Goal: Task Accomplishment & Management: Manage account settings

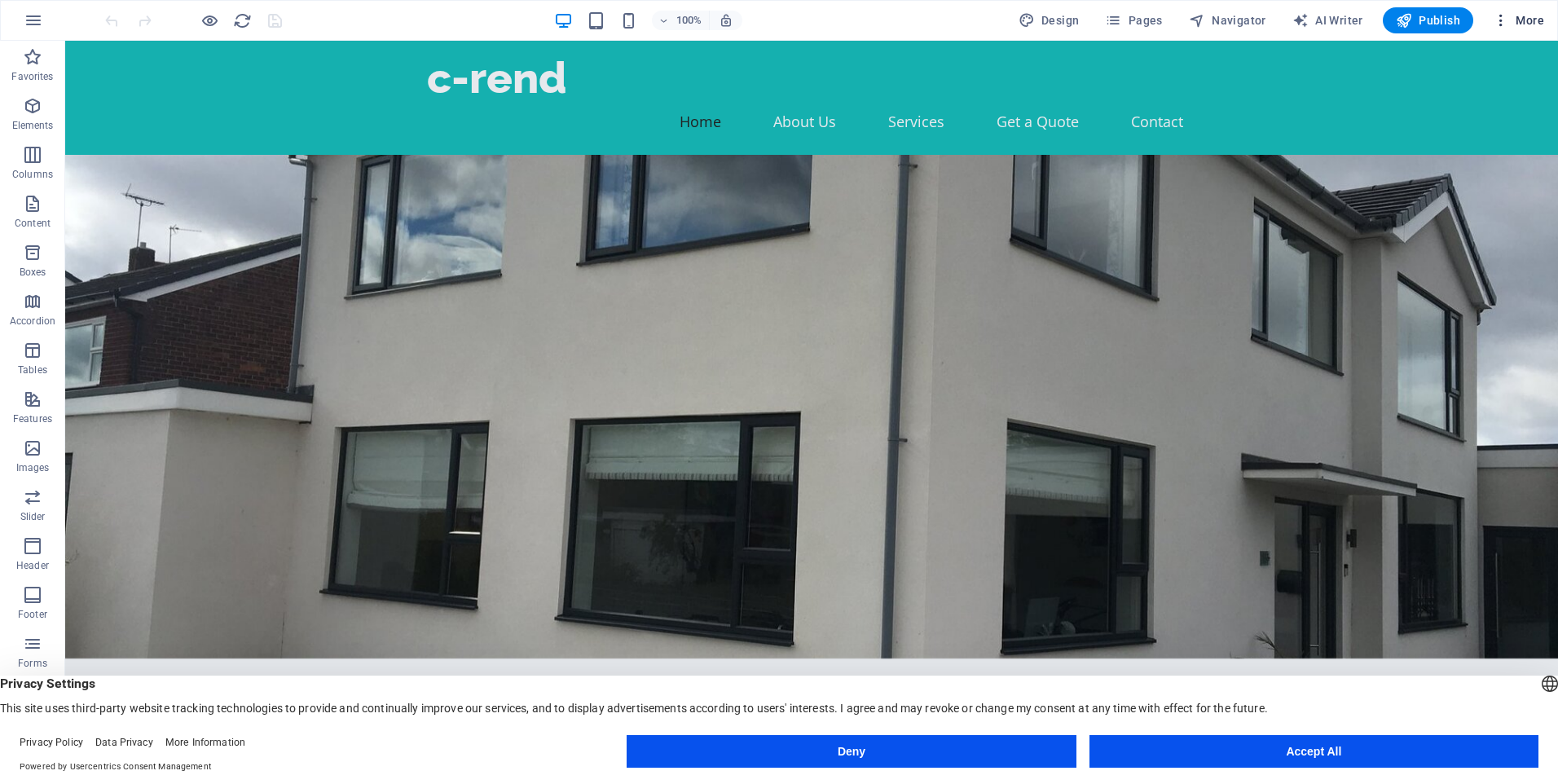
click at [1516, 19] on span "More" at bounding box center [1519, 21] width 52 height 17
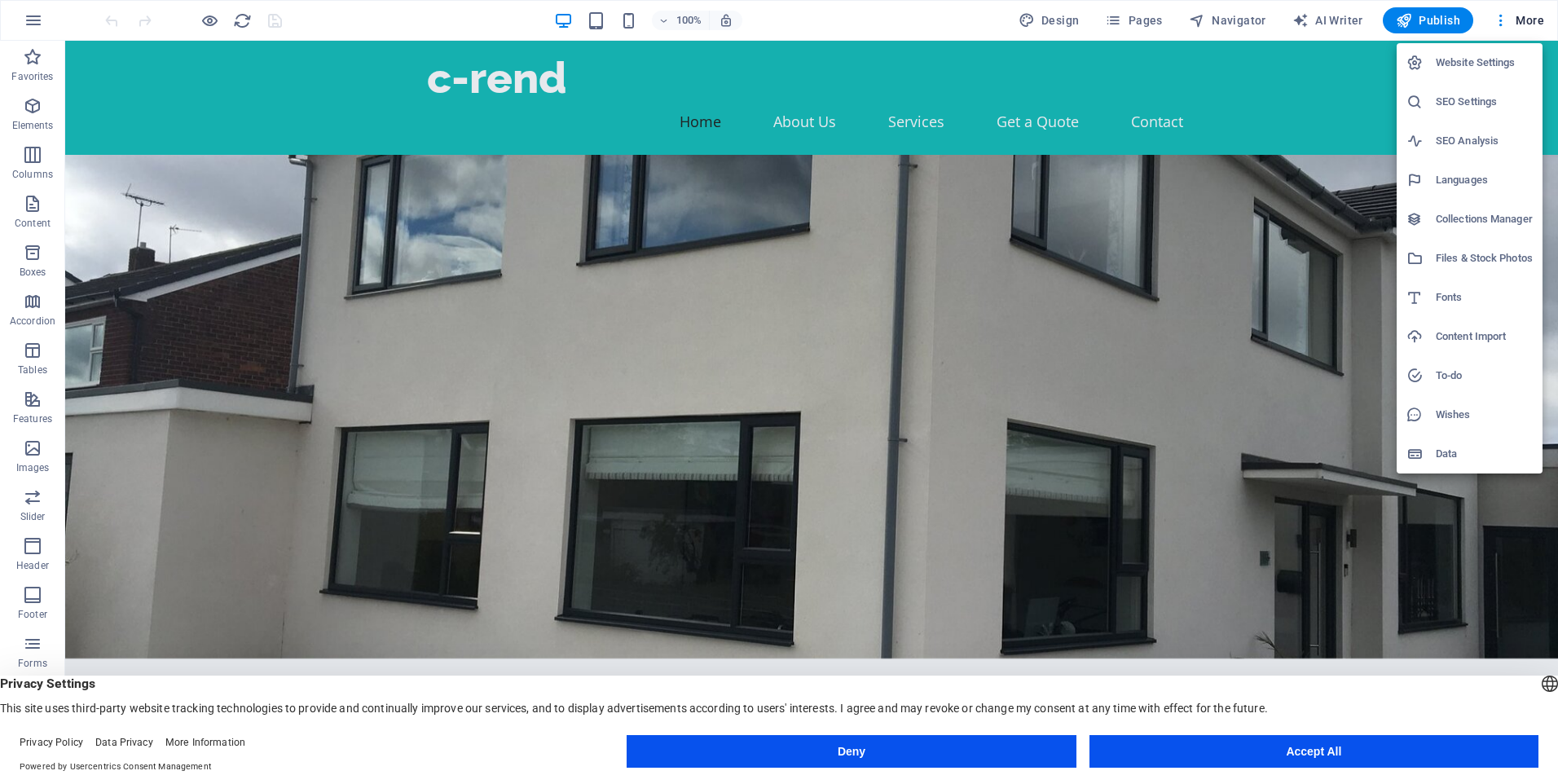
click at [23, 22] on div at bounding box center [779, 392] width 1558 height 784
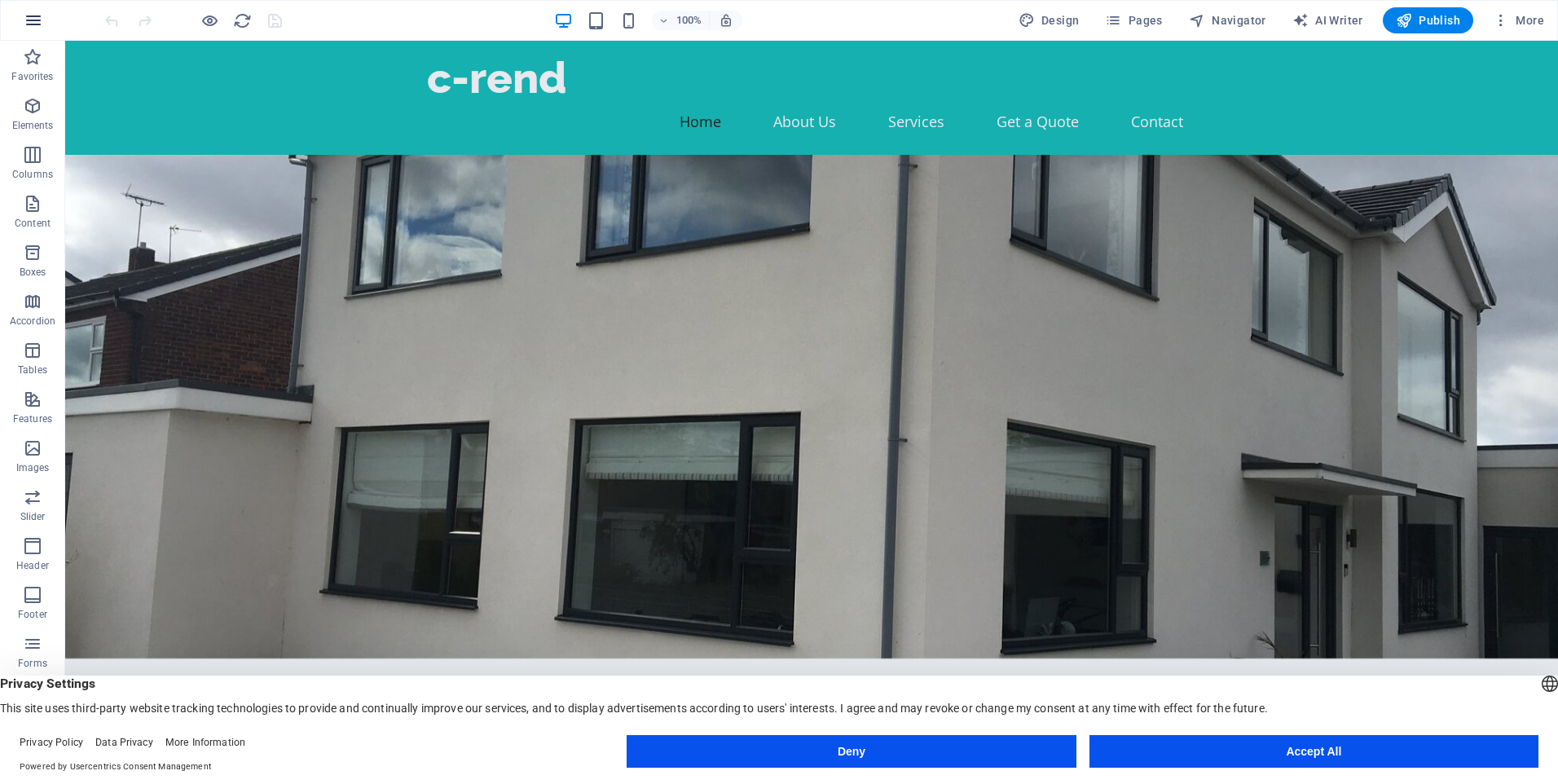
click at [26, 16] on icon "button" at bounding box center [32, 20] width 19 height 19
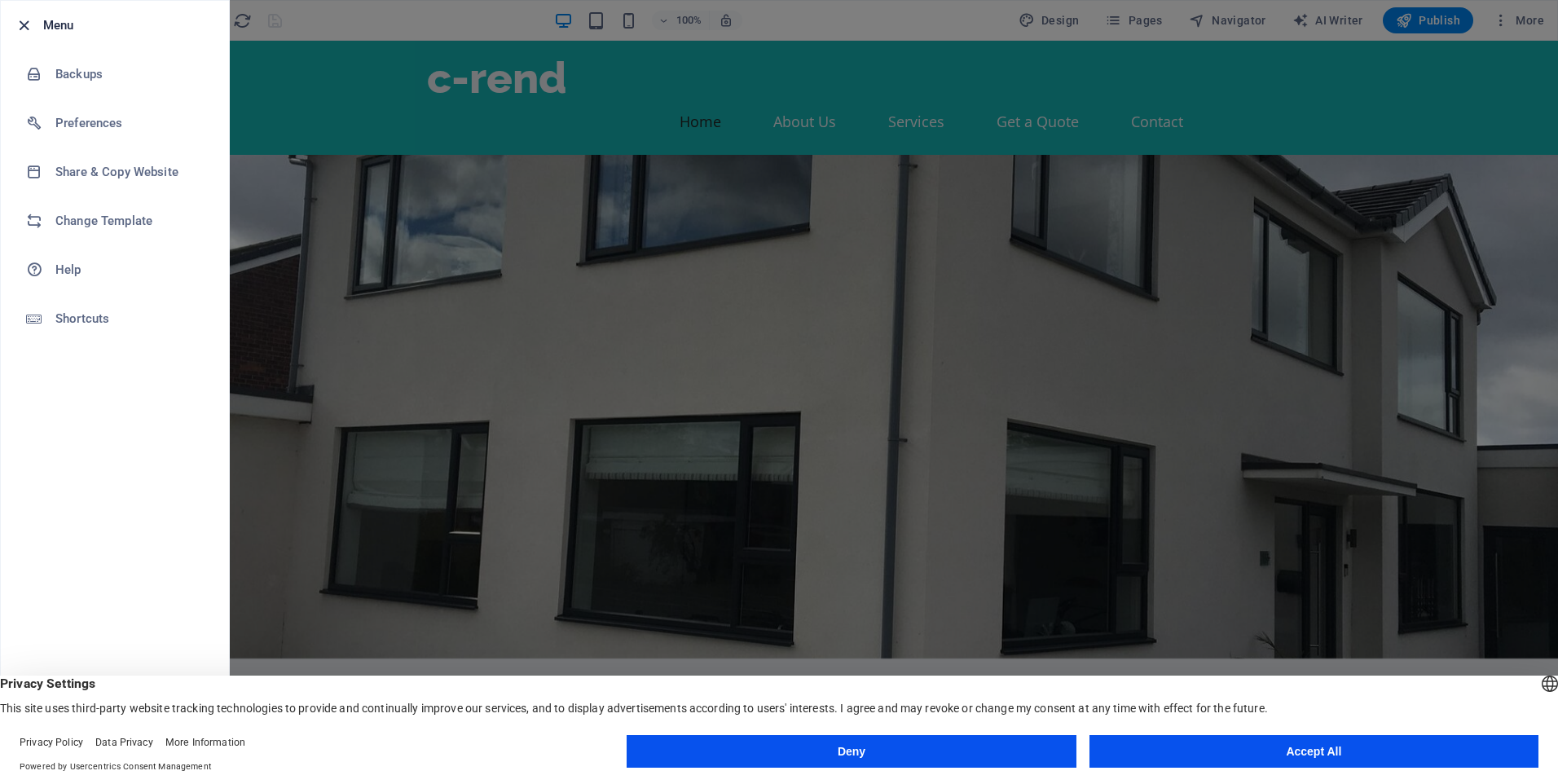
click at [20, 24] on icon "button" at bounding box center [24, 26] width 19 height 19
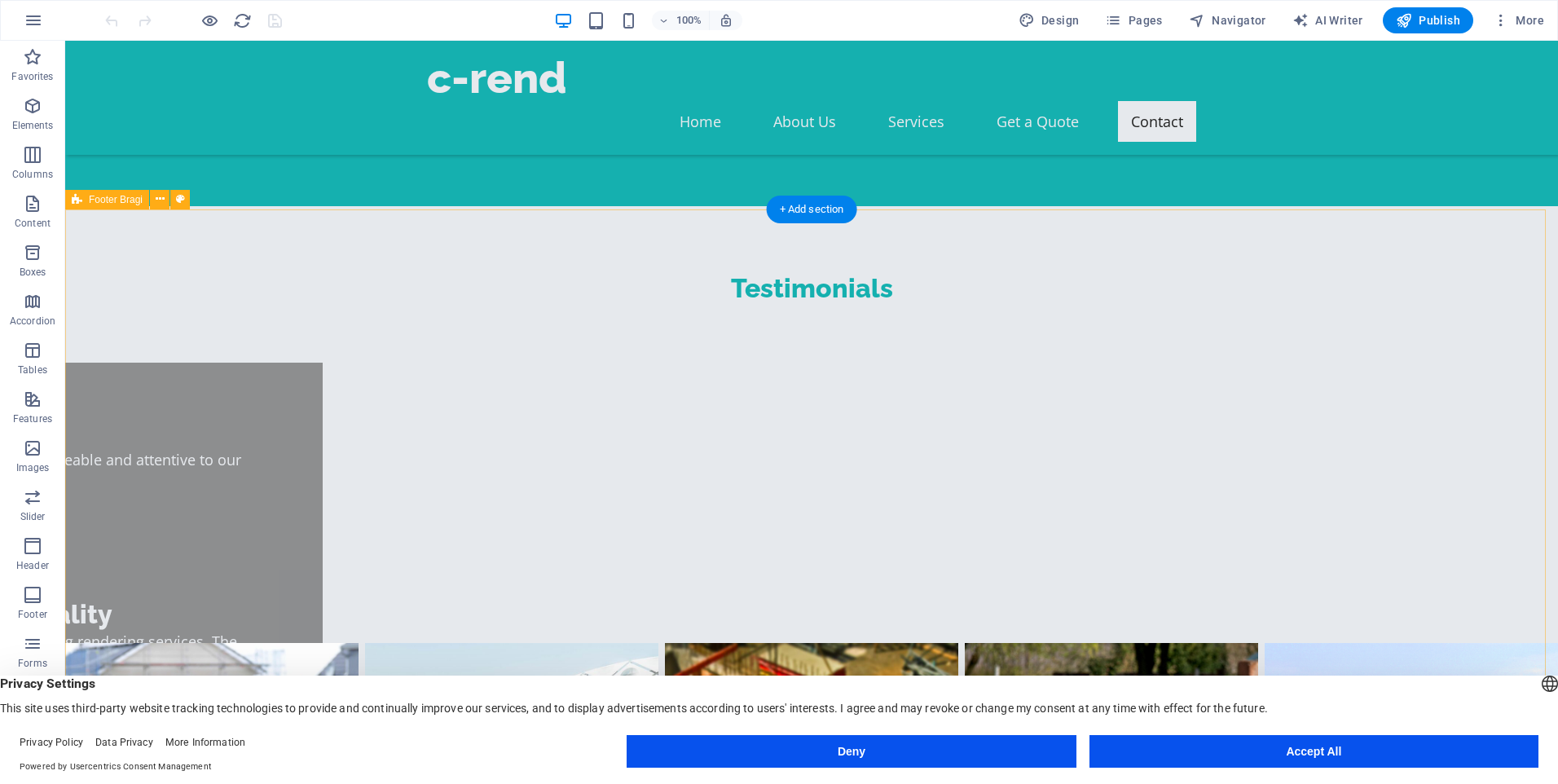
scroll to position [2683, 0]
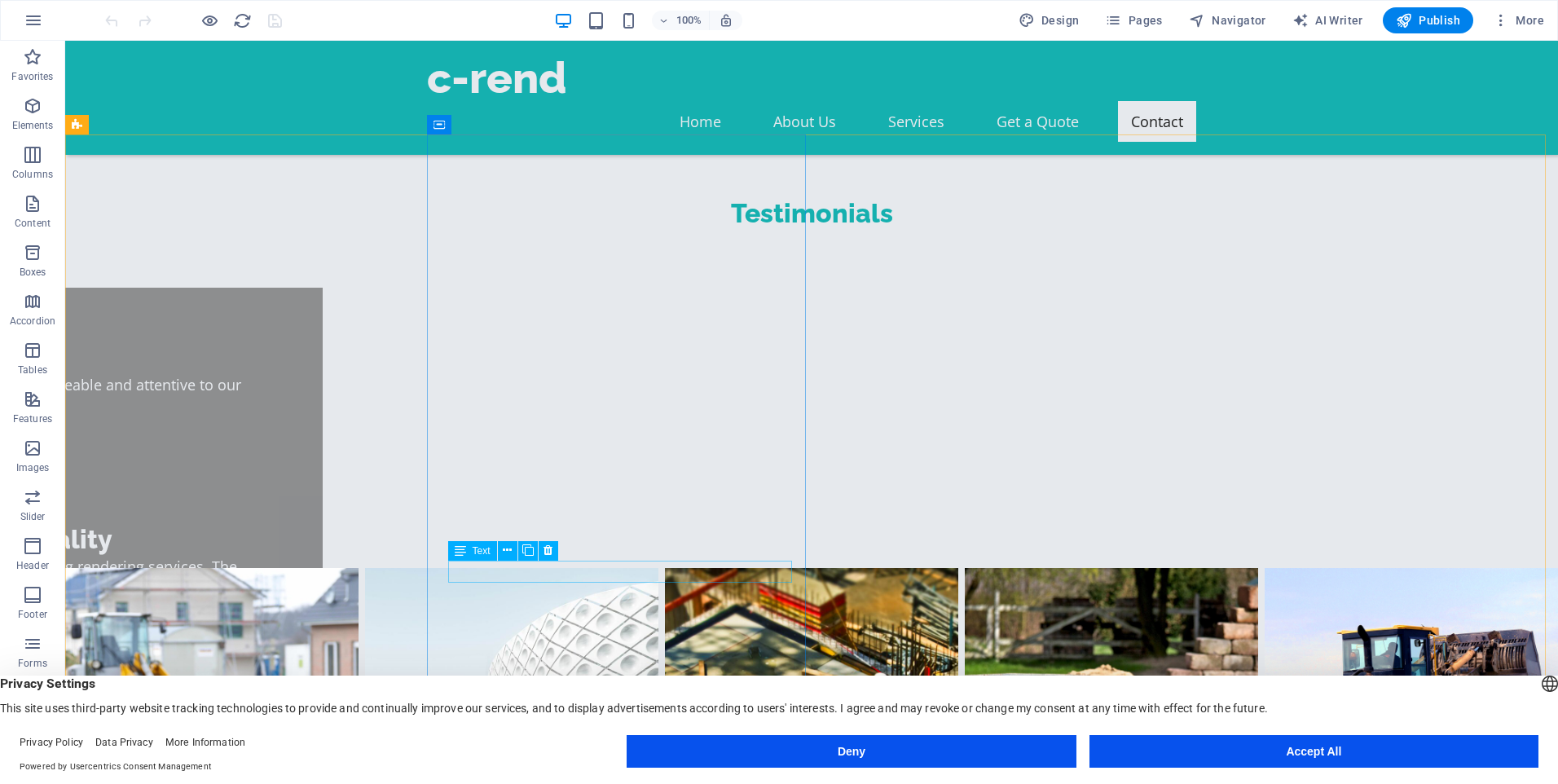
click at [472, 552] on span "Text" at bounding box center [482, 551] width 18 height 10
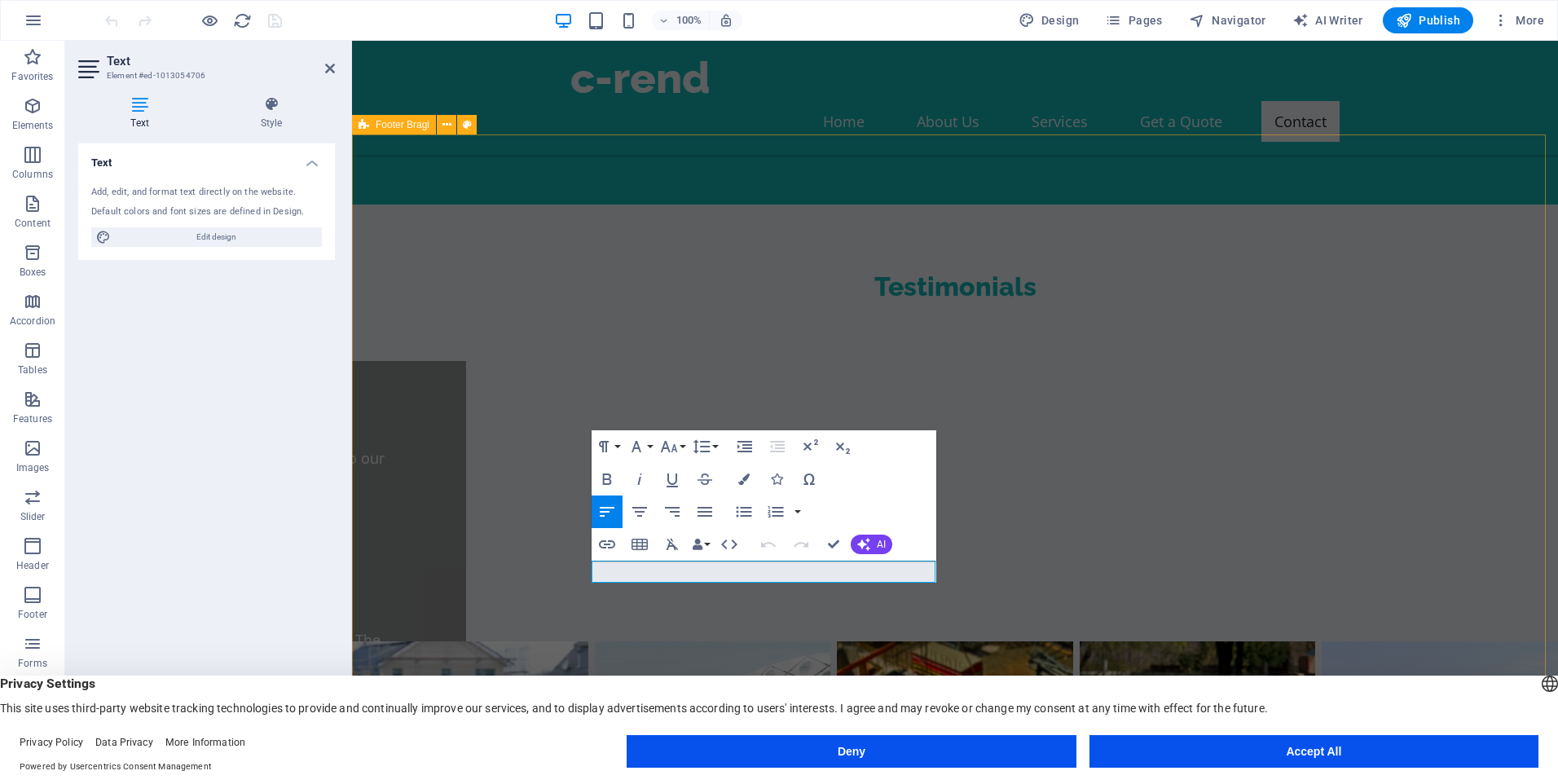
scroll to position [2625, 0]
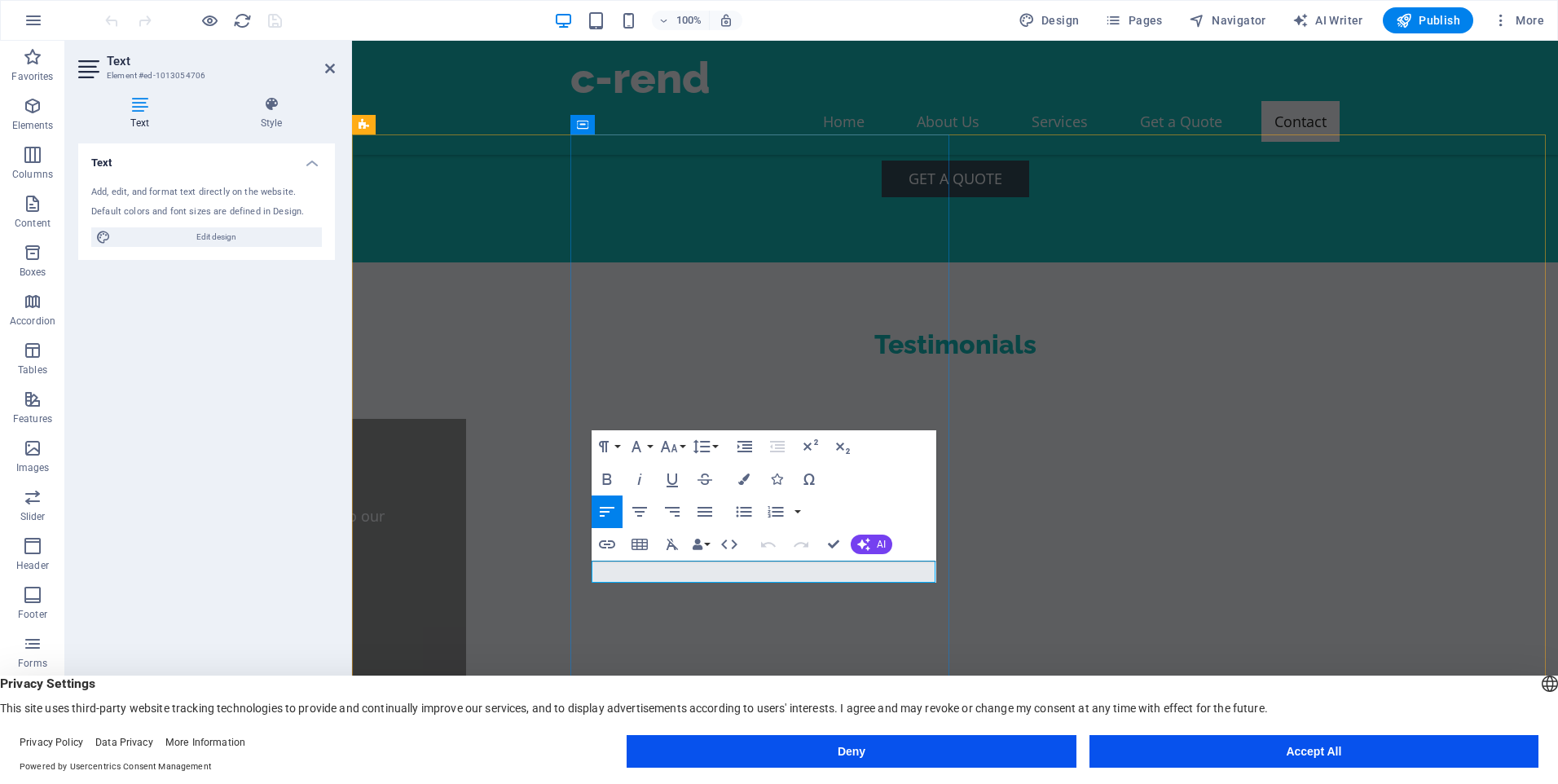
drag, startPoint x: 625, startPoint y: 569, endPoint x: 956, endPoint y: 616, distance: 334.3
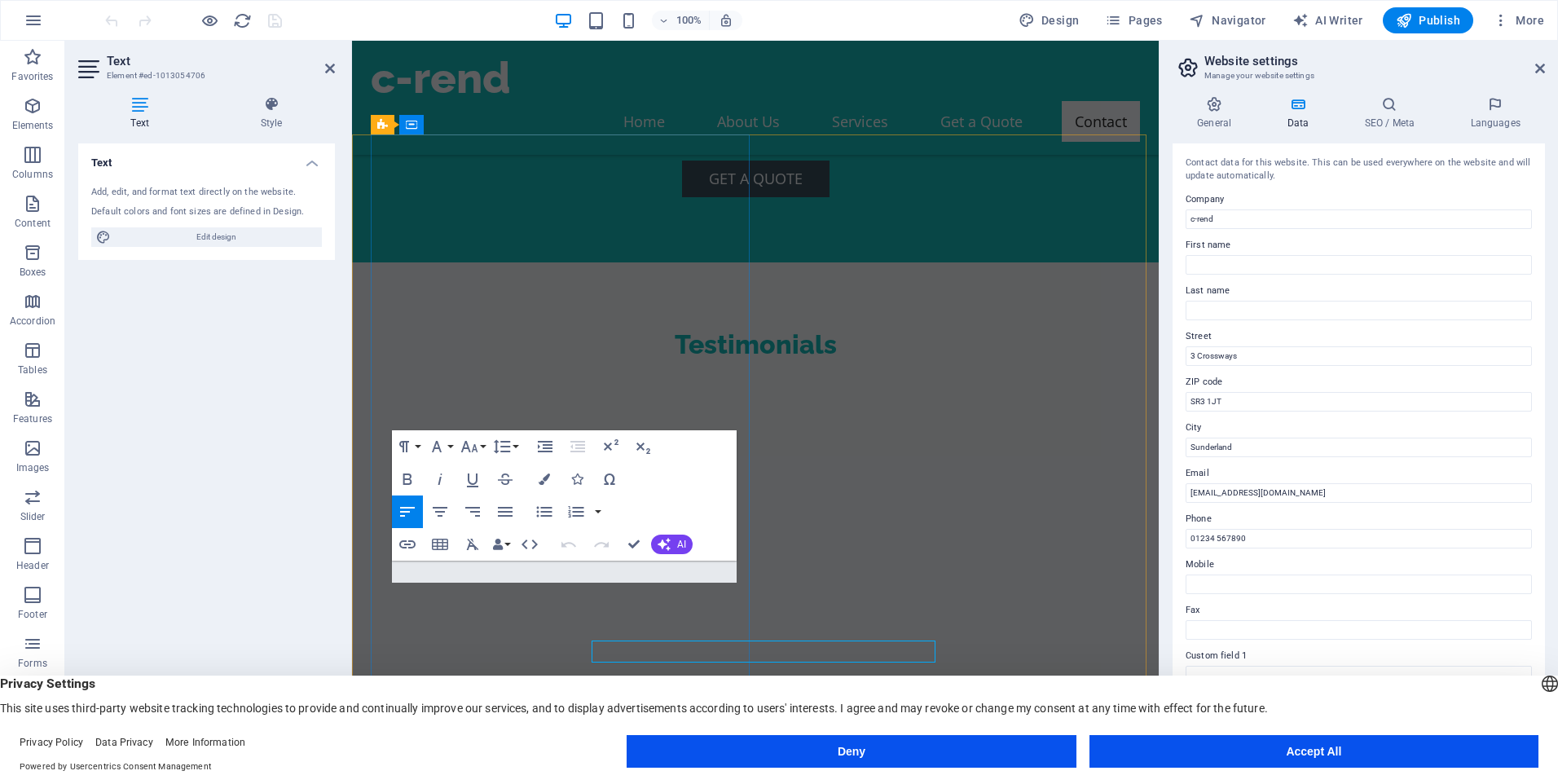
scroll to position [2545, 0]
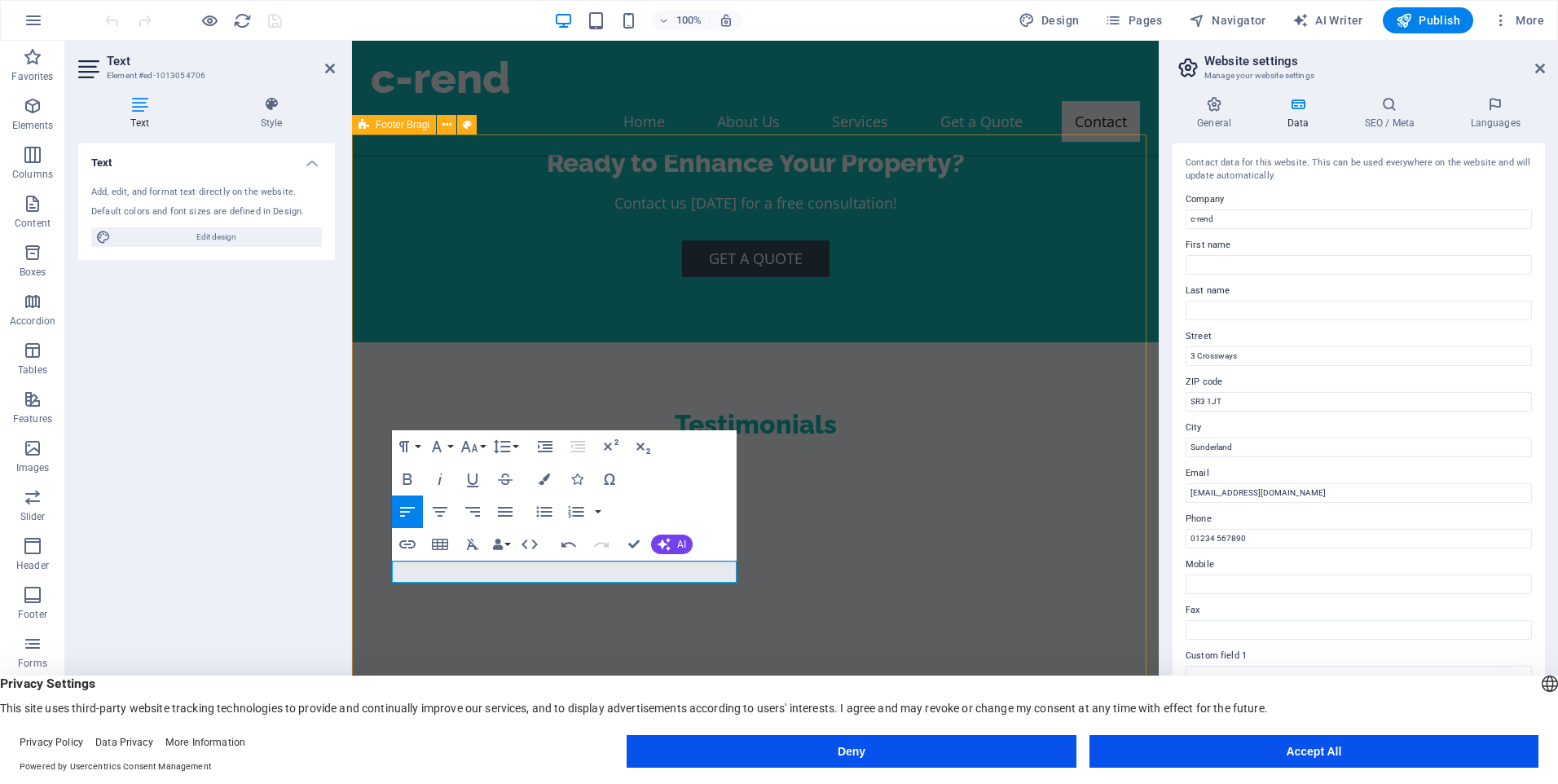
drag, startPoint x: 784, startPoint y: 497, endPoint x: 1072, endPoint y: 500, distance: 288.0
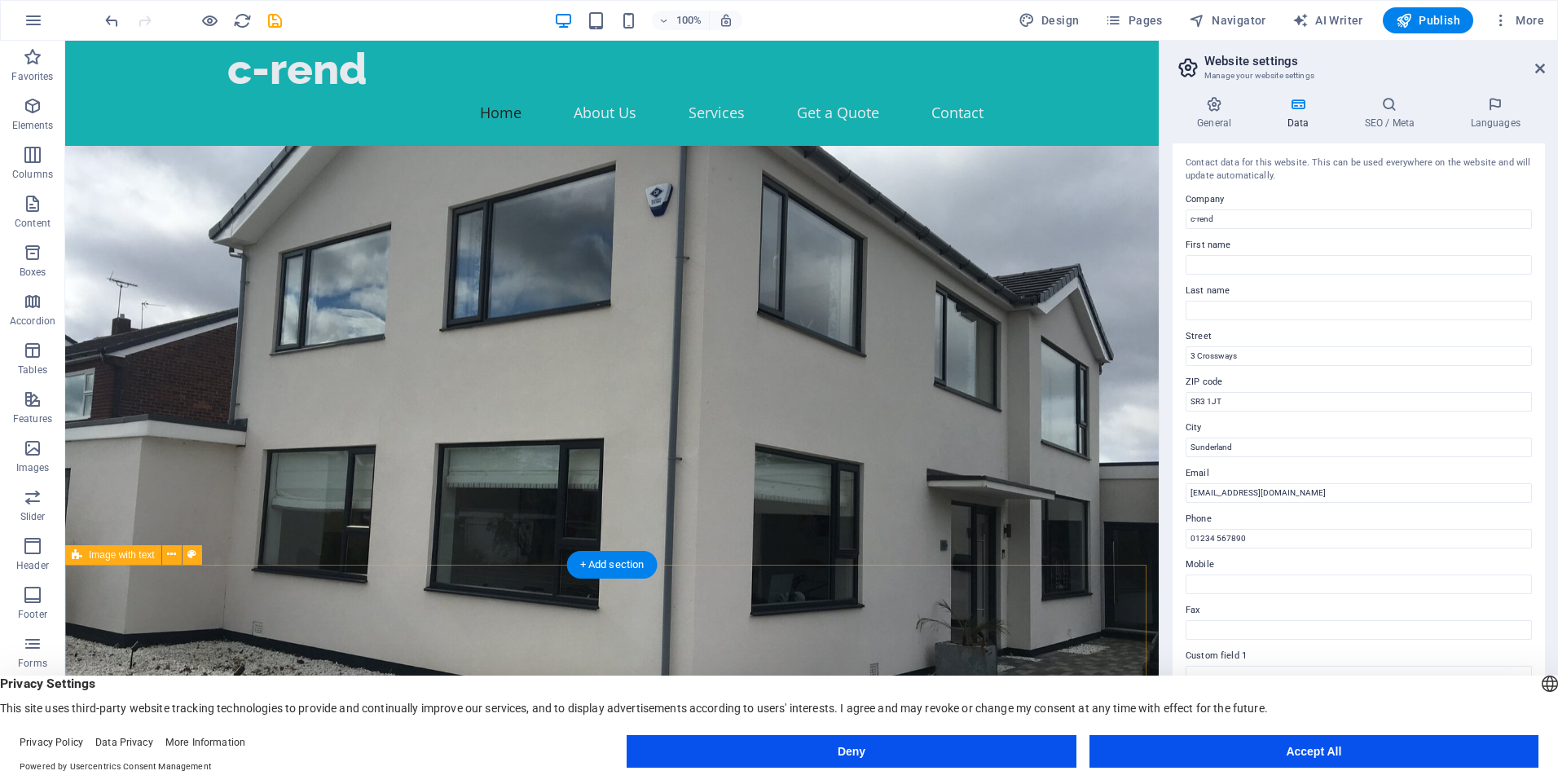
scroll to position [0, 0]
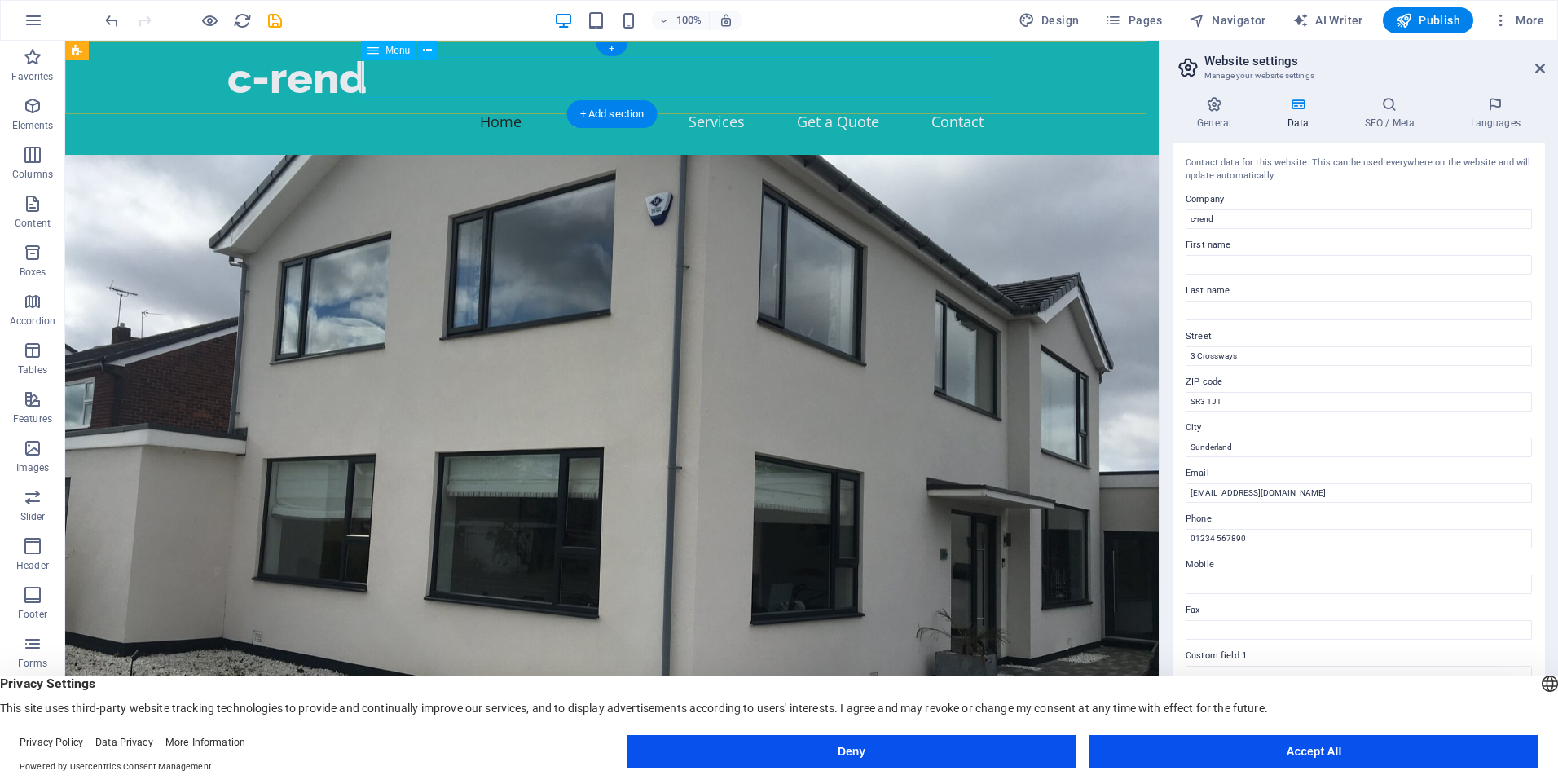
click at [584, 101] on nav "Home About Us Services Get a Quote Contact" at bounding box center [612, 121] width 769 height 41
click at [260, 47] on span "Logo" at bounding box center [258, 51] width 22 height 10
click at [292, 51] on button at bounding box center [286, 50] width 19 height 19
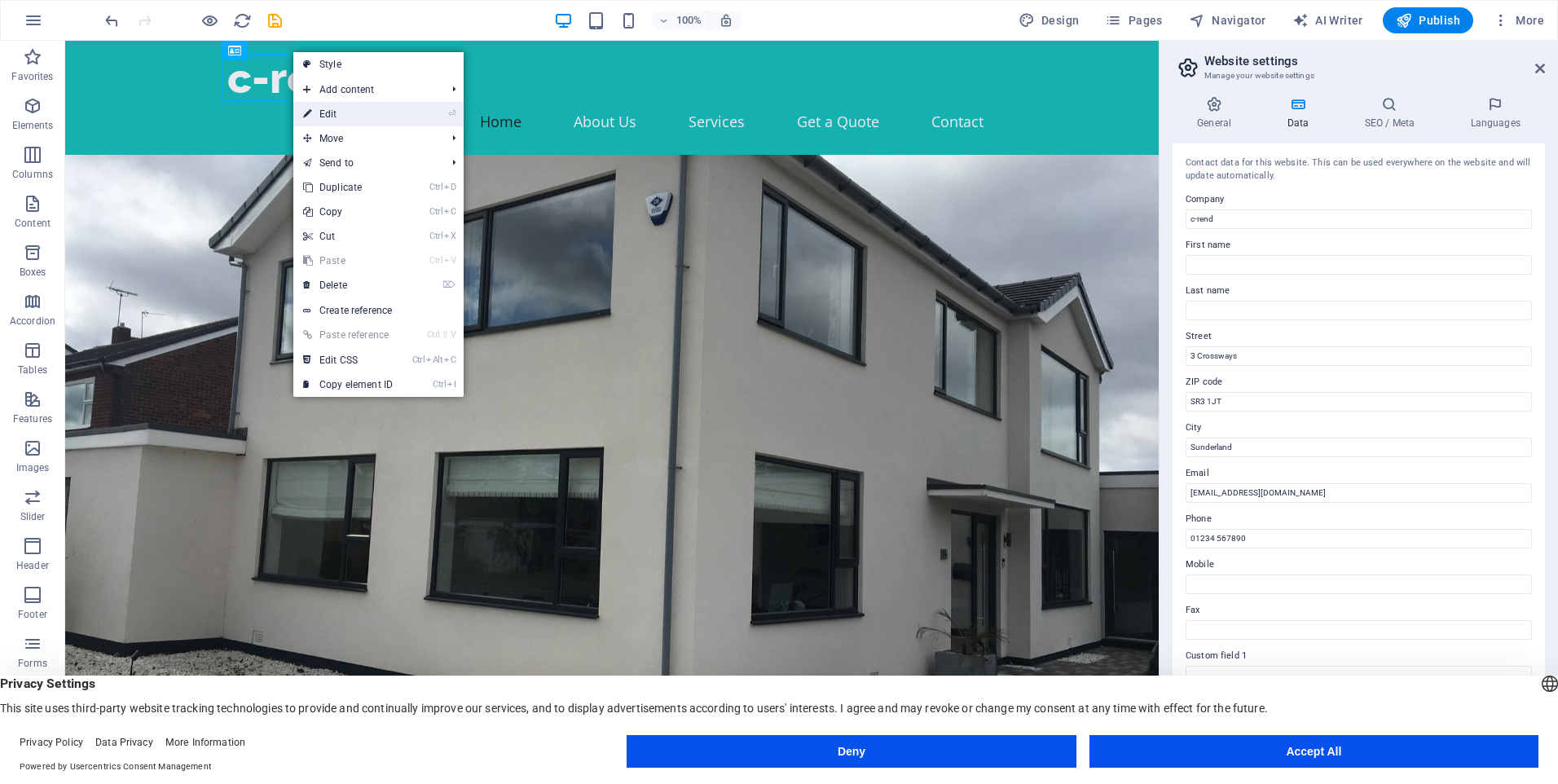
click at [357, 117] on link "⏎ Edit" at bounding box center [347, 113] width 109 height 24
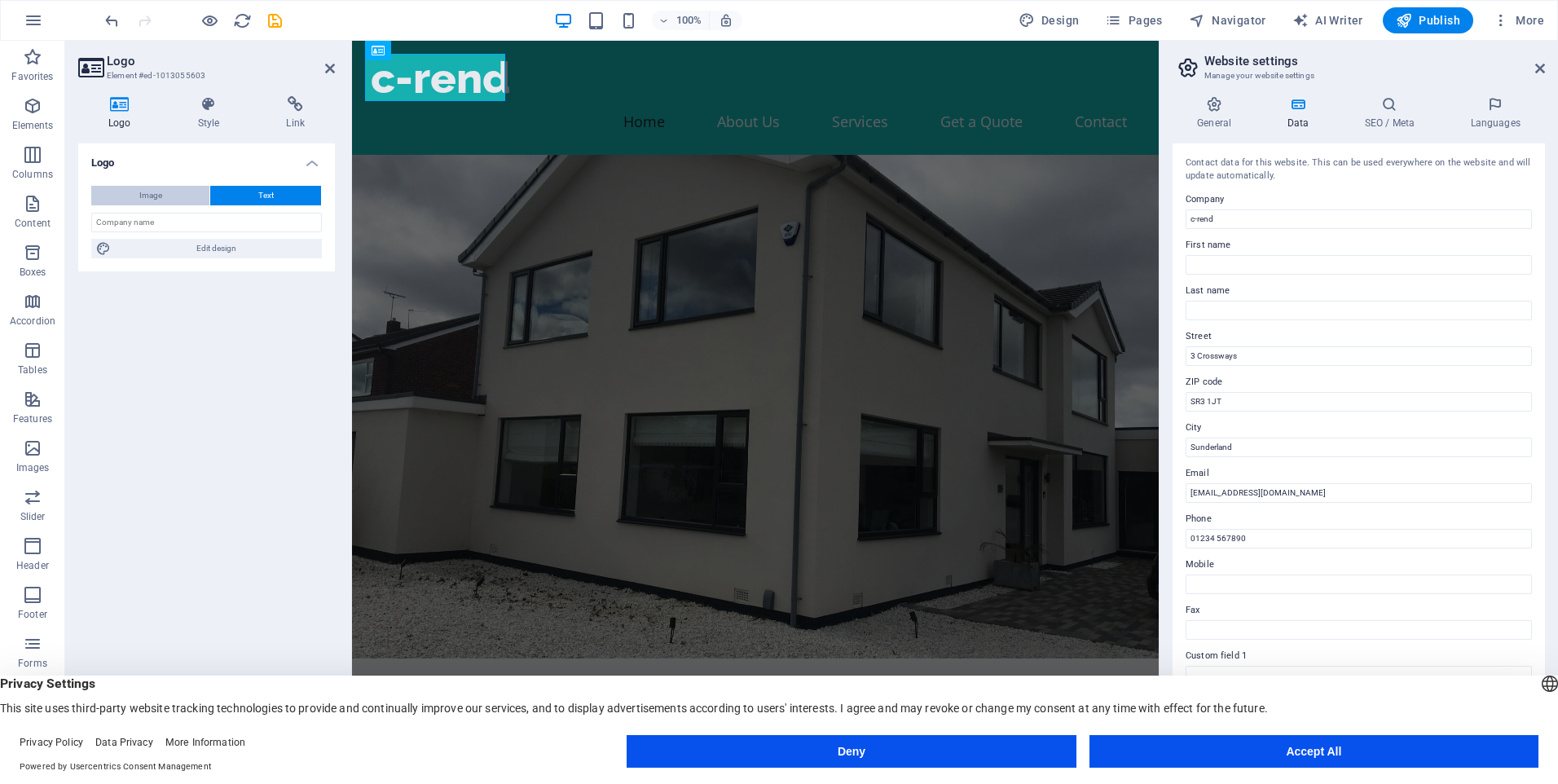
click at [169, 190] on button "Image" at bounding box center [151, 195] width 118 height 19
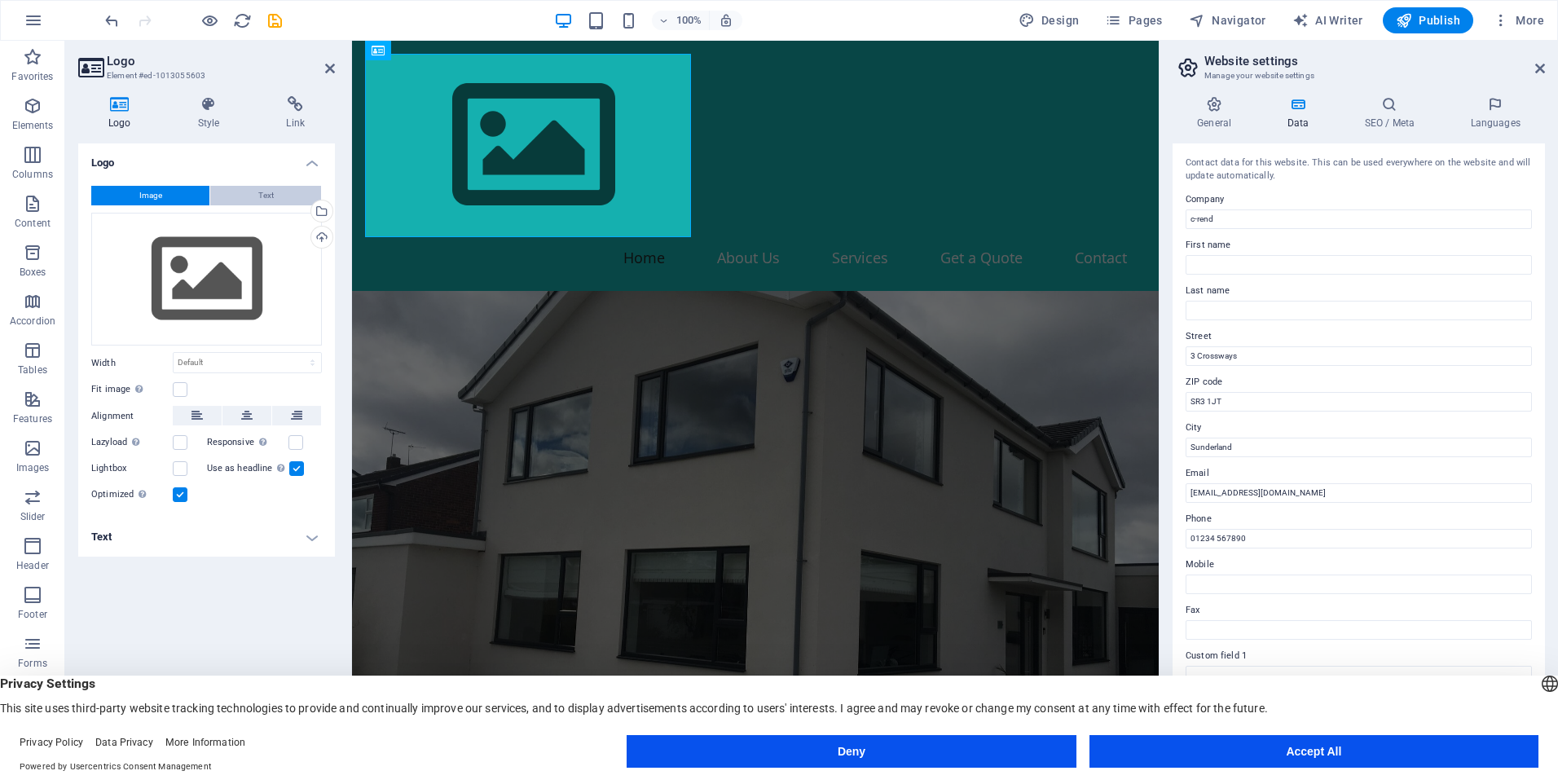
click at [237, 192] on button "Text" at bounding box center [265, 195] width 111 height 19
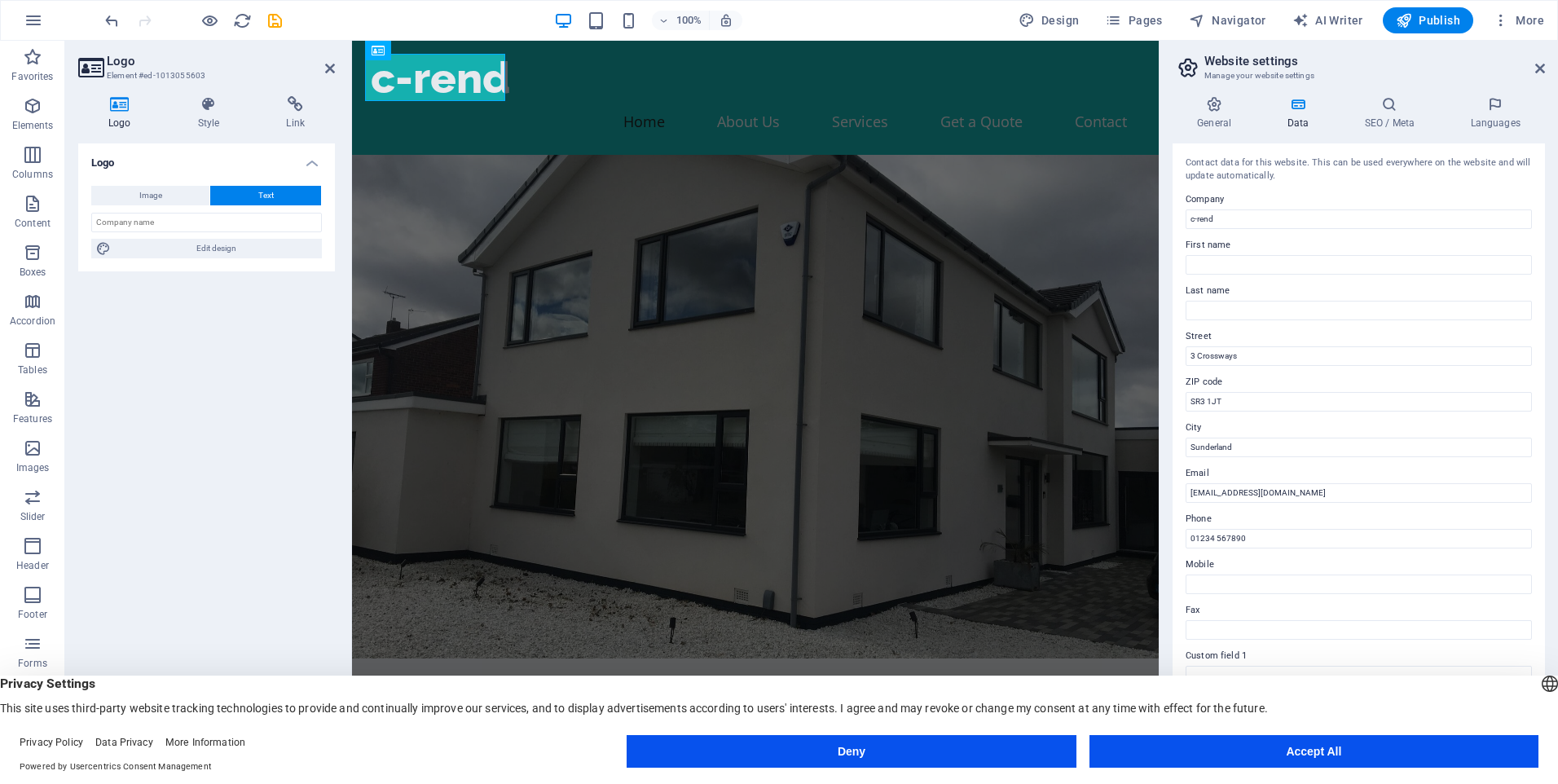
click at [335, 73] on aside "Logo Element #ed-1013055603 Logo Style Link Logo Image Text Drag files here, cl…" at bounding box center [208, 399] width 287 height 717
click at [320, 70] on header "Logo Element #ed-1013055603" at bounding box center [207, 62] width 257 height 42
click at [334, 64] on icon at bounding box center [330, 68] width 10 height 13
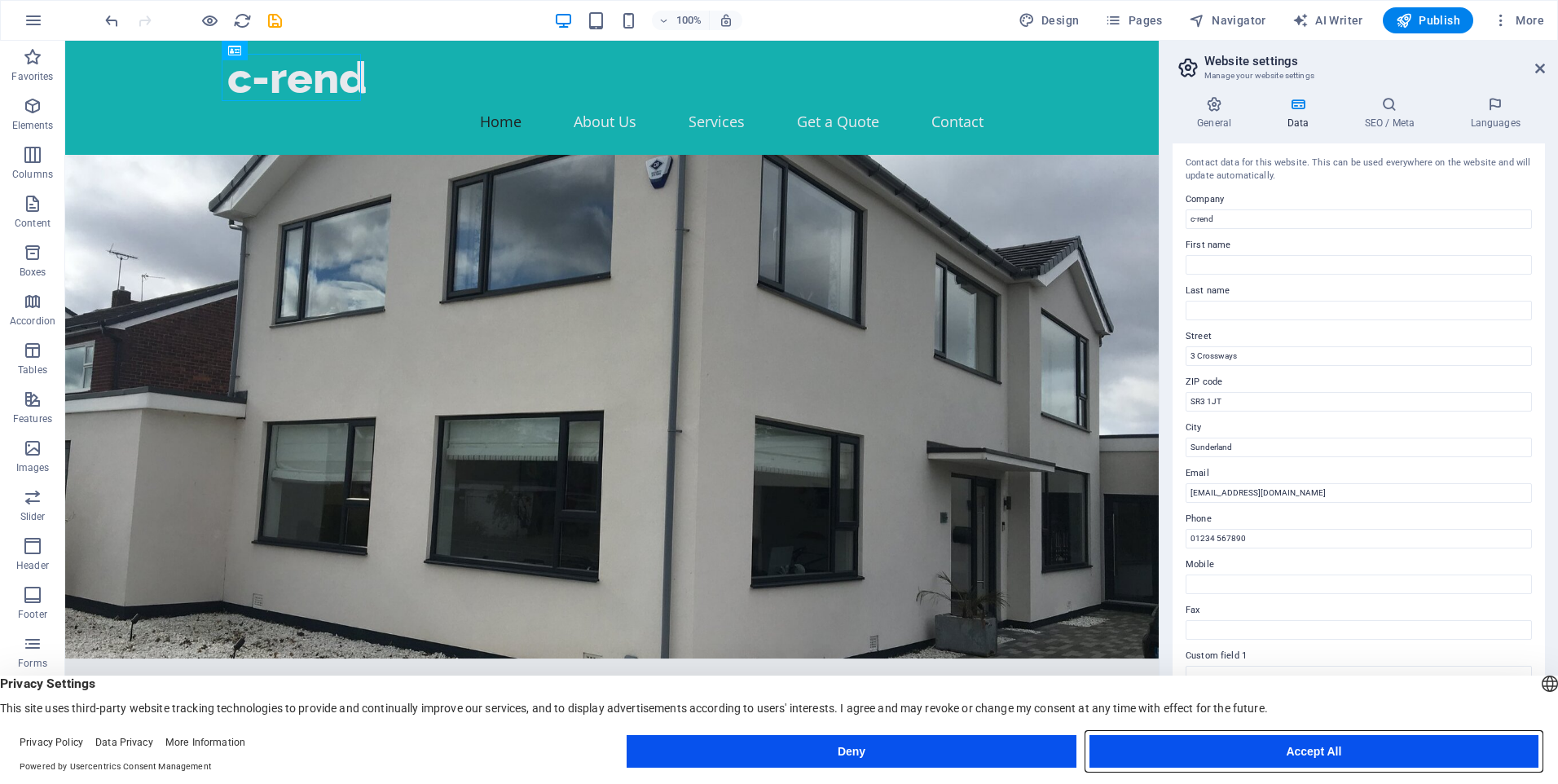
click at [1242, 747] on button "Accept All" at bounding box center [1314, 751] width 449 height 32
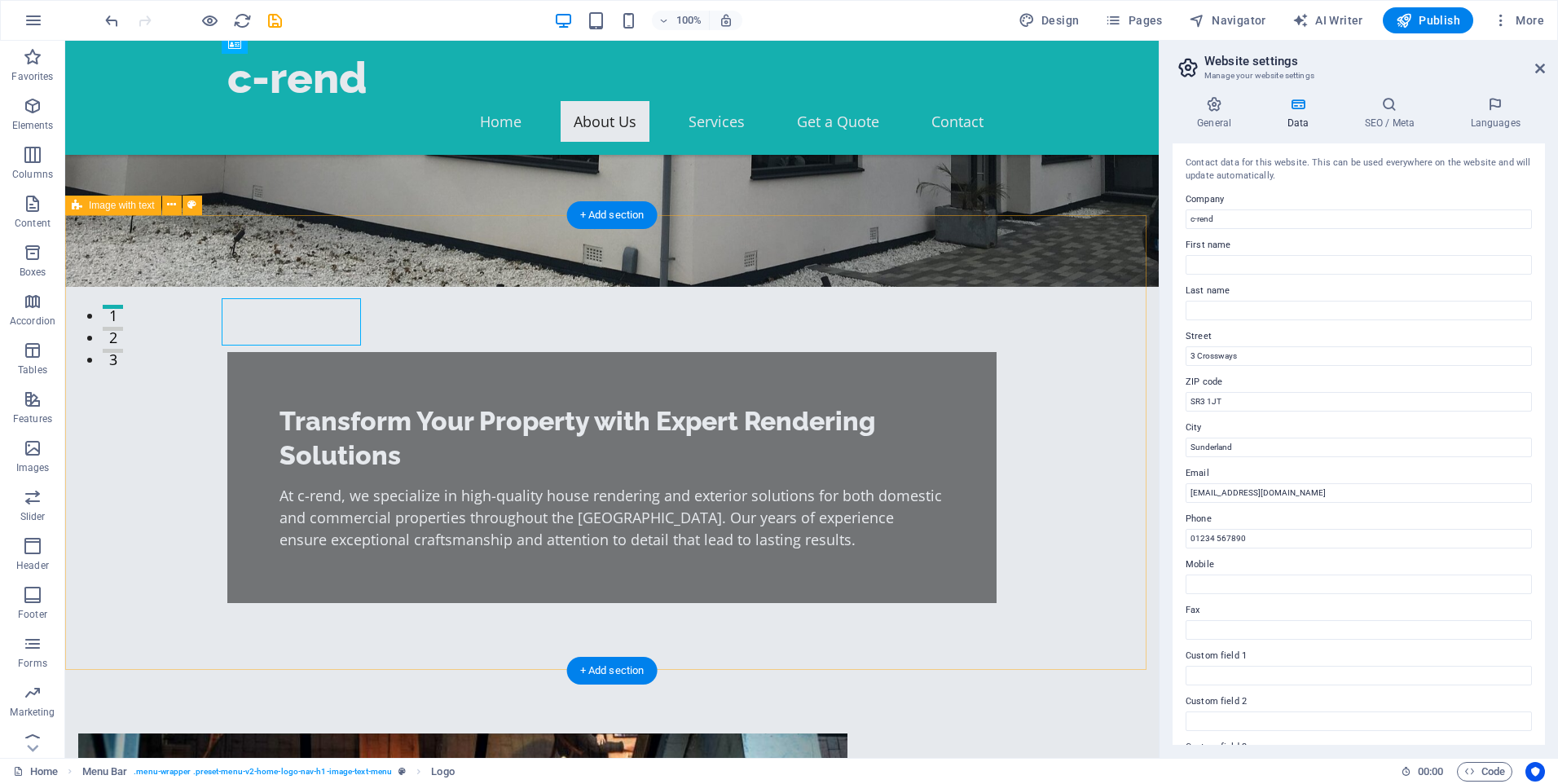
scroll to position [402, 0]
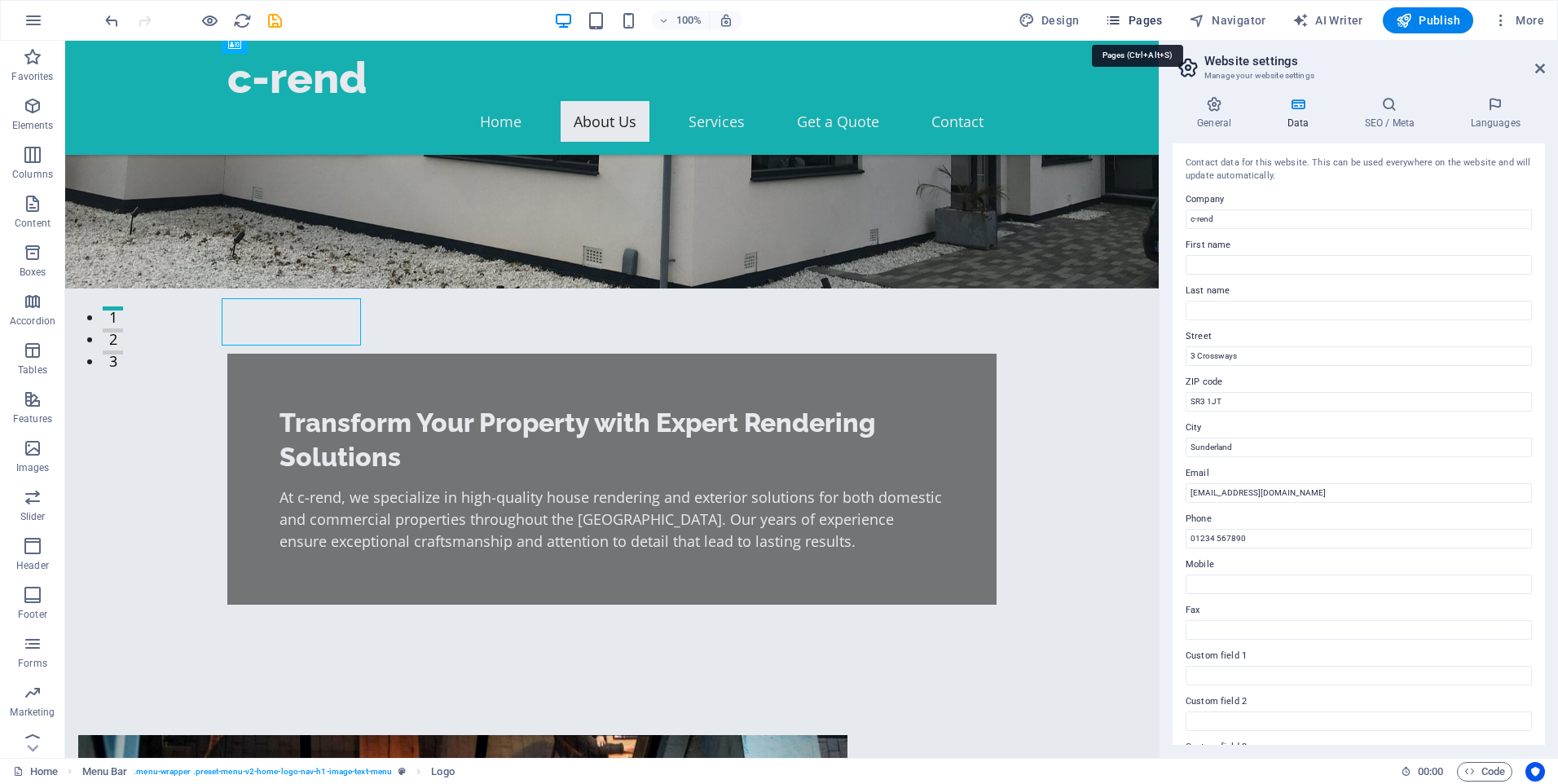
click at [1141, 17] on span "Pages" at bounding box center [1134, 21] width 57 height 17
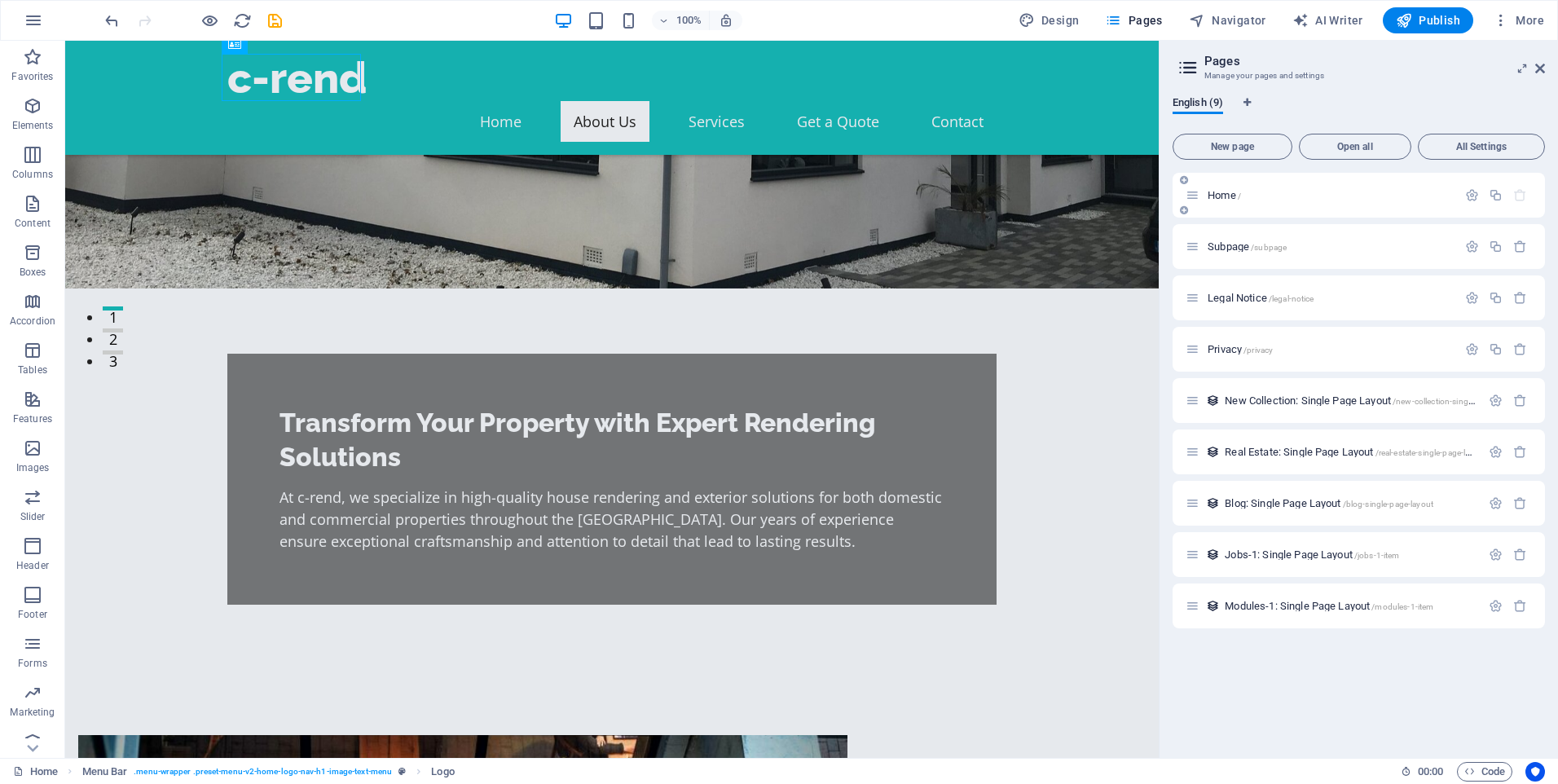
click at [1239, 200] on span "/" at bounding box center [1240, 196] width 3 height 9
click at [1239, 255] on div "Subpage /subpage" at bounding box center [1321, 247] width 272 height 19
click at [1226, 290] on div "Legal Notice /legal-notice" at bounding box center [1321, 297] width 272 height 19
click at [1222, 349] on span "Privacy /privacy" at bounding box center [1241, 349] width 65 height 12
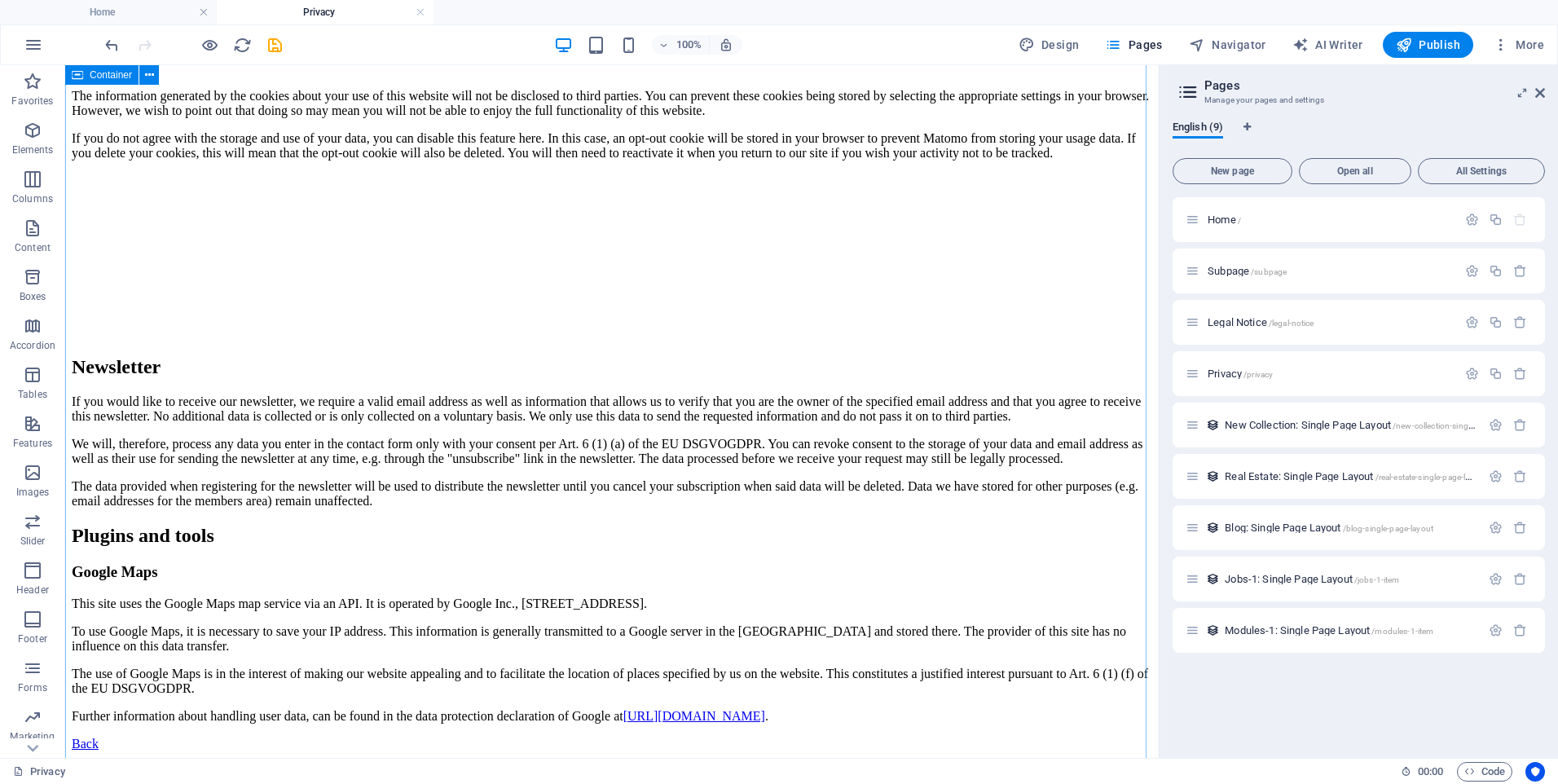
scroll to position [3957, 0]
click at [1231, 372] on span "Privacy /privacy" at bounding box center [1241, 373] width 65 height 12
click at [1266, 425] on span "New Collection: Single Page Layout /new-collection-single-page-layout" at bounding box center [1372, 425] width 295 height 12
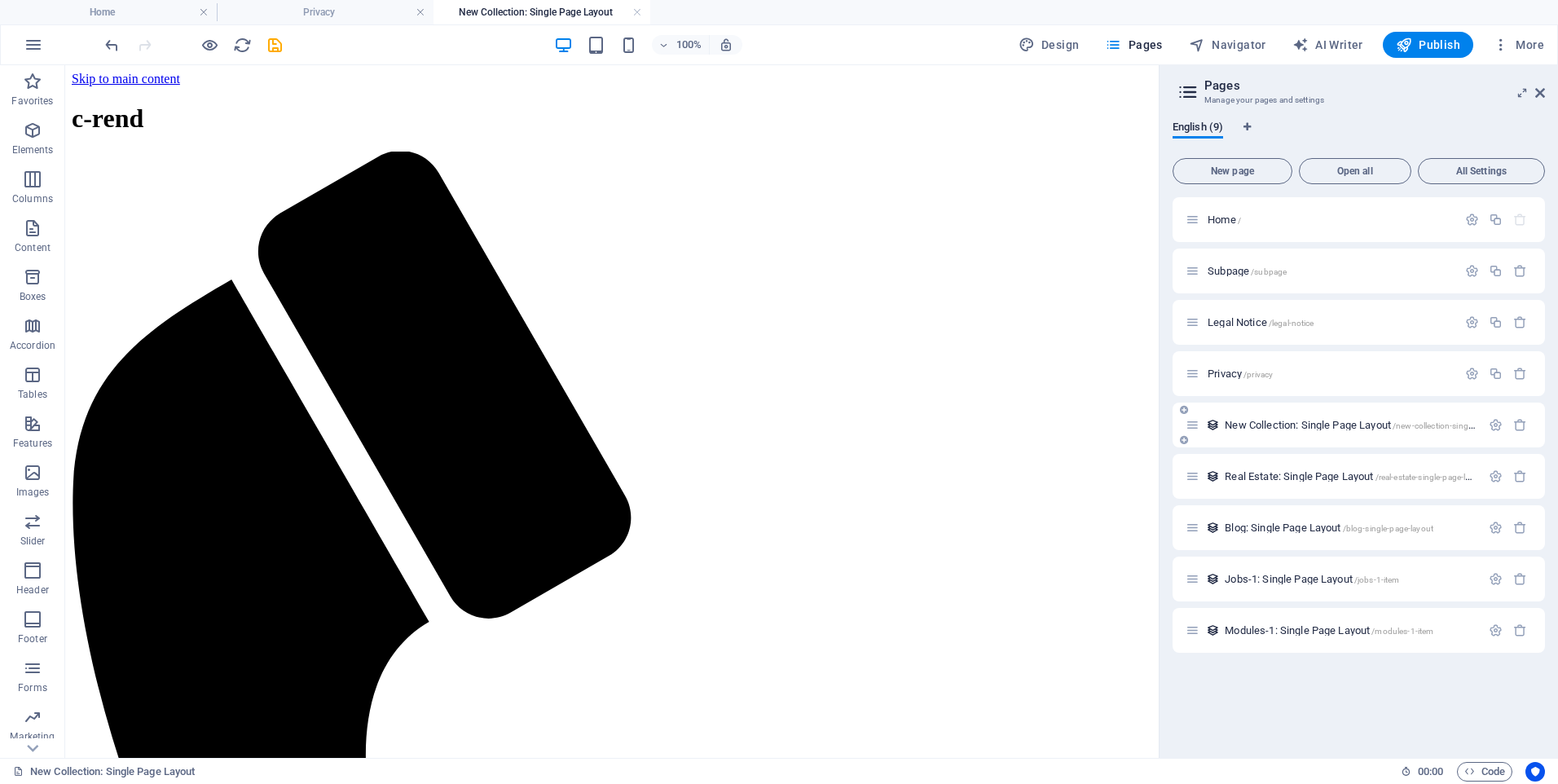
scroll to position [0, 0]
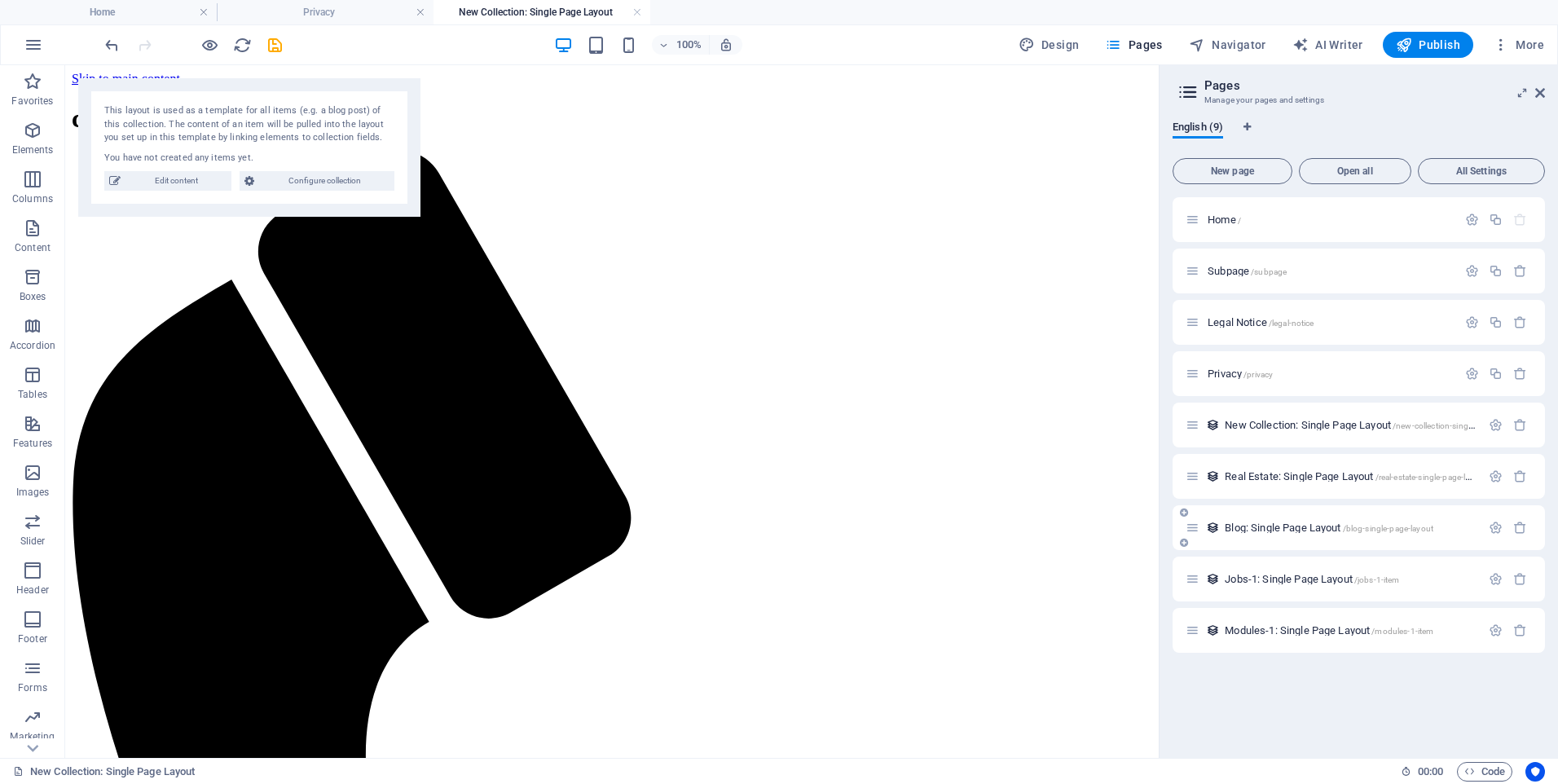
click at [1260, 533] on div "Blog: Single Page Layout /blog-single-page-layout" at bounding box center [1333, 527] width 295 height 19
click at [1265, 576] on span "Jobs-1: Single Page Layout /jobs-1-item" at bounding box center [1311, 579] width 174 height 12
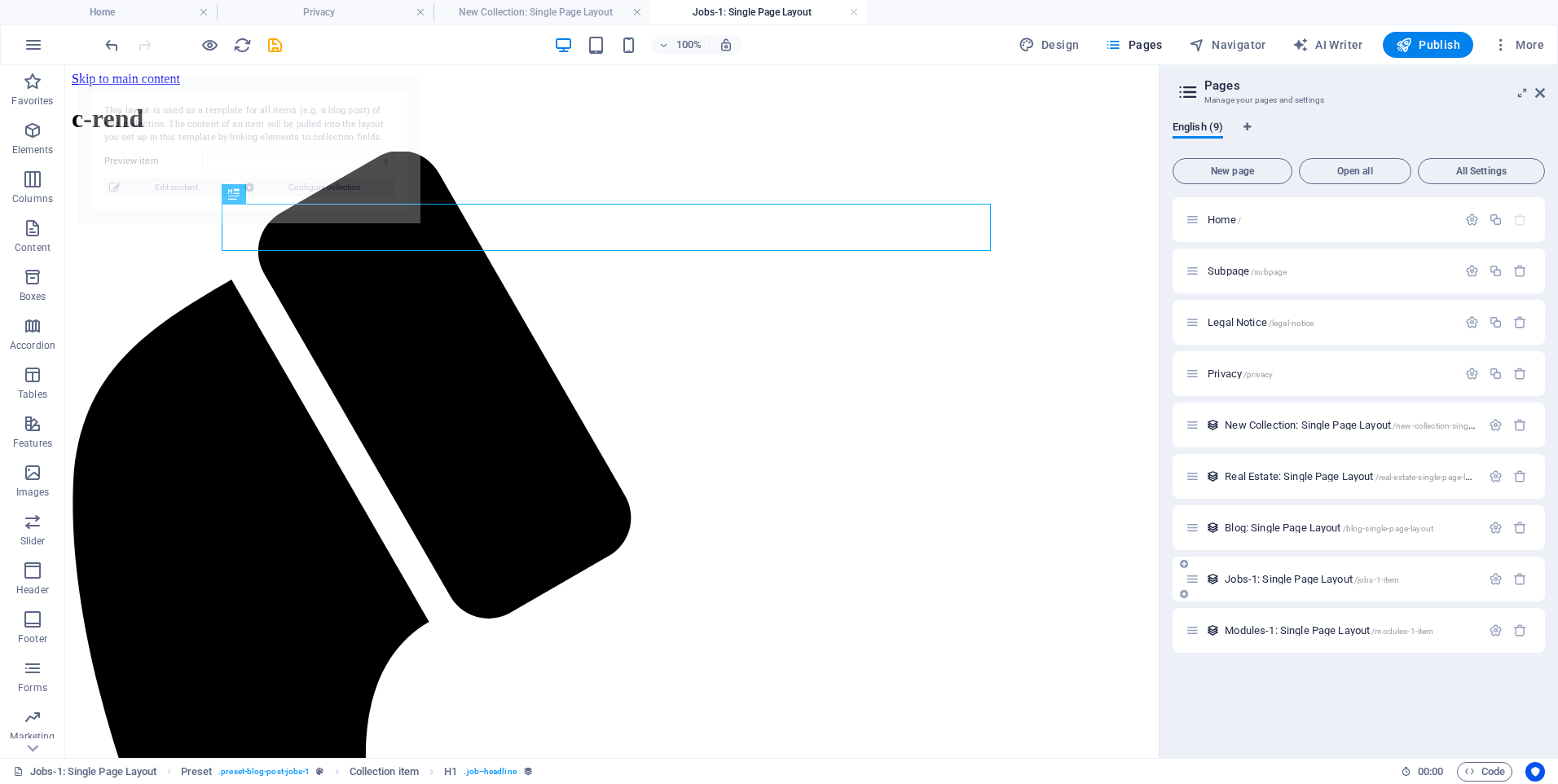
select select "68e17ed1af498f9dfa0cad60"
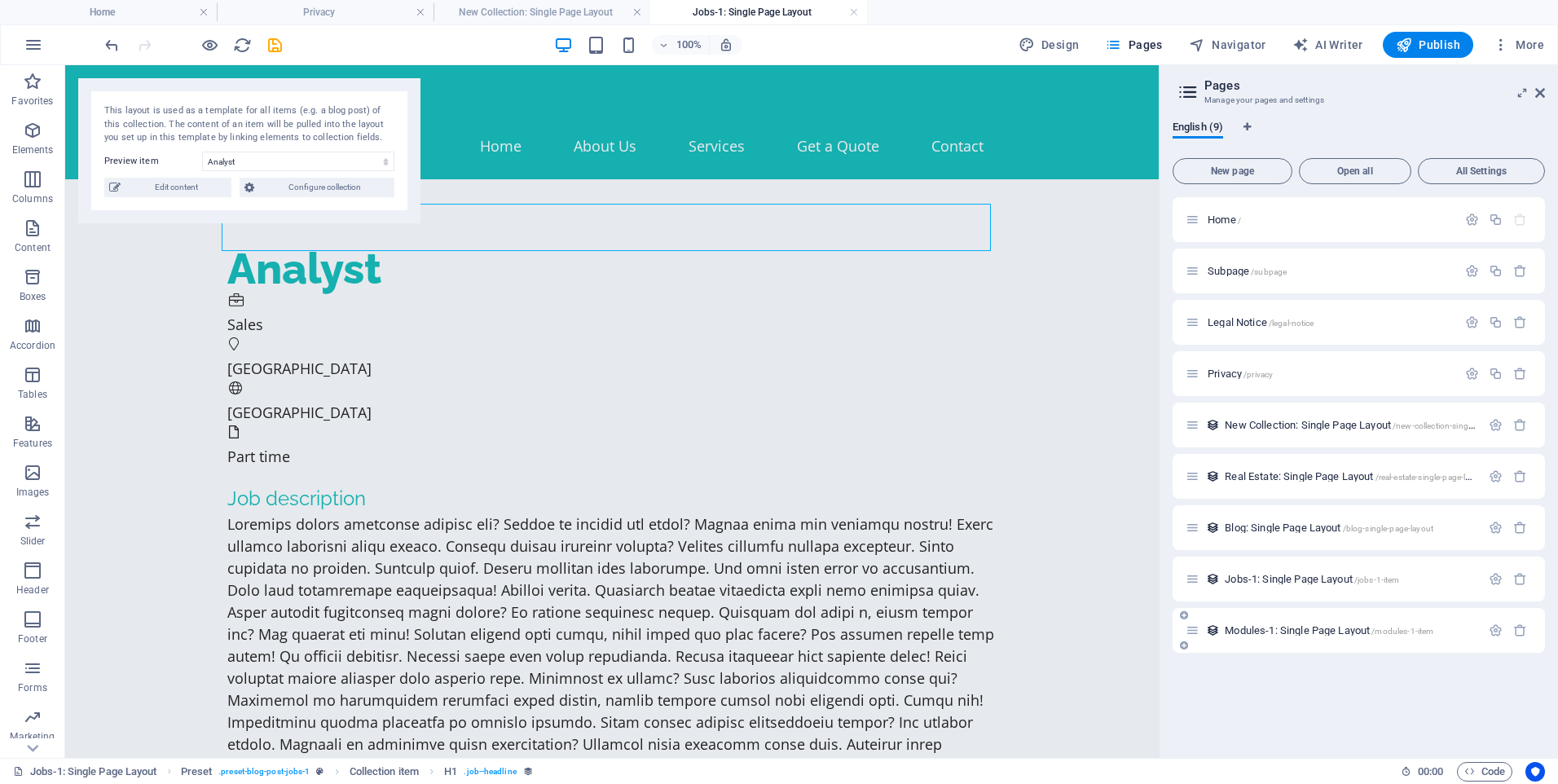
click at [1254, 622] on div "Modules-1: Single Page Layout /modules-1-item" at bounding box center [1333, 630] width 295 height 19
click at [1262, 633] on span "Modules-1: Single Page Layout /modules-1-item" at bounding box center [1329, 630] width 208 height 12
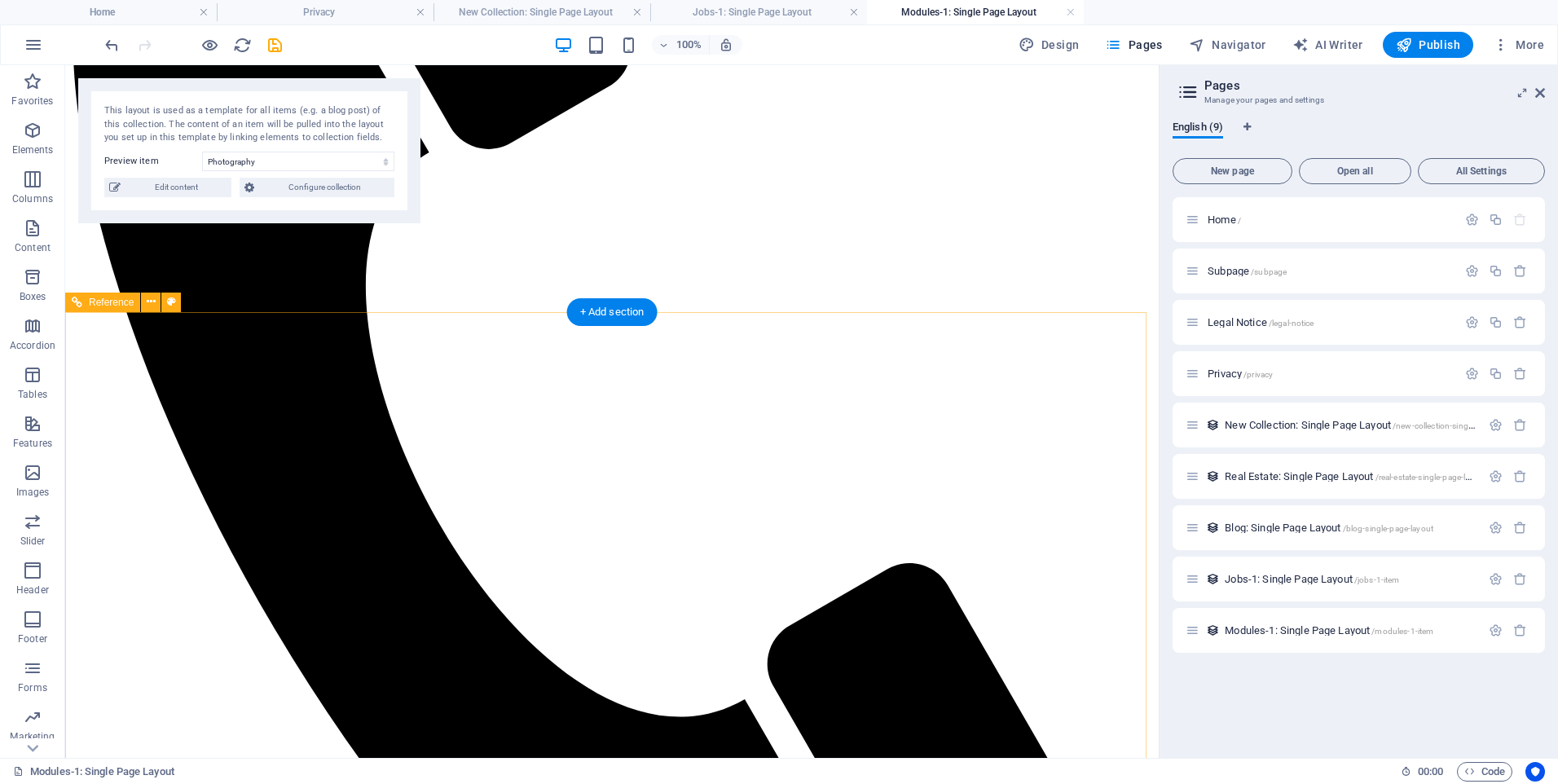
scroll to position [564, 0]
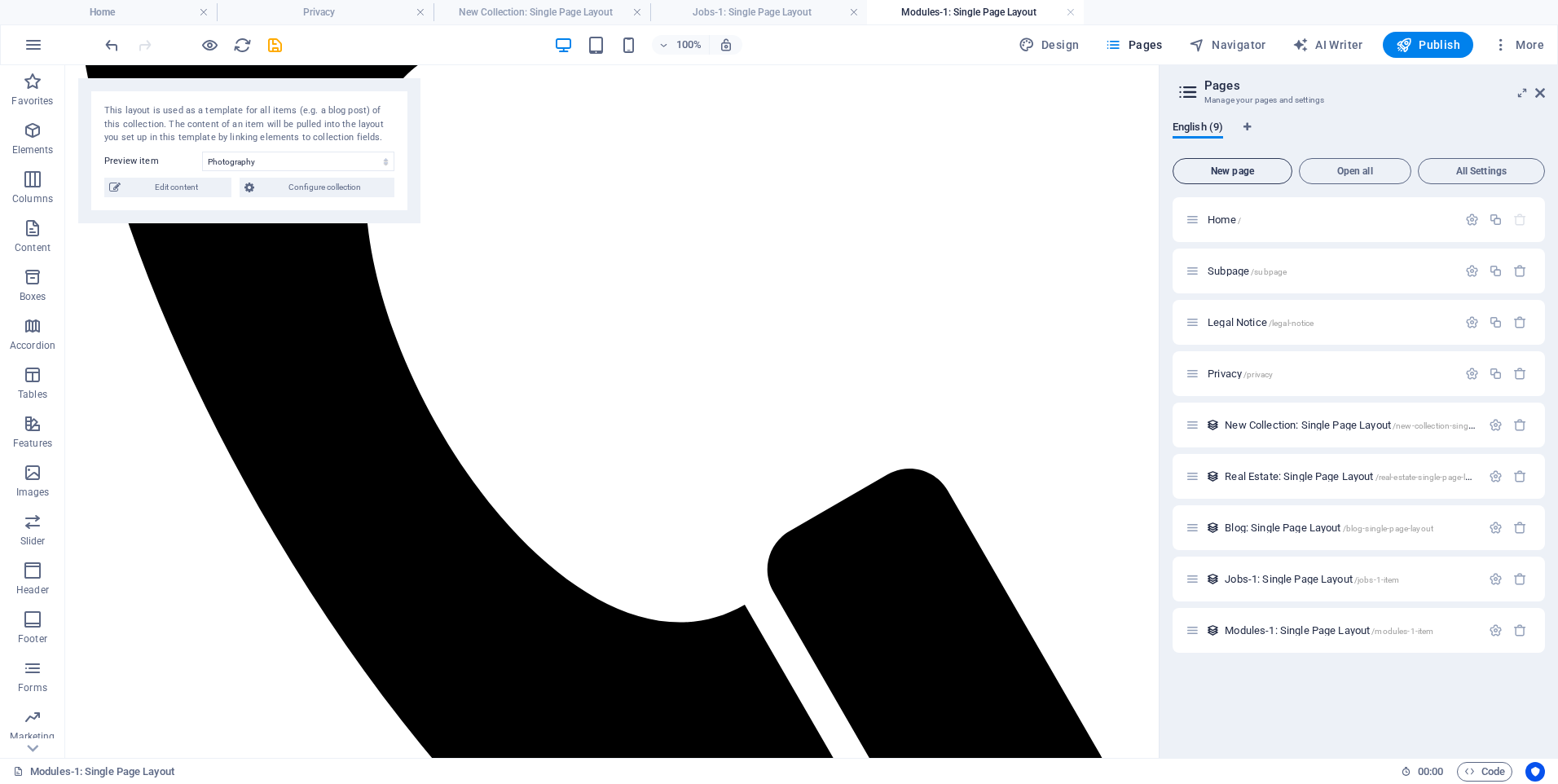
click at [1238, 167] on span "New page" at bounding box center [1233, 172] width 105 height 10
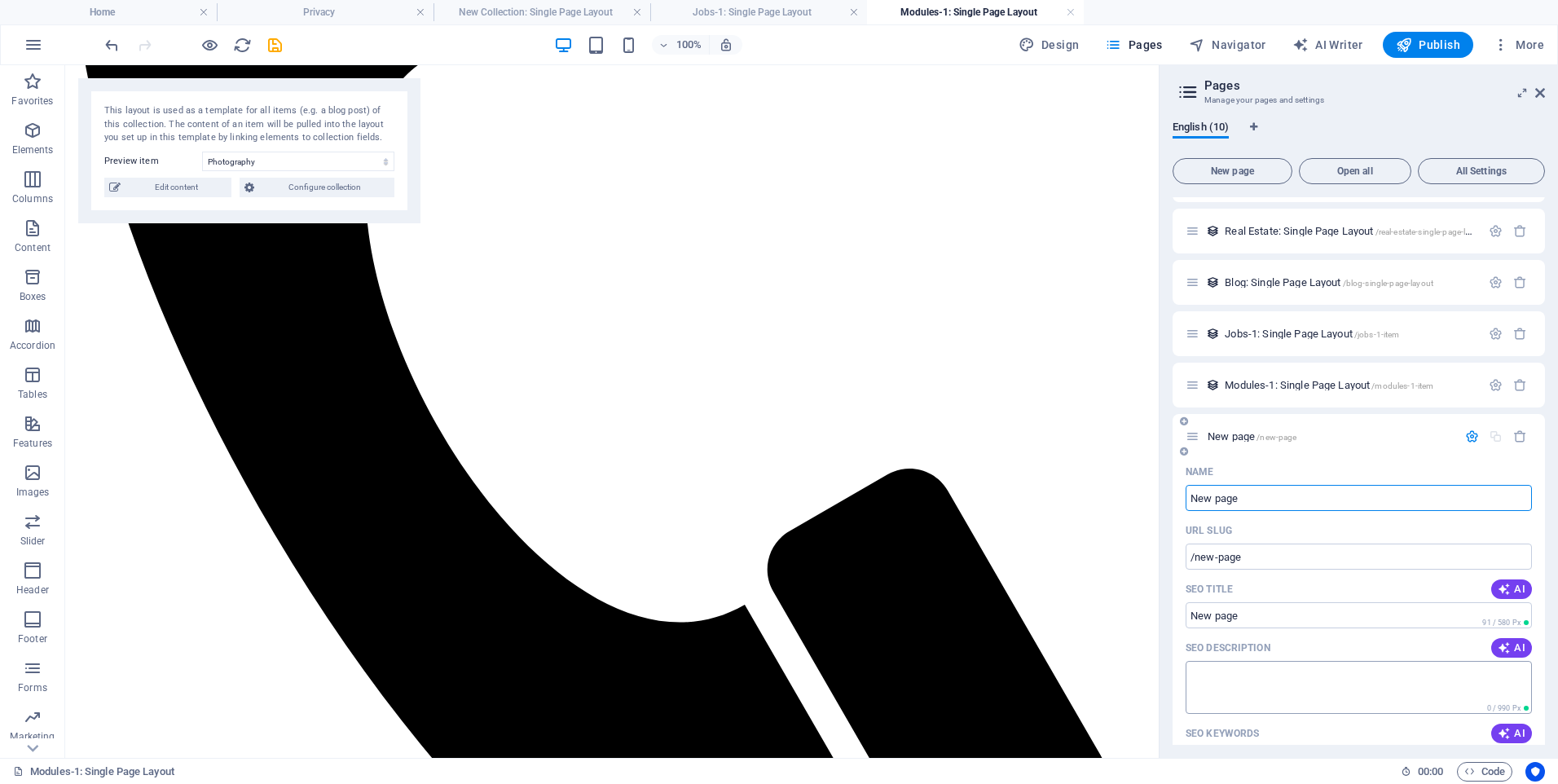
scroll to position [256, 0]
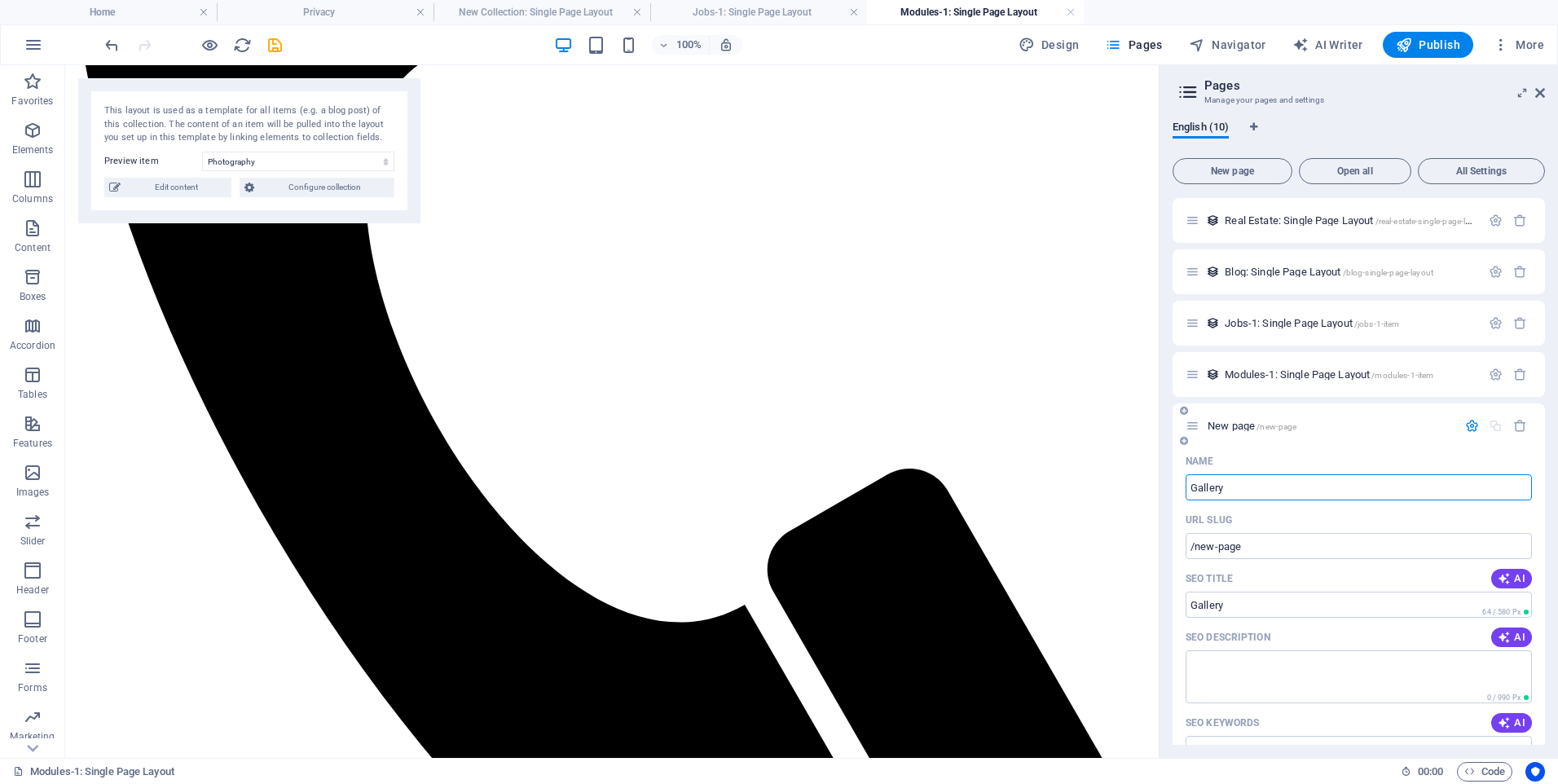
type input "Gallery"
type input "/gallery"
type input "Gallery"
click at [1271, 587] on div "SEO Title AI" at bounding box center [1359, 578] width 347 height 26
click at [1246, 662] on textarea "SEO Description" at bounding box center [1359, 677] width 347 height 53
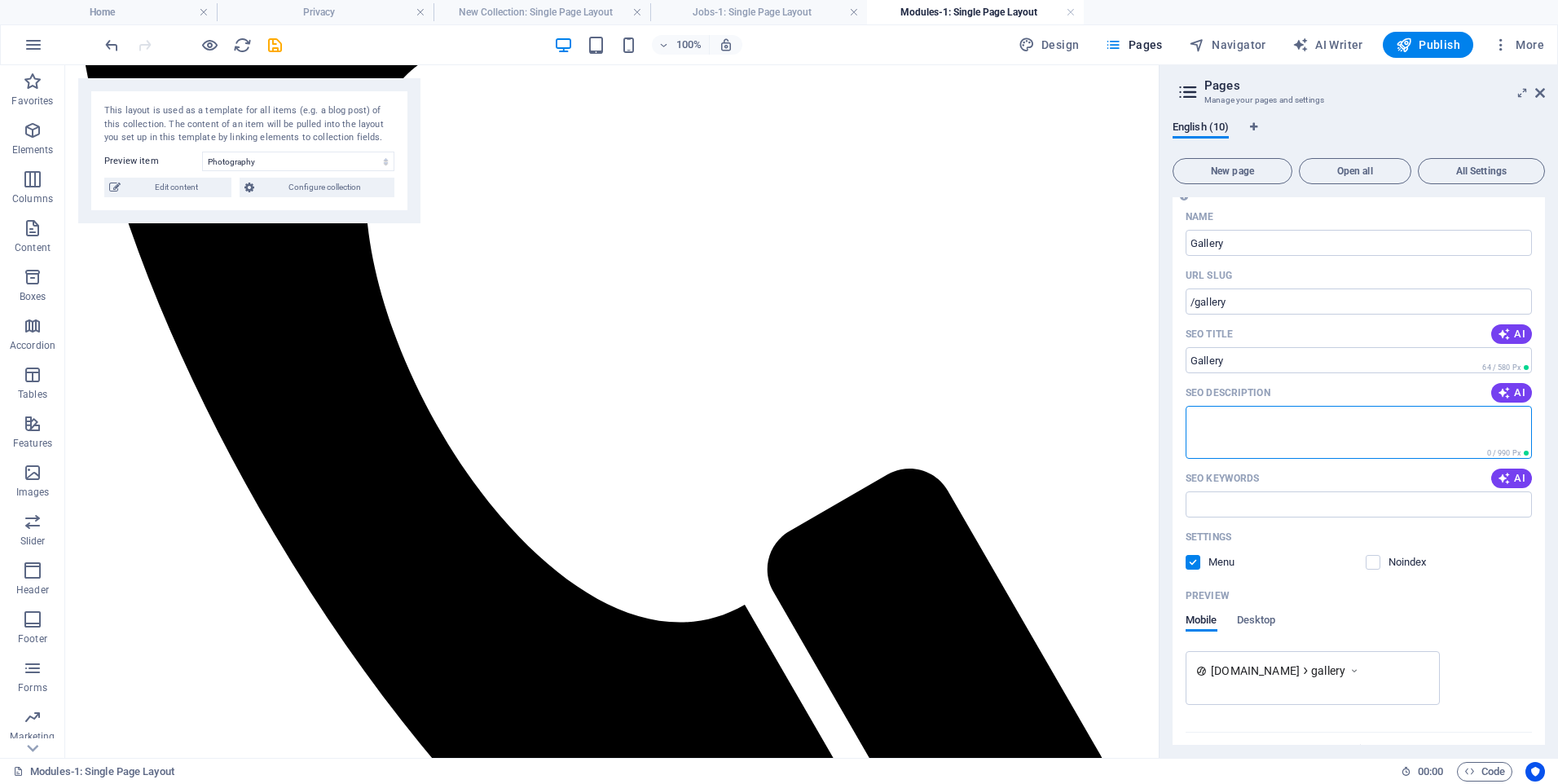
scroll to position [534, 0]
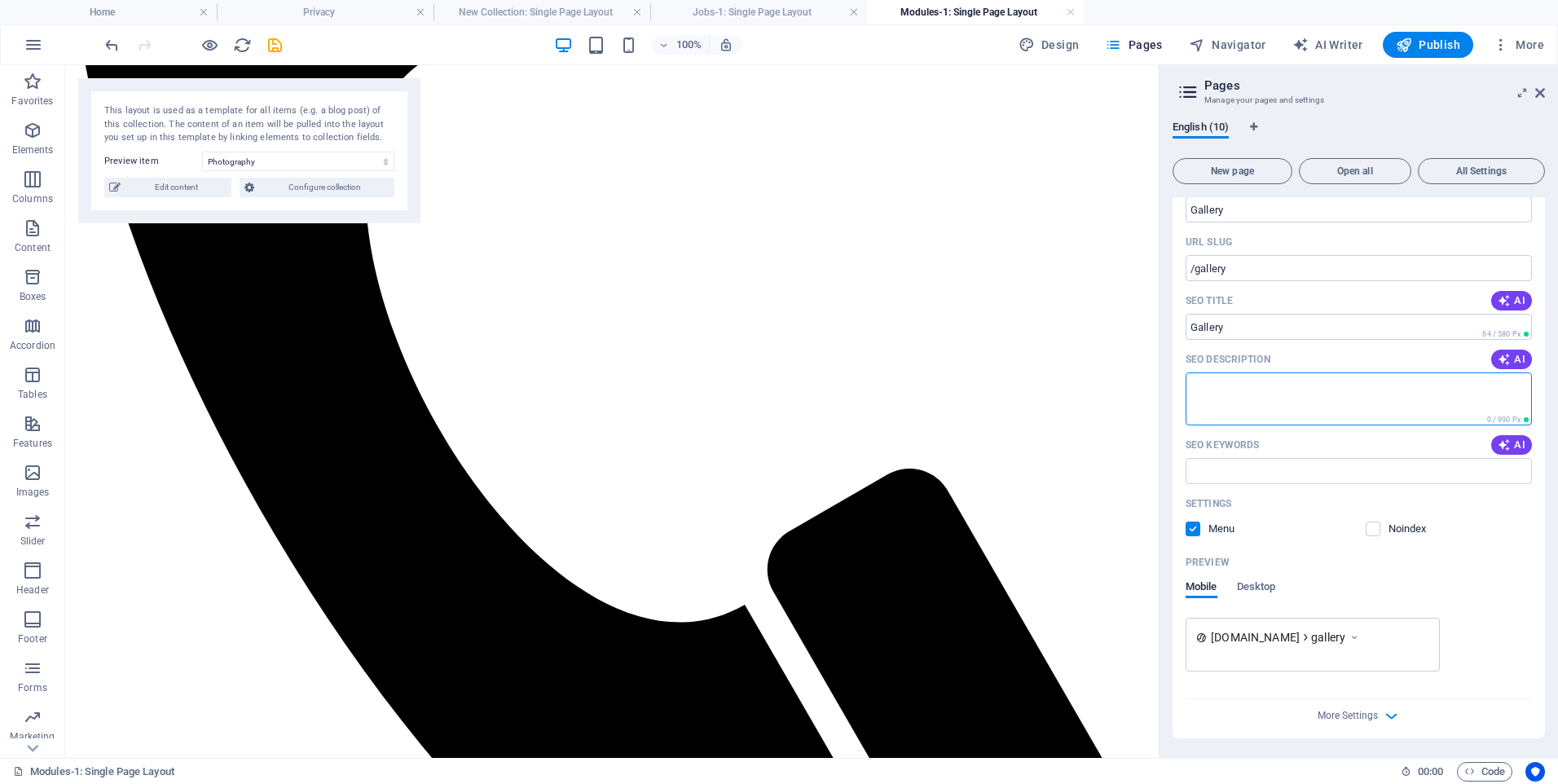
click at [1346, 635] on span "gallery" at bounding box center [1328, 637] width 34 height 17
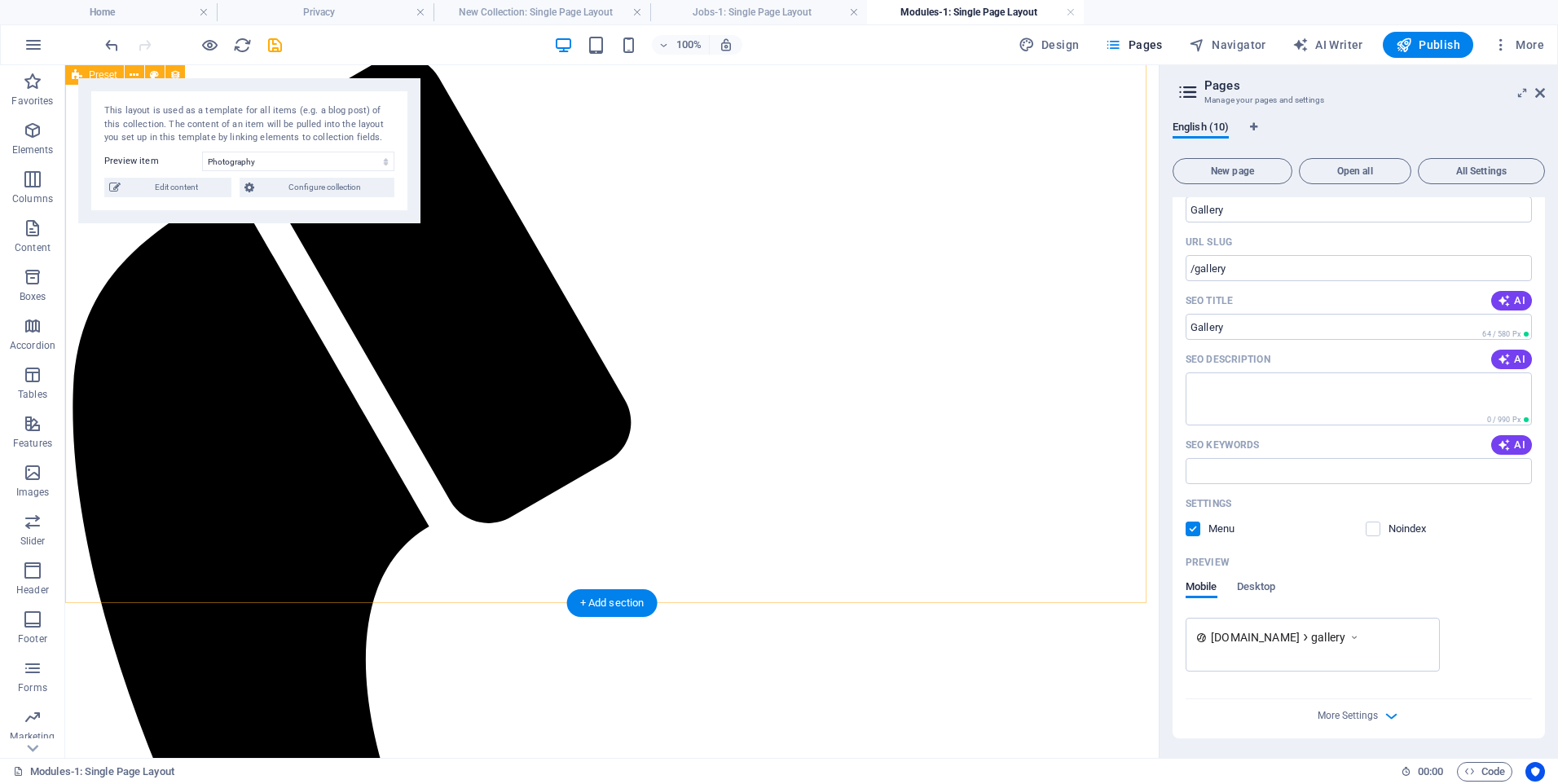
scroll to position [0, 0]
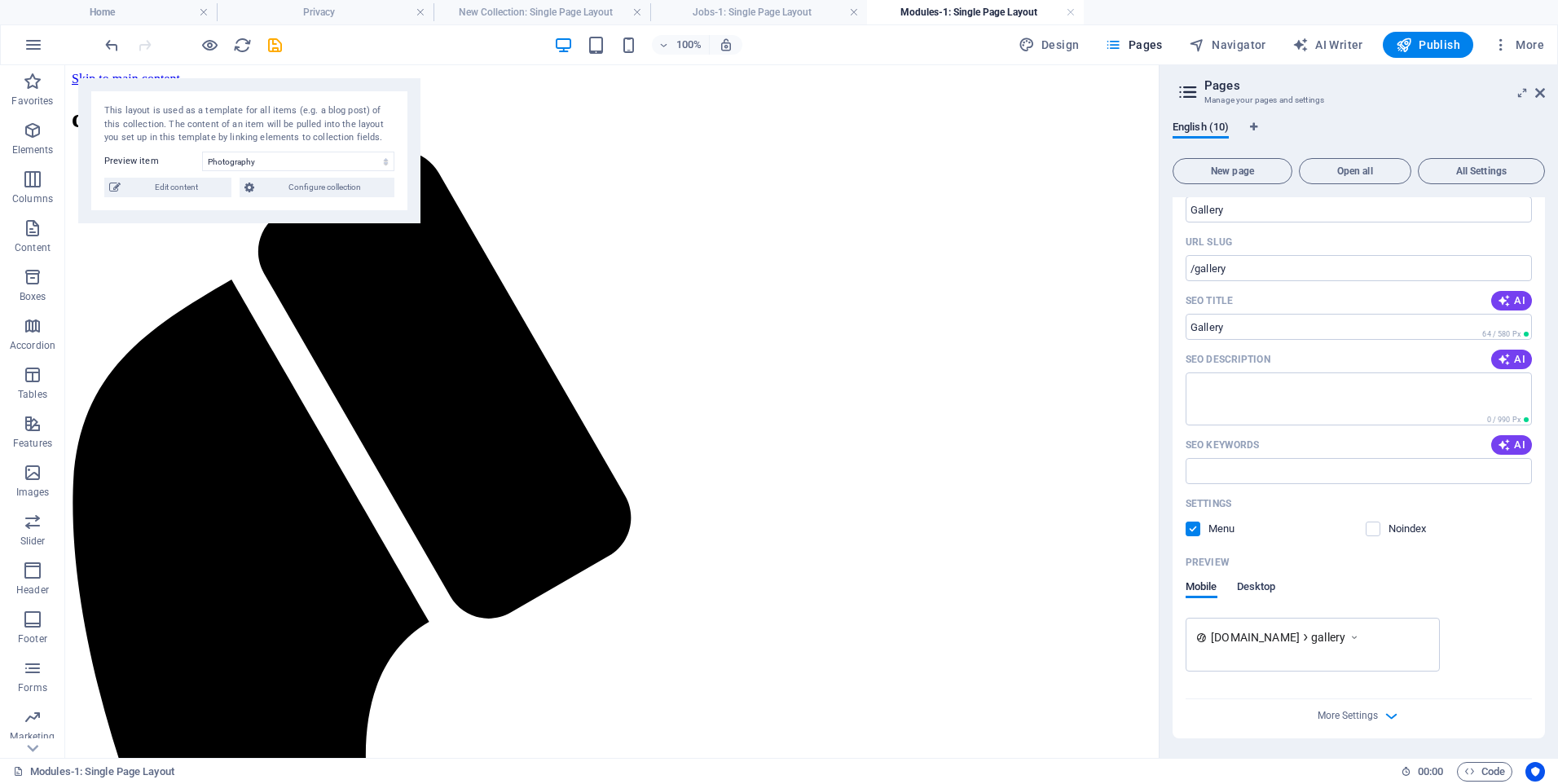
click at [1252, 586] on span "Desktop" at bounding box center [1256, 588] width 39 height 22
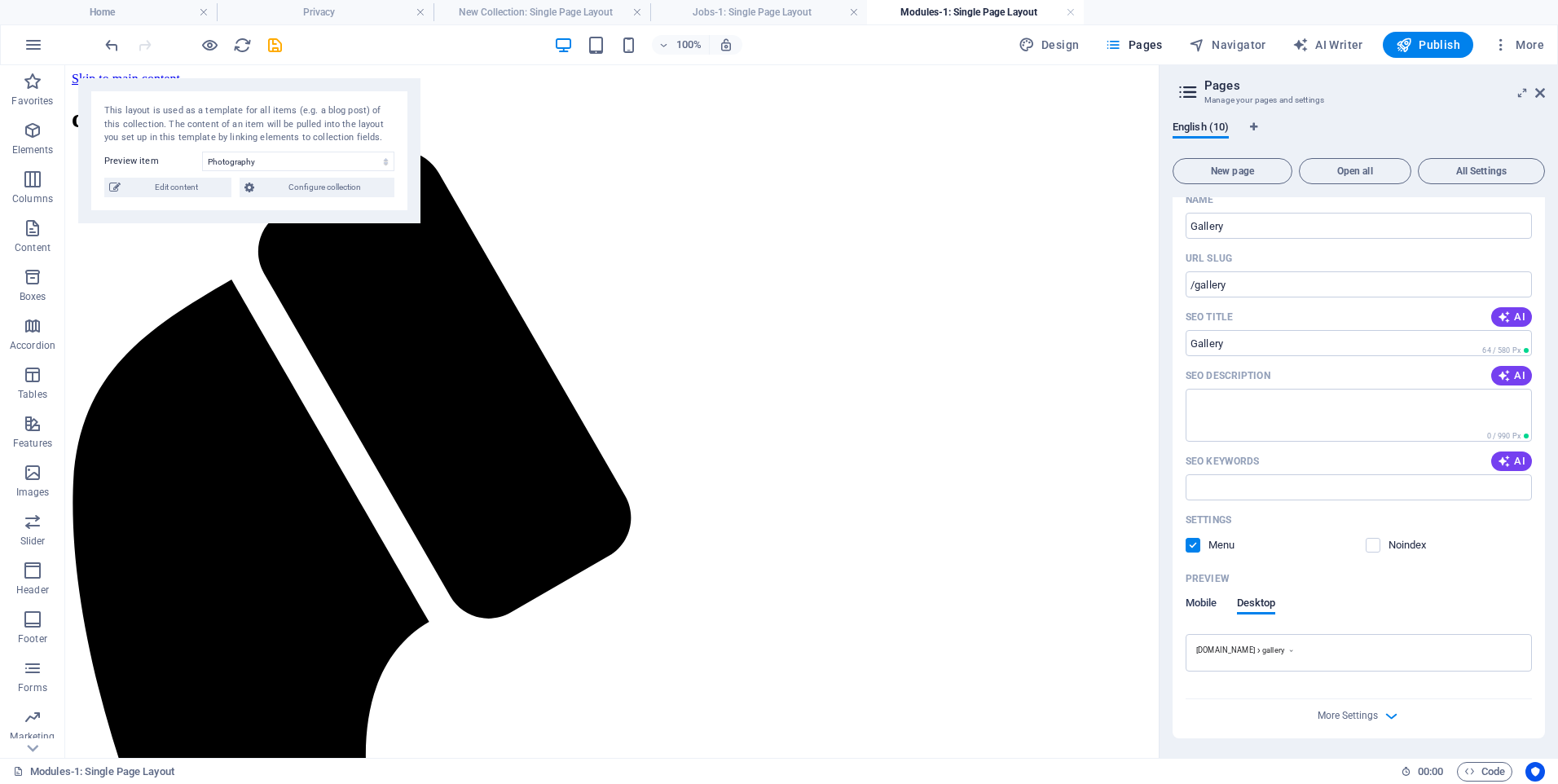
click at [1195, 609] on span "Mobile" at bounding box center [1201, 604] width 32 height 22
click at [1254, 609] on span "Desktop" at bounding box center [1256, 604] width 39 height 22
click at [278, 159] on select "Photography Data Science Finances Public Speaking Coding Digital Marketing" at bounding box center [298, 161] width 192 height 19
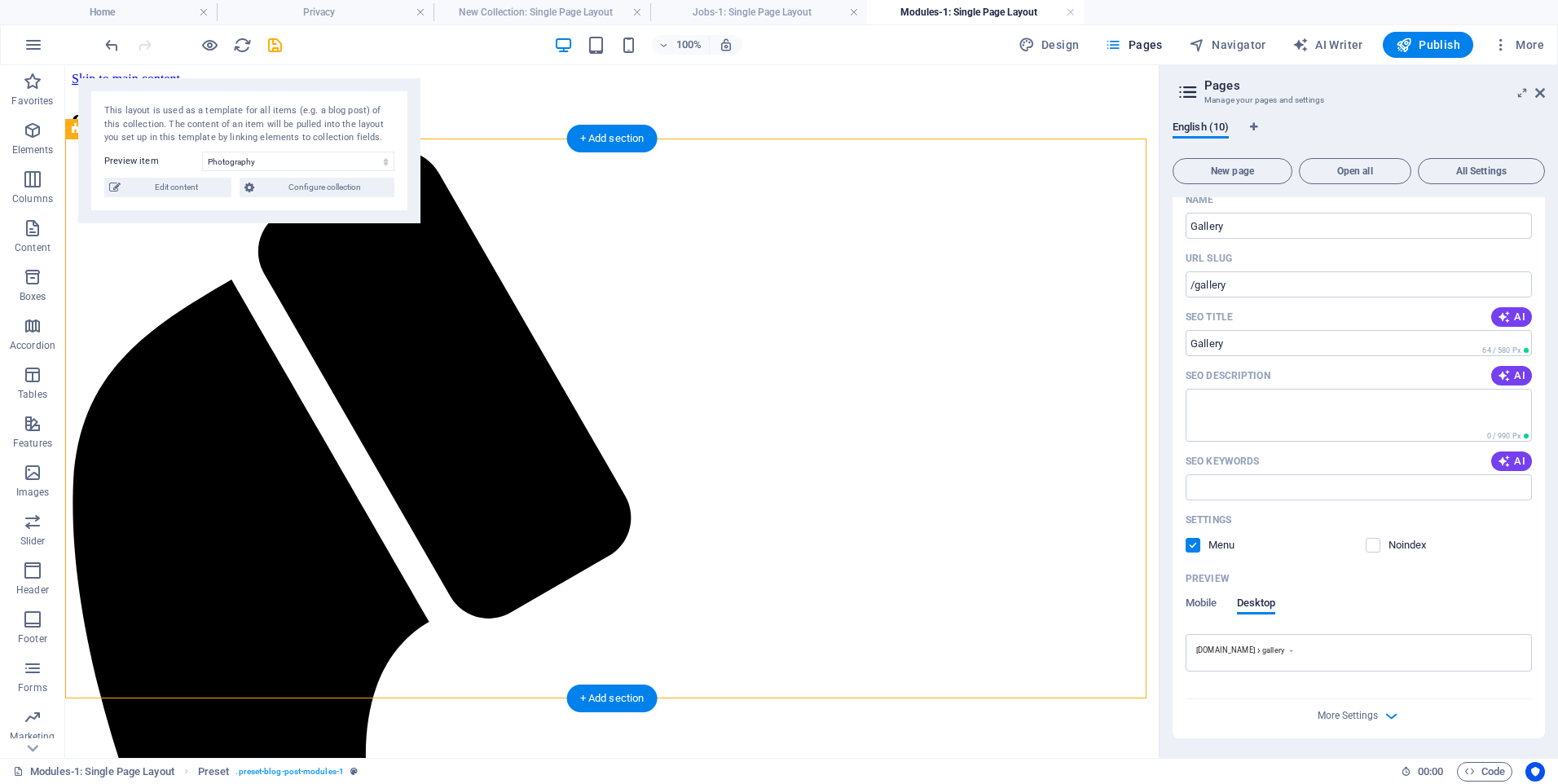
click at [1370, 716] on span "More Settings" at bounding box center [1348, 716] width 60 height 12
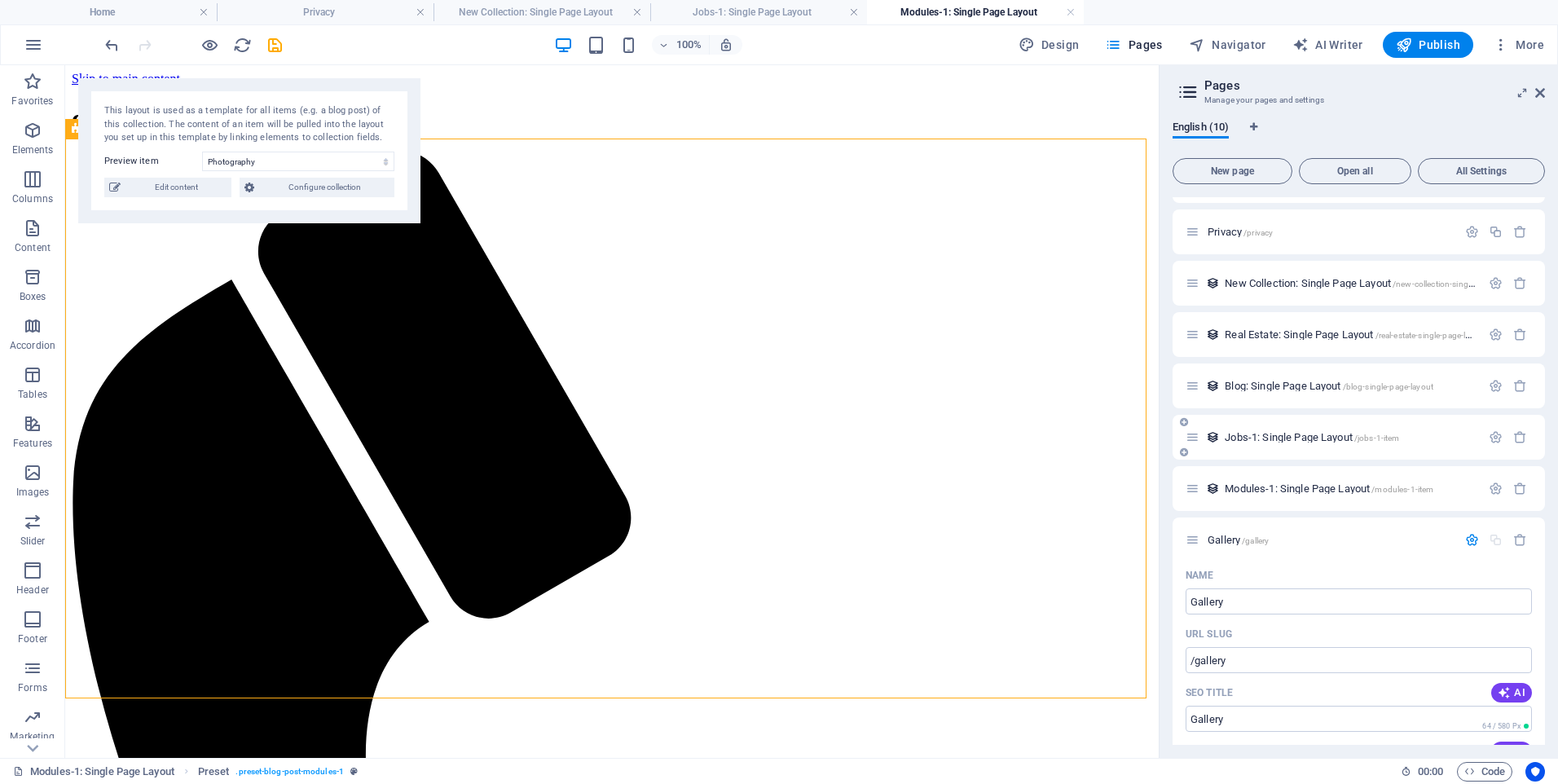
scroll to position [0, 0]
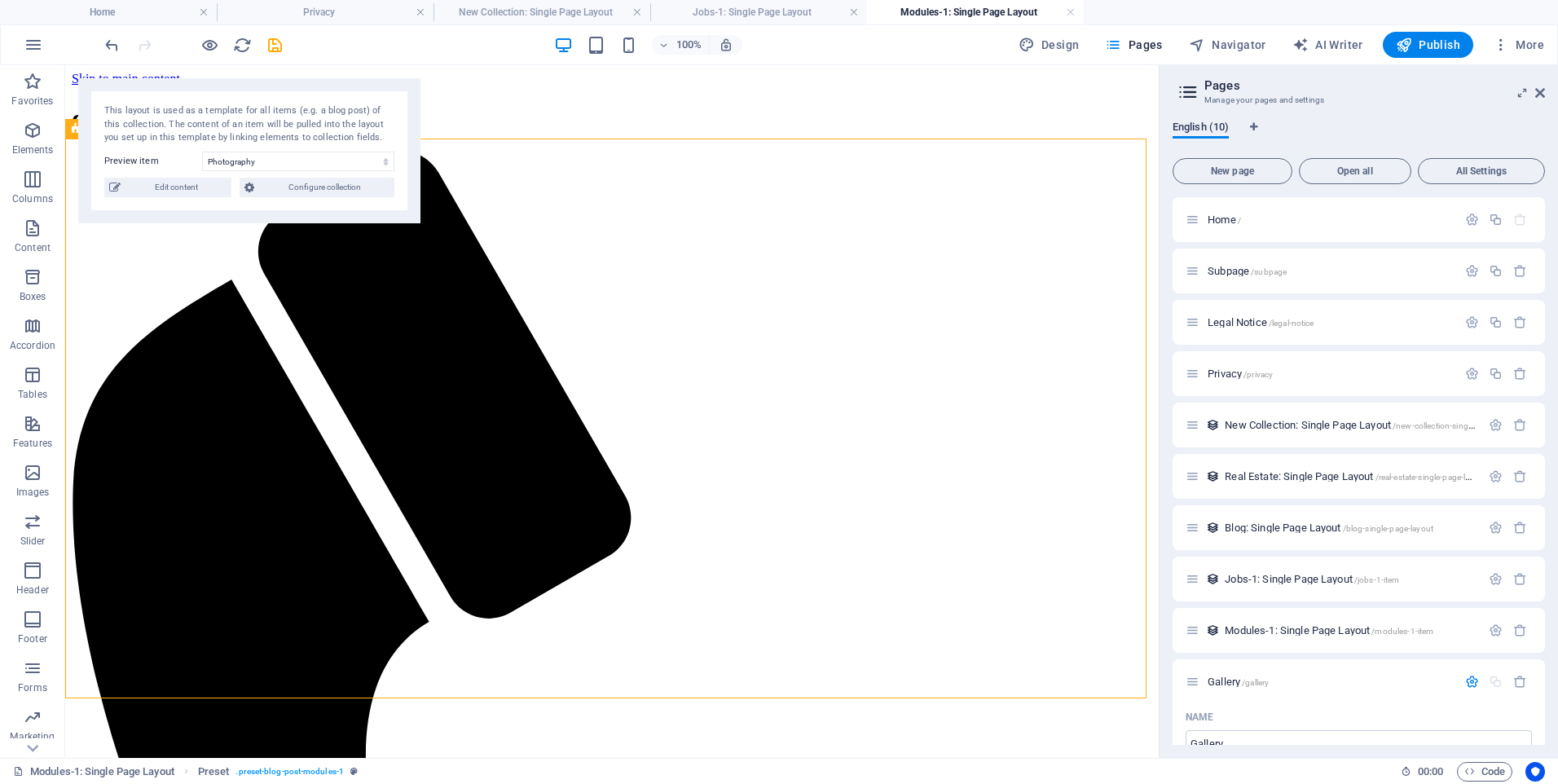
click at [1207, 131] on span "English (10)" at bounding box center [1201, 128] width 57 height 22
click at [1141, 42] on span "Pages" at bounding box center [1134, 45] width 57 height 17
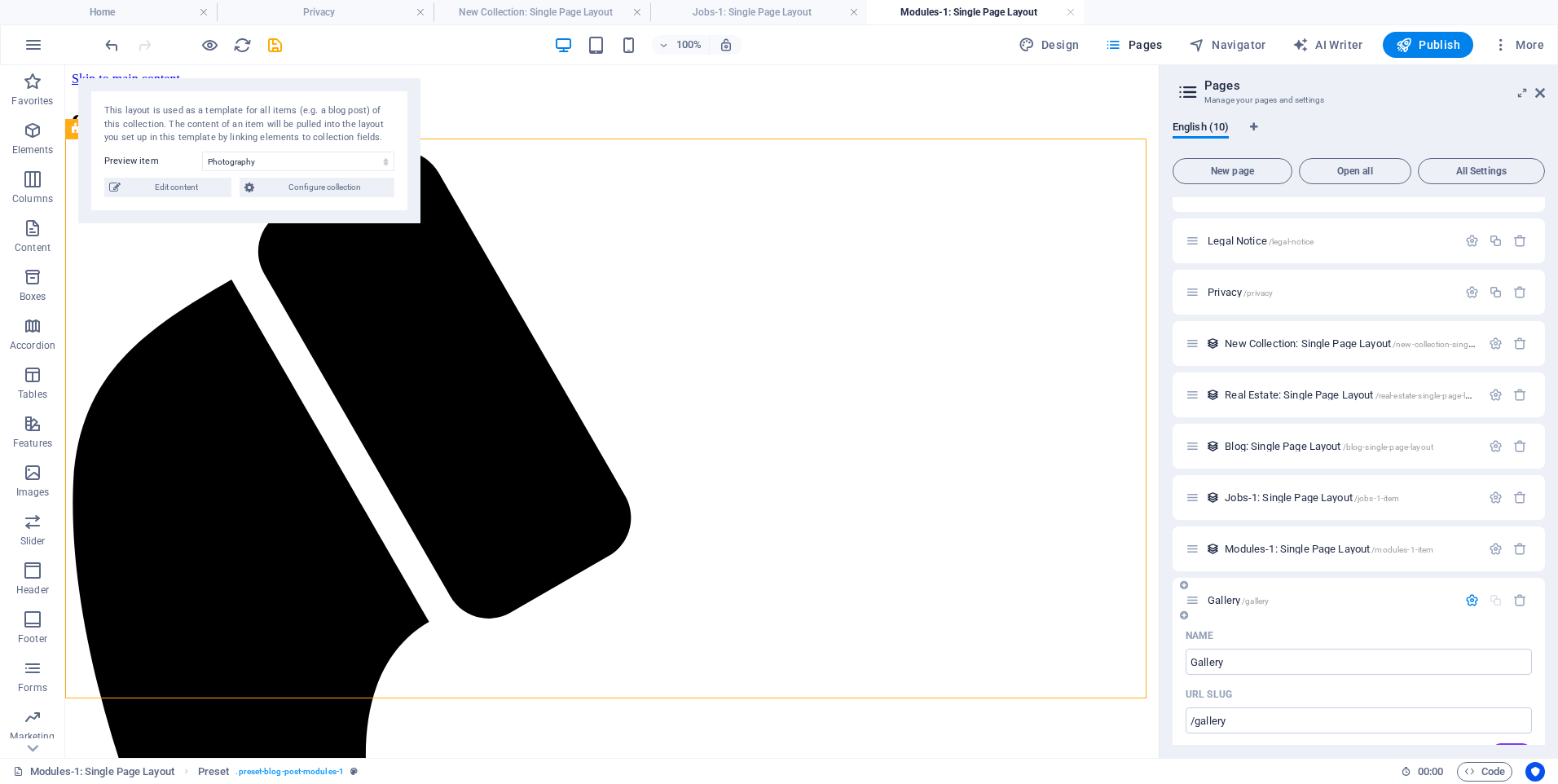
click at [1184, 582] on icon at bounding box center [1185, 586] width 8 height 10
click at [1192, 600] on icon at bounding box center [1192, 600] width 14 height 14
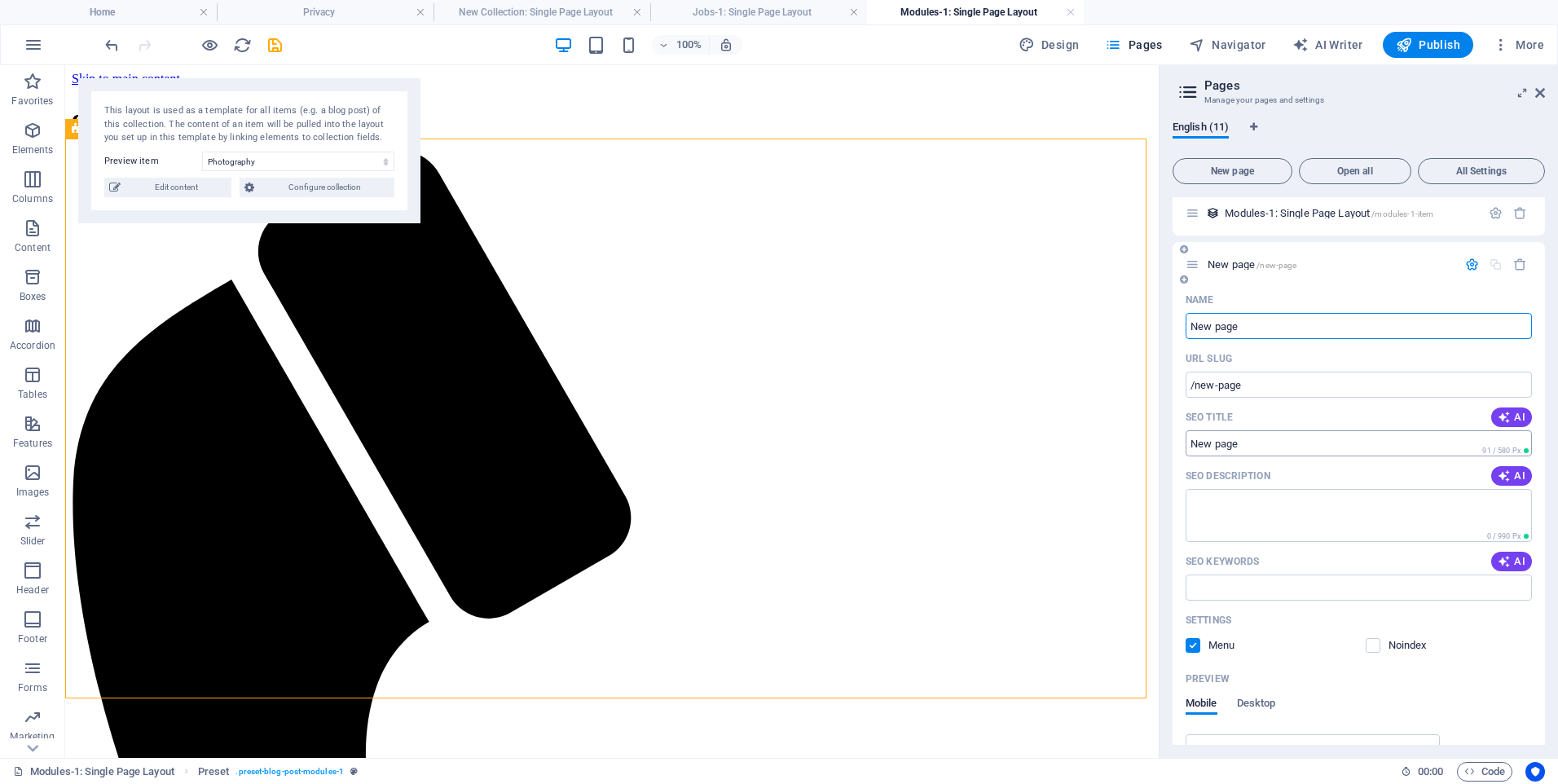
scroll to position [326, 0]
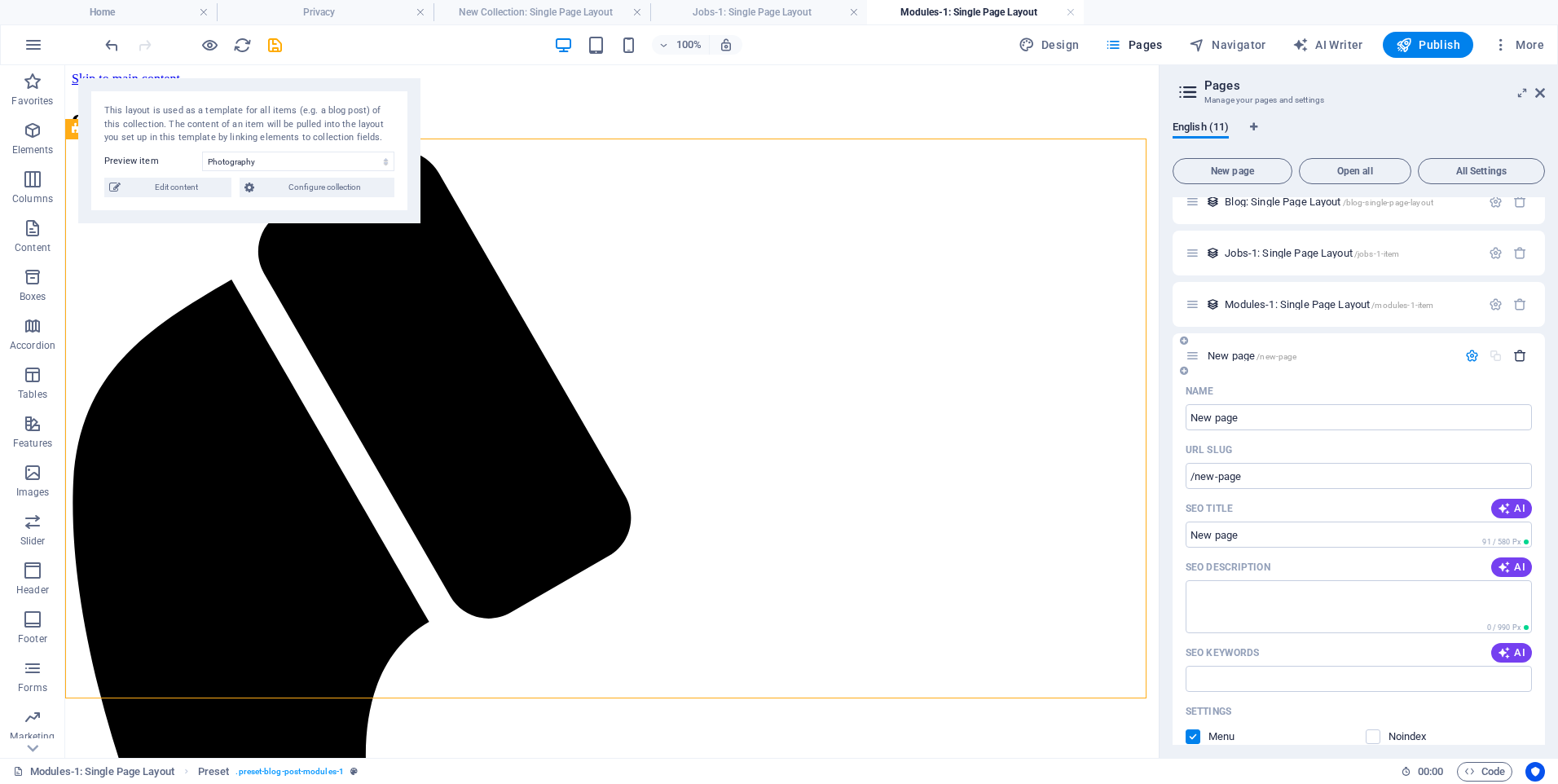
click at [1521, 356] on icon "button" at bounding box center [1521, 356] width 14 height 14
click at [1261, 307] on span "Modules-1: Single Page Layout /modules-1-item" at bounding box center [1329, 304] width 208 height 12
click at [1300, 247] on div "Jobs-1: Single Page Layout /jobs-1-item" at bounding box center [1333, 253] width 295 height 19
click at [1300, 252] on span "Jobs-1: Single Page Layout /jobs-1-item" at bounding box center [1311, 252] width 174 height 12
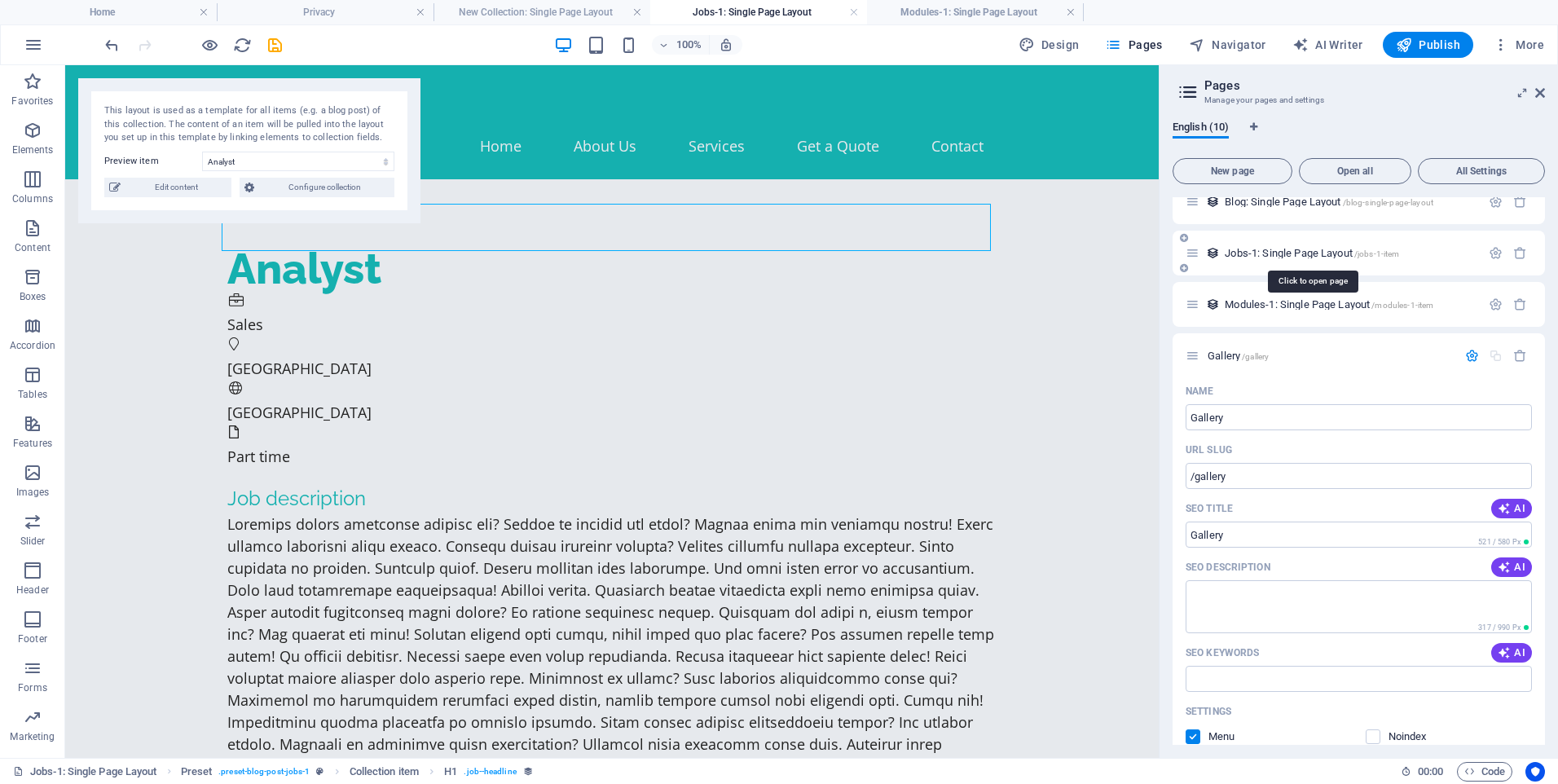
click at [1300, 252] on span "Jobs-1: Single Page Layout /jobs-1-item" at bounding box center [1311, 252] width 174 height 12
click at [302, 189] on span "Configure collection" at bounding box center [324, 187] width 131 height 19
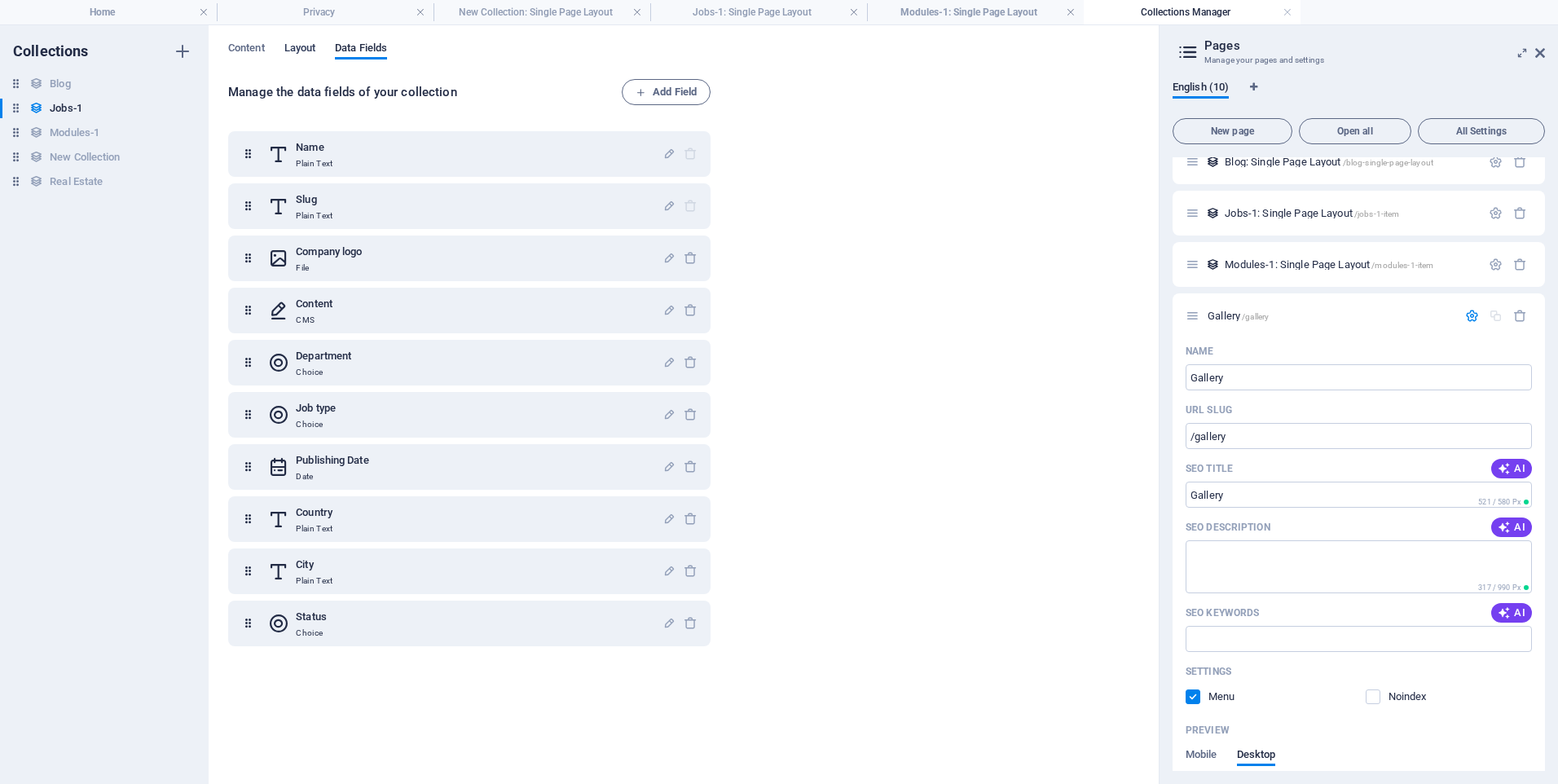
click at [299, 50] on span "Layout" at bounding box center [300, 49] width 32 height 22
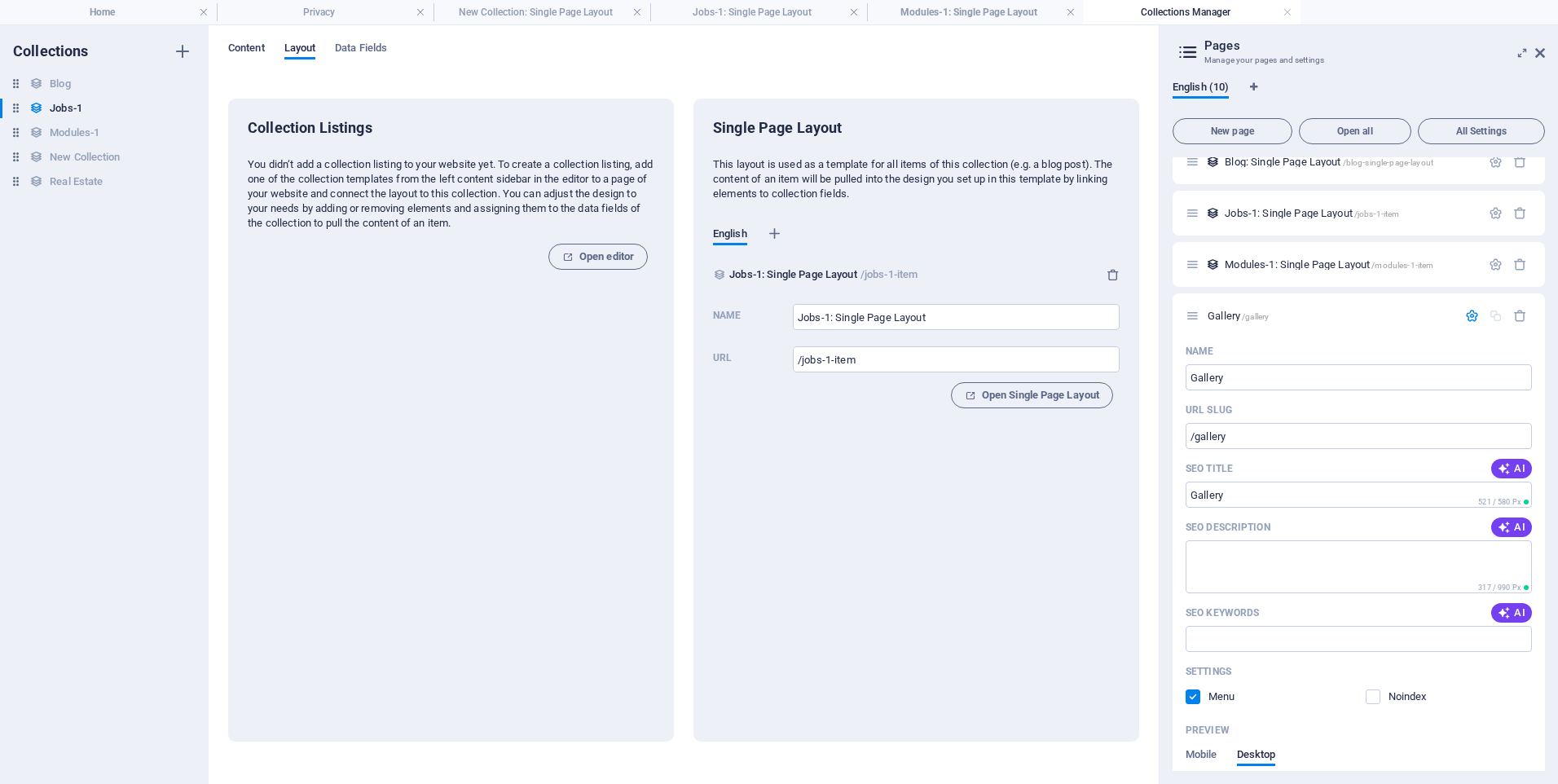
click at [253, 48] on span "Content" at bounding box center [247, 49] width 37 height 22
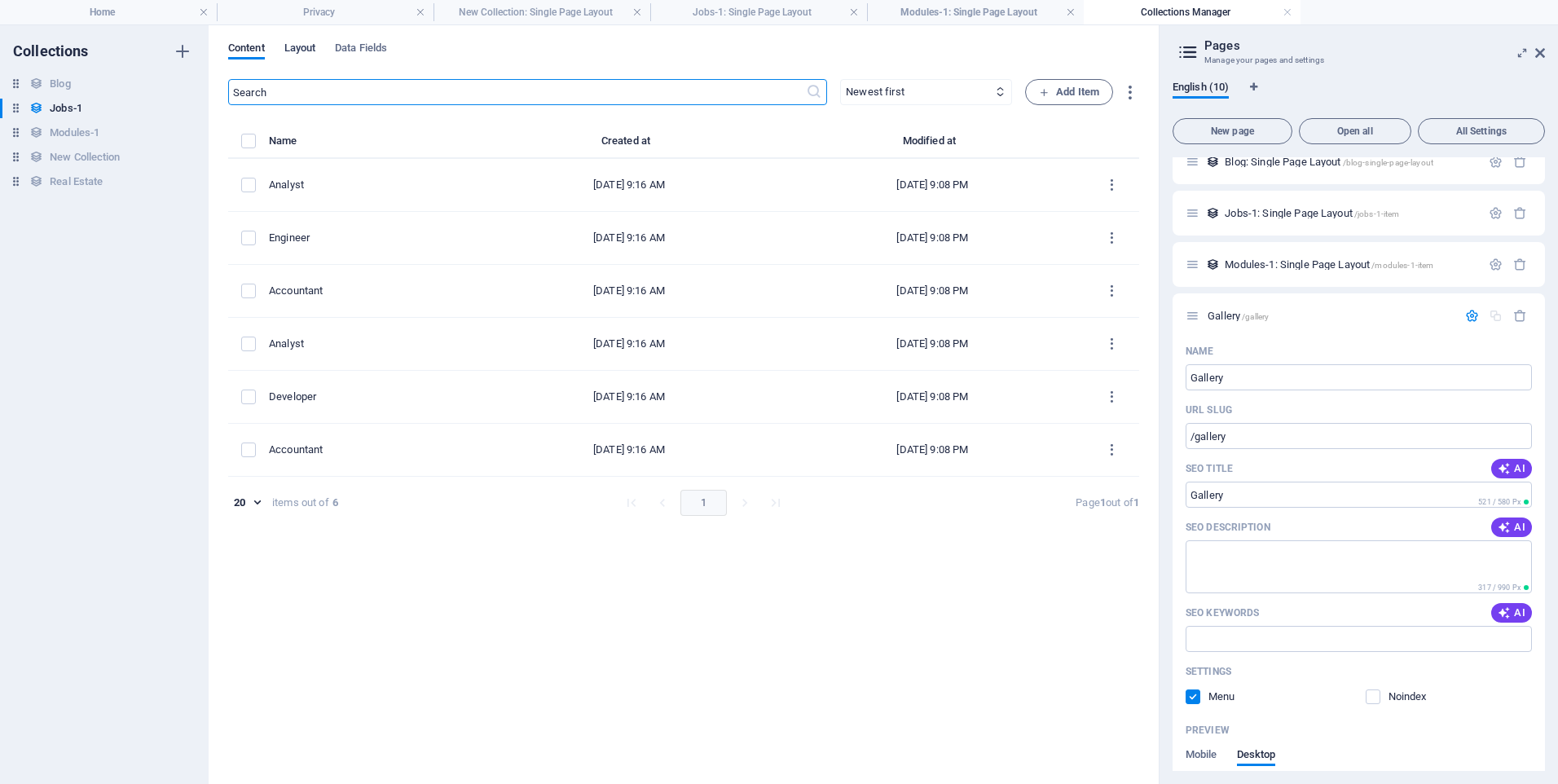
click at [299, 51] on span "Layout" at bounding box center [300, 49] width 32 height 22
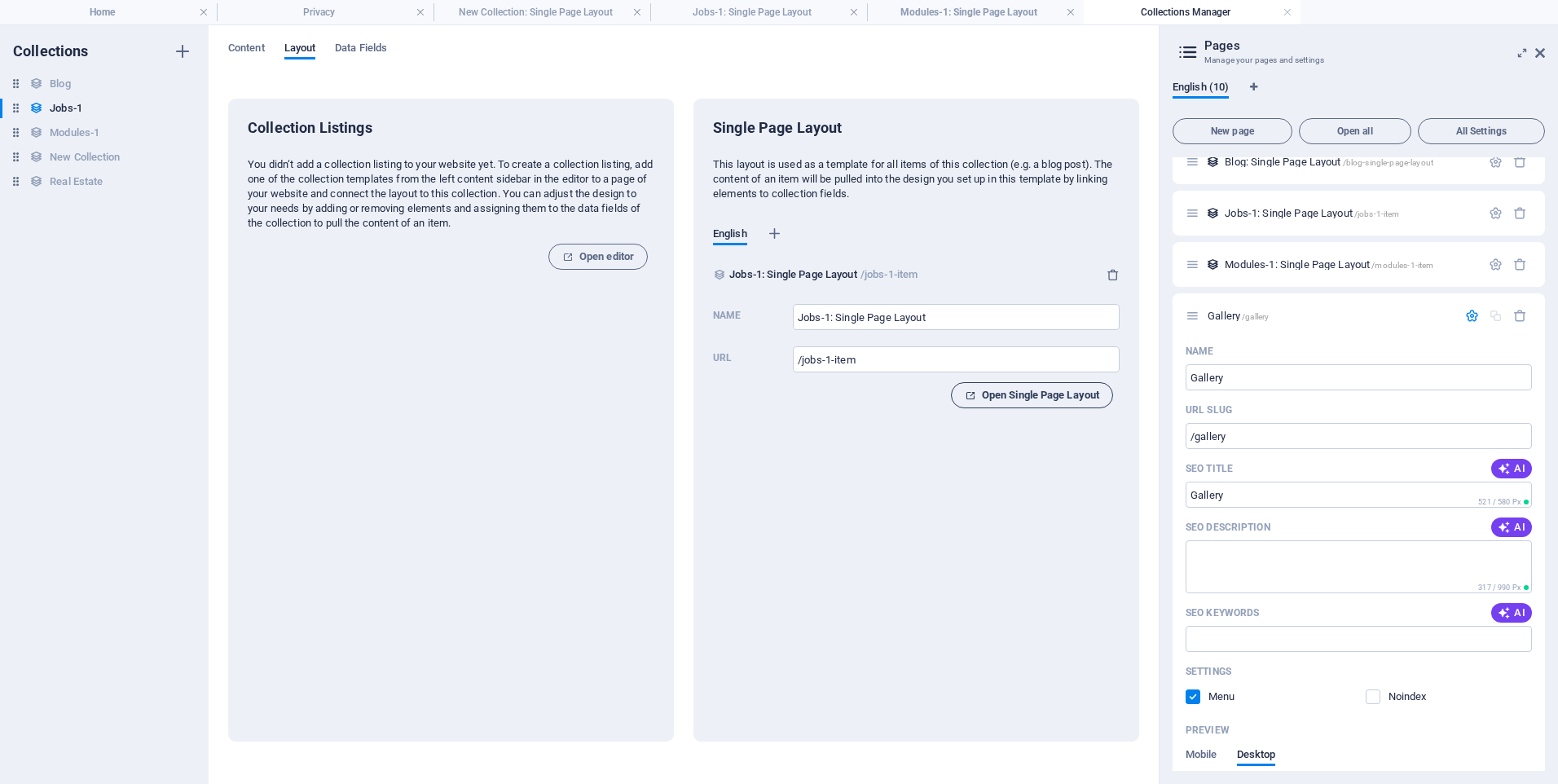
click at [1011, 400] on span "Open Single Page Layout" at bounding box center [1031, 395] width 134 height 19
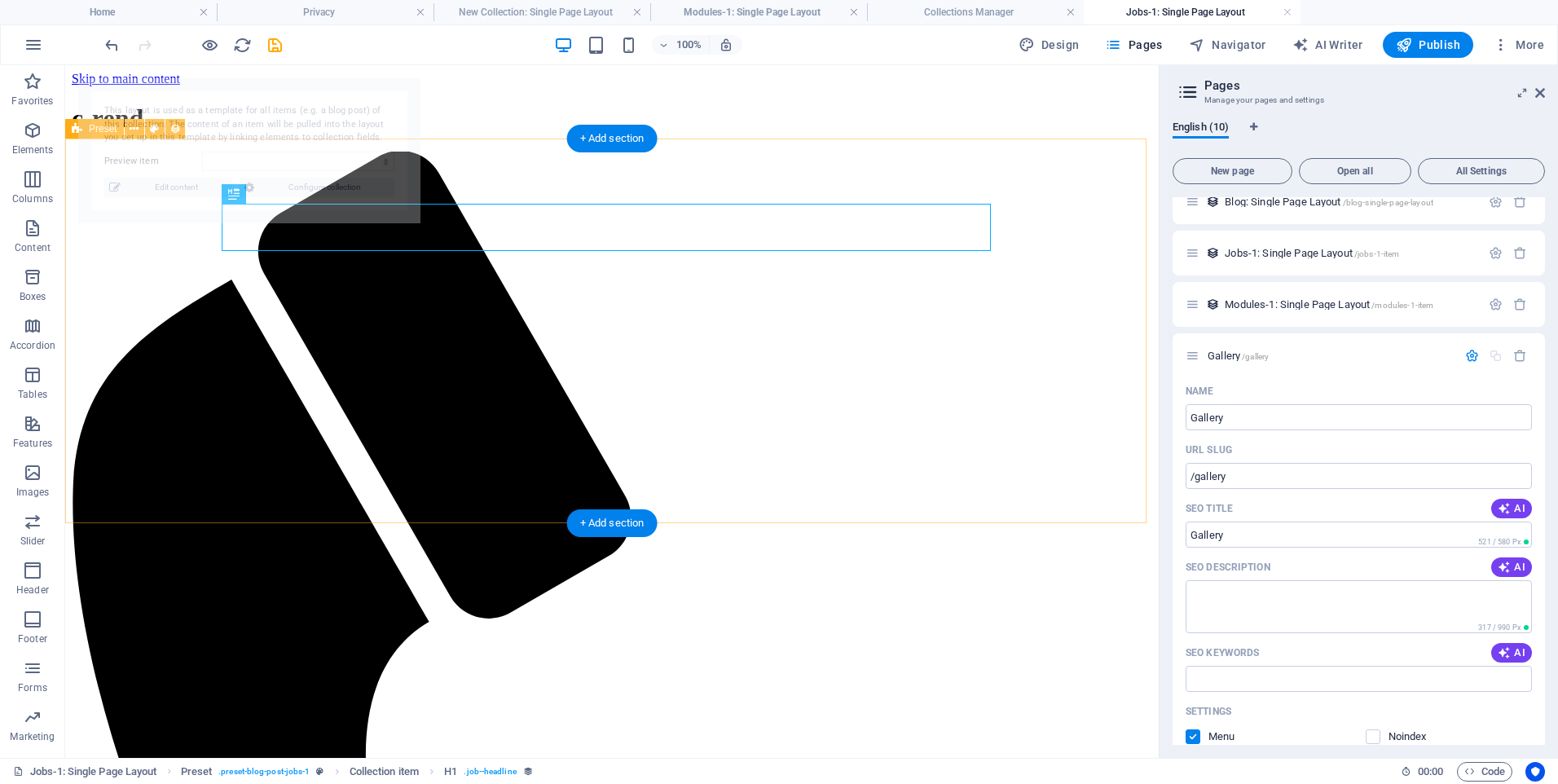
scroll to position [0, 0]
select select "68e17ed1af498f9dfa0cad60"
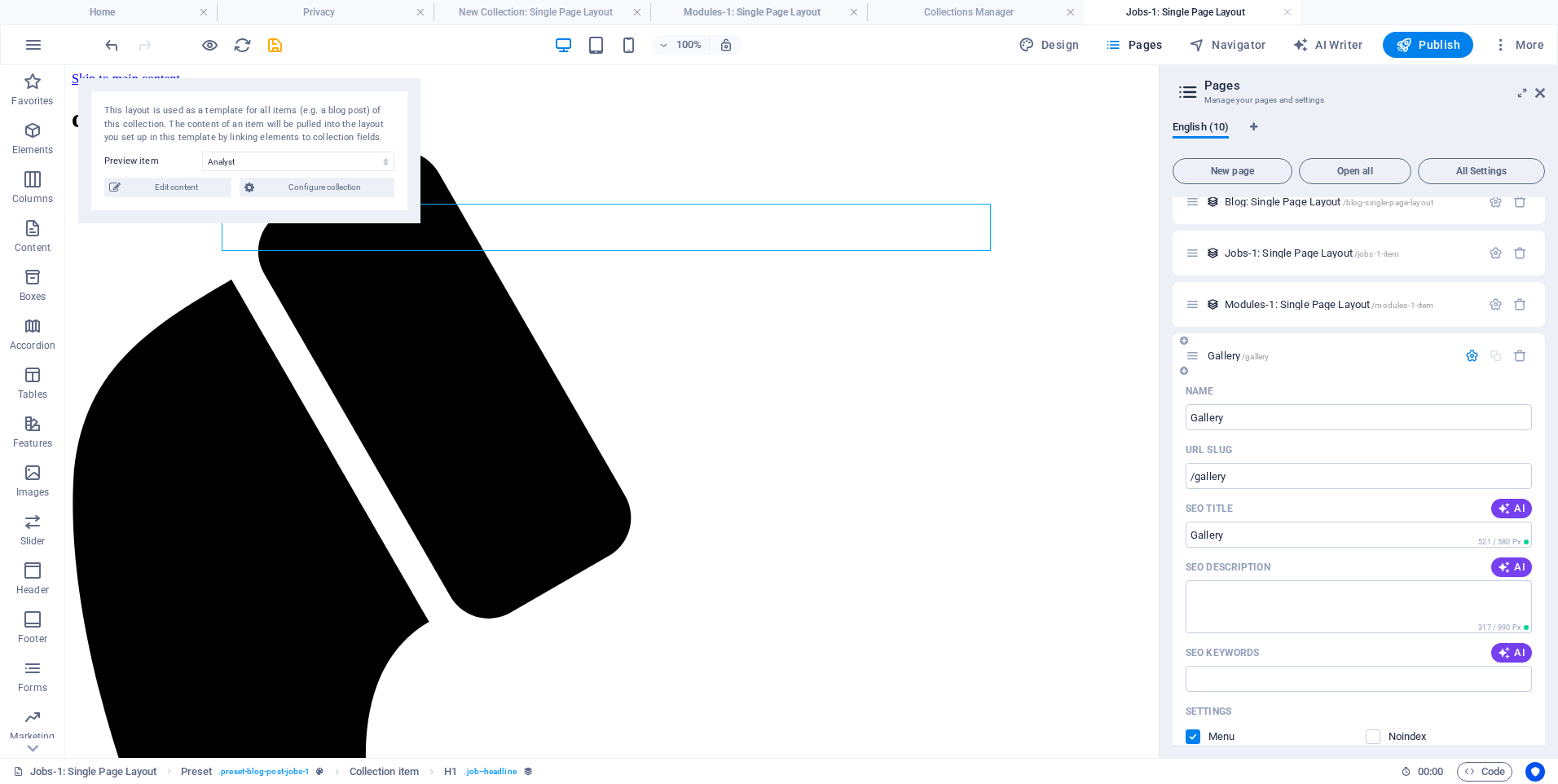
click at [1470, 357] on icon "button" at bounding box center [1472, 356] width 14 height 14
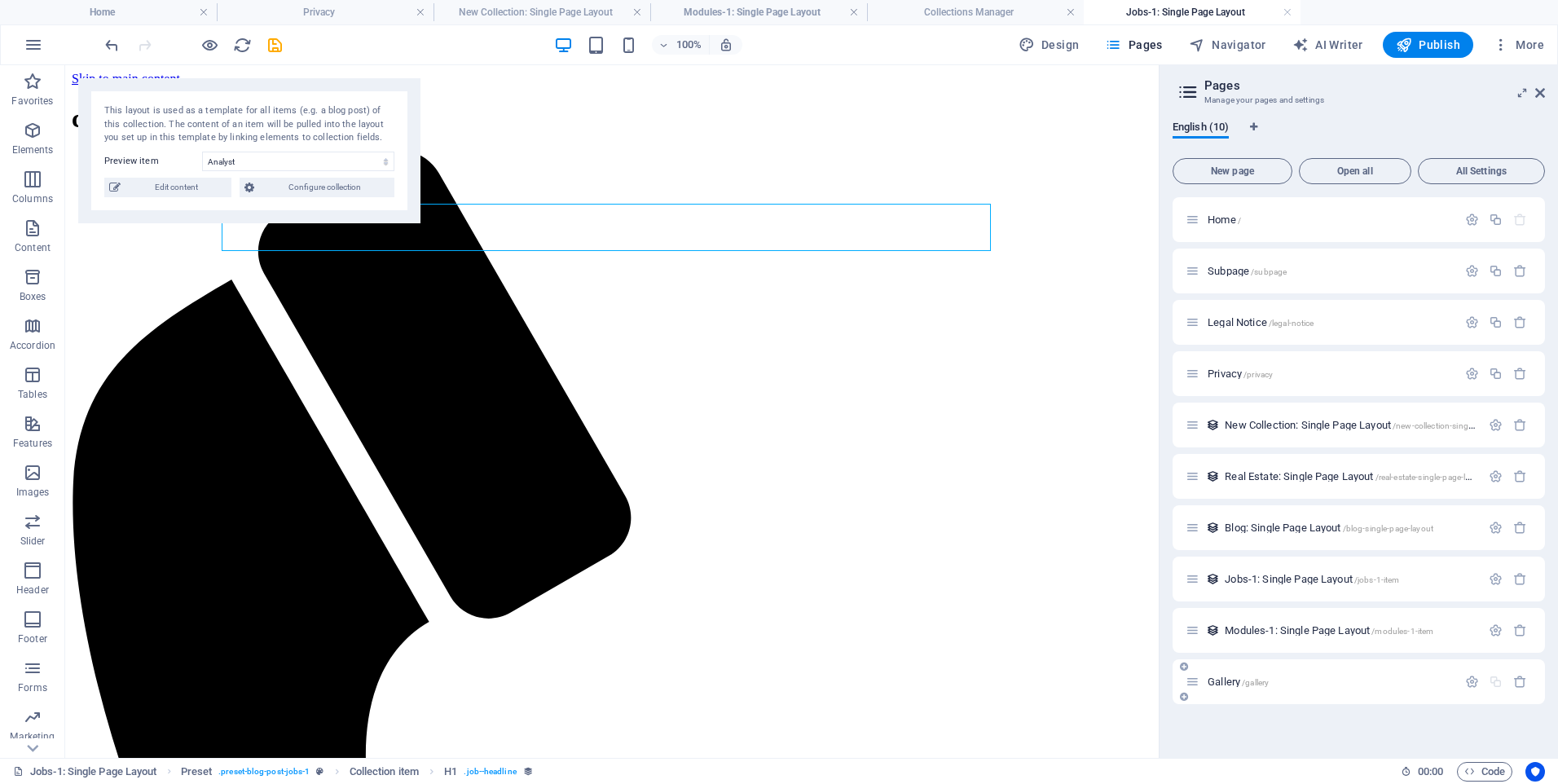
click at [1242, 682] on span "Gallery /gallery" at bounding box center [1238, 682] width 61 height 12
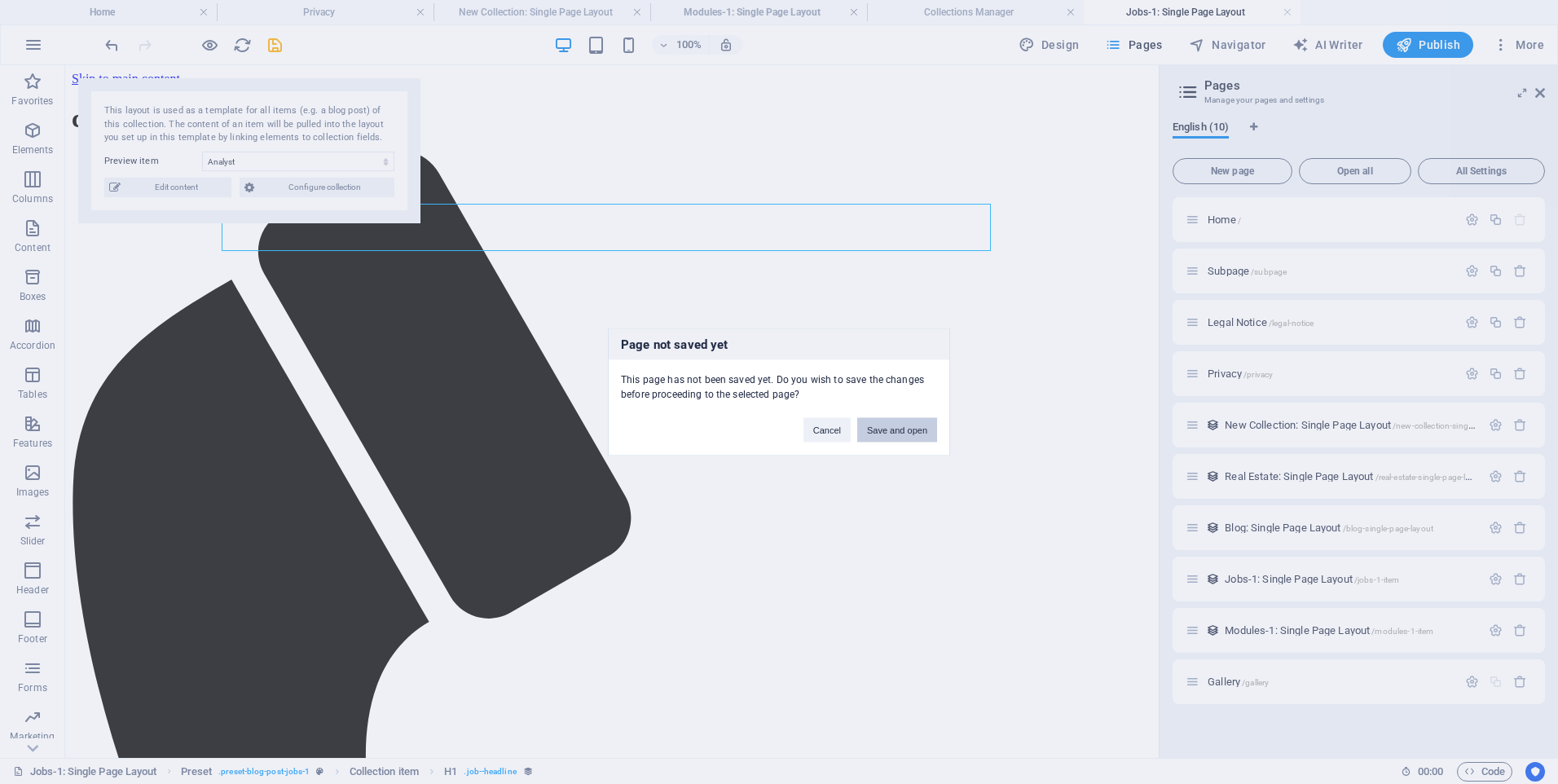
click at [901, 428] on button "Save and open" at bounding box center [897, 430] width 80 height 24
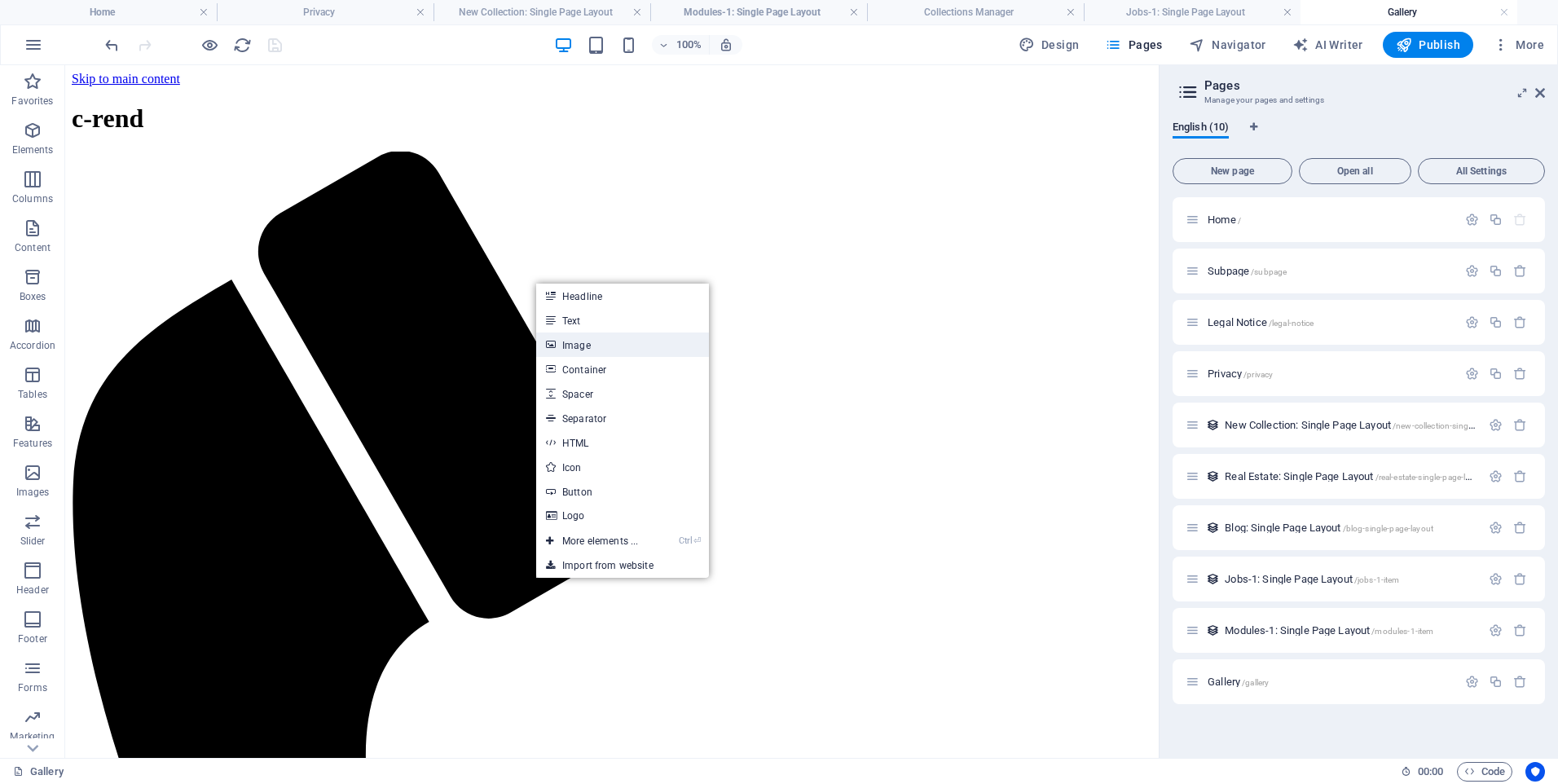
click at [611, 347] on link "Image" at bounding box center [622, 344] width 172 height 24
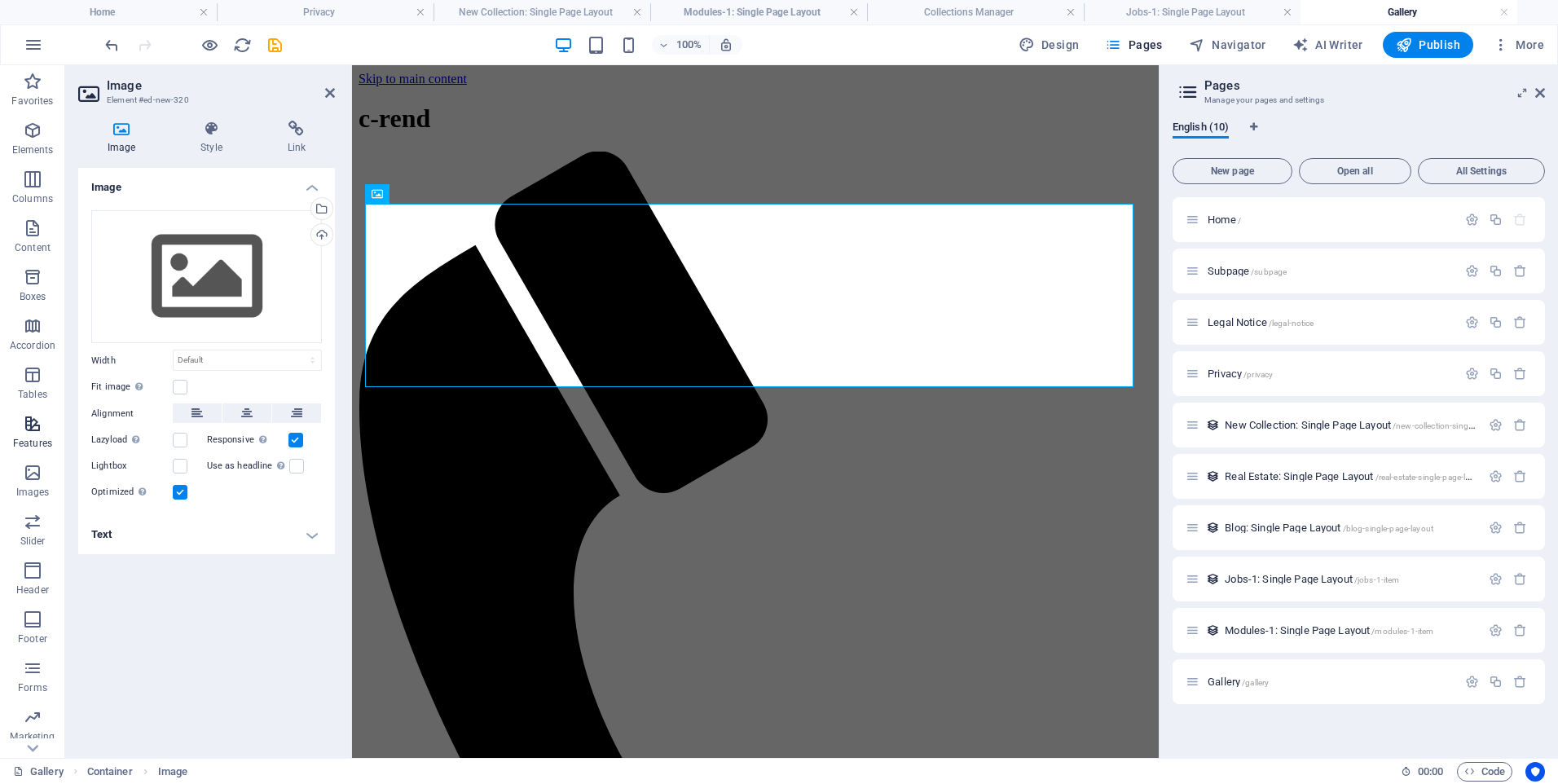
click at [35, 427] on icon "button" at bounding box center [32, 423] width 19 height 19
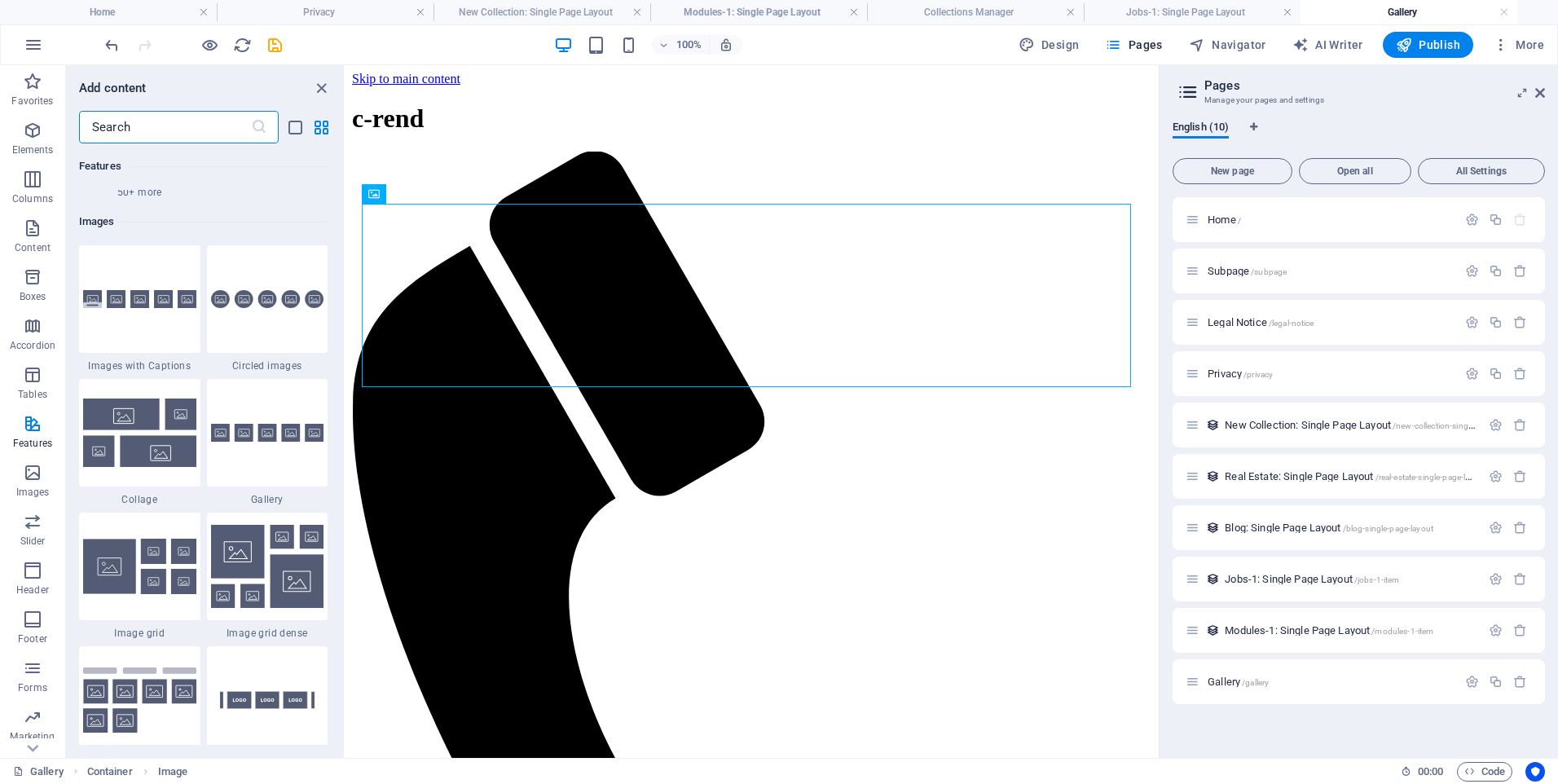
scroll to position [8228, 0]
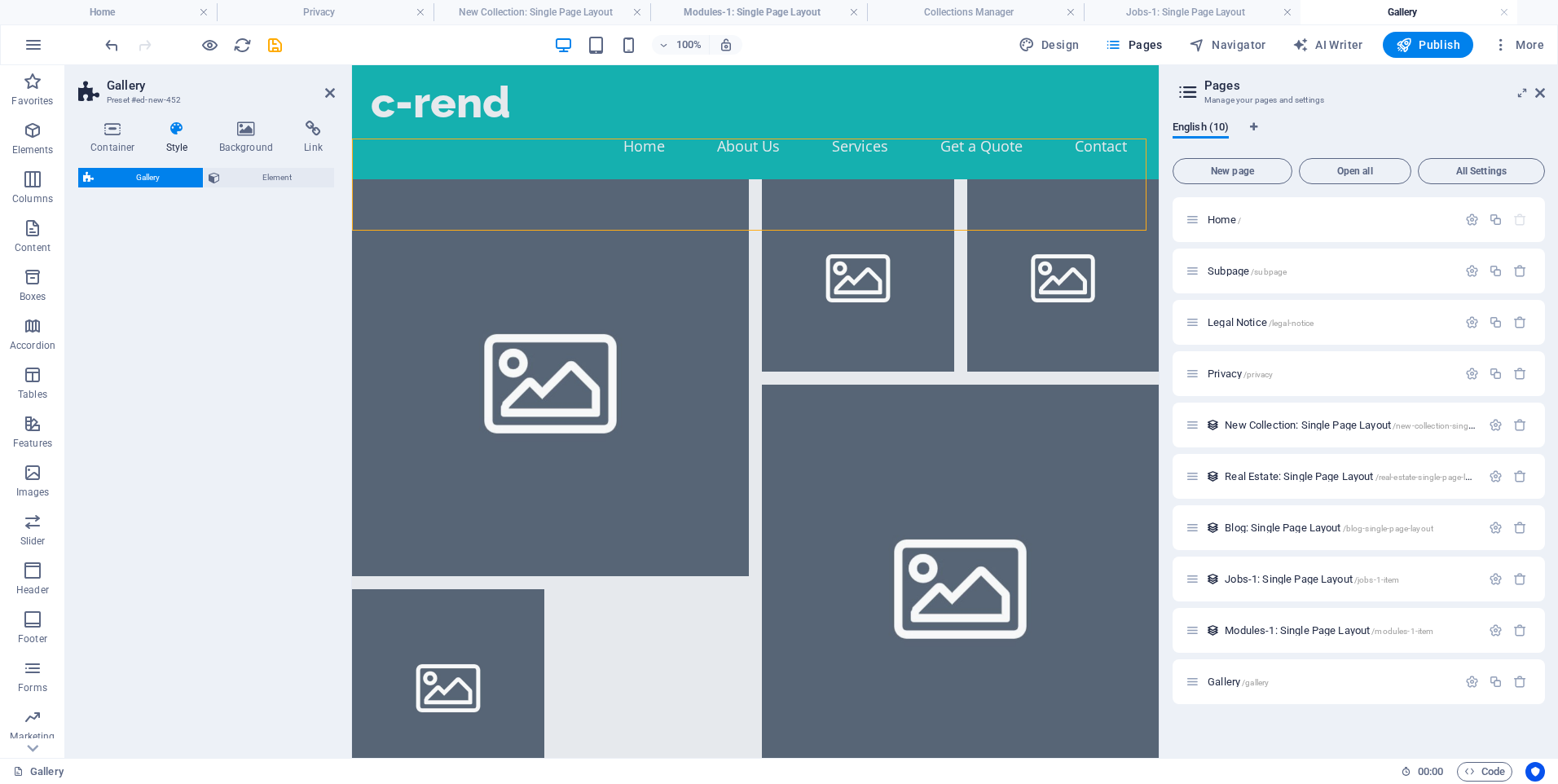
select select "rem"
select select "preset-gallery-v3-grid-dense"
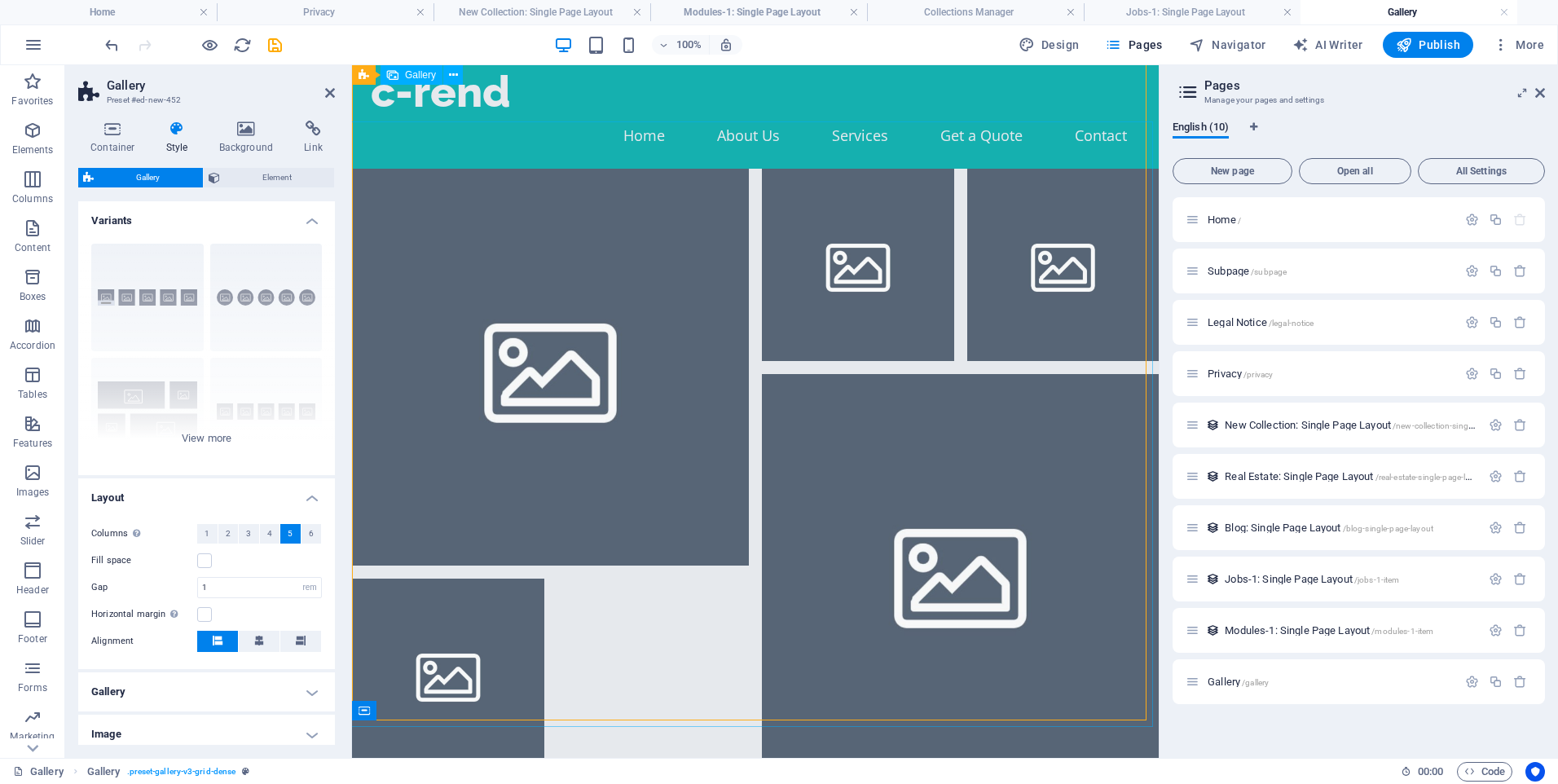
scroll to position [0, 0]
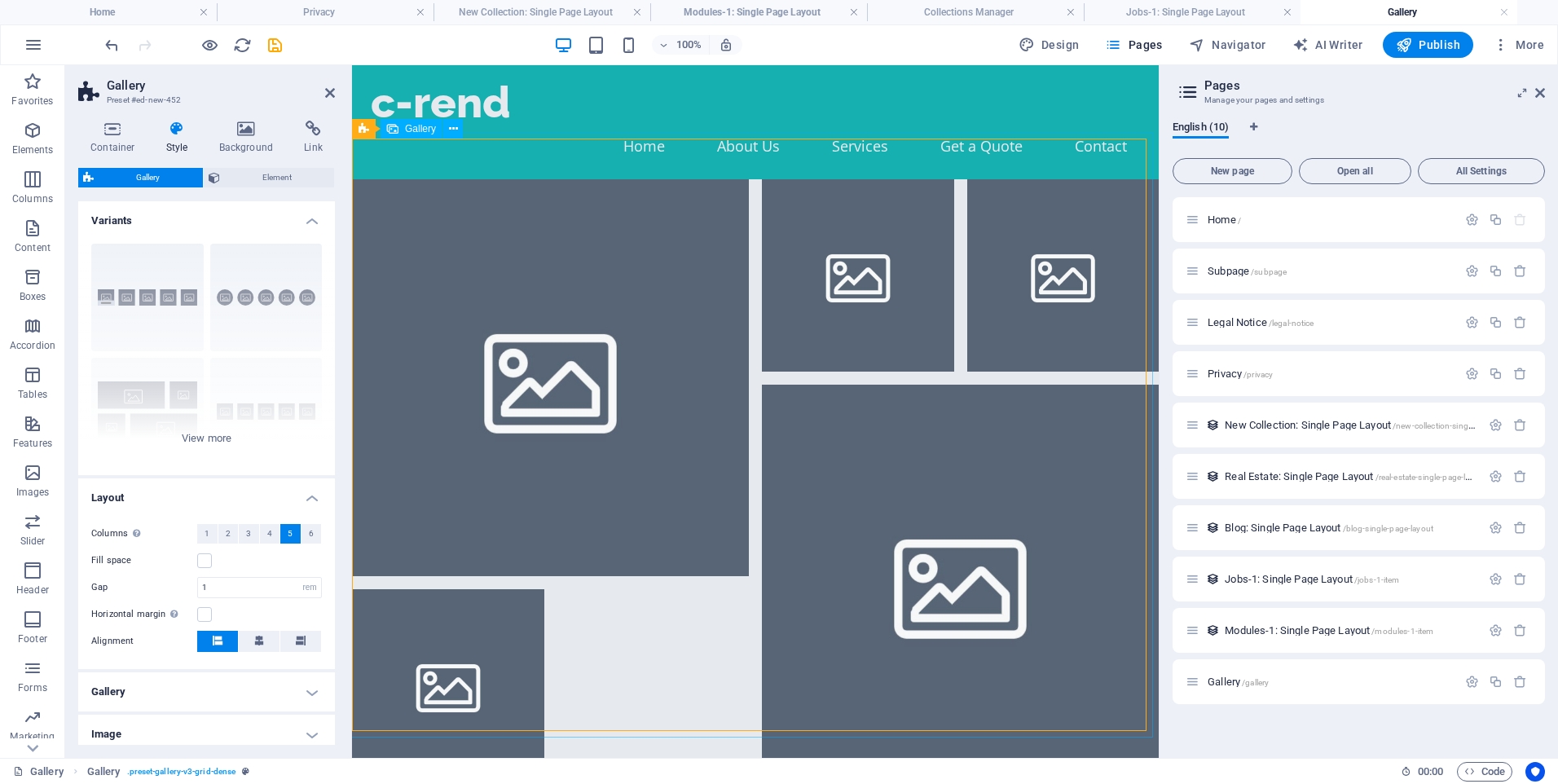
click at [600, 308] on li at bounding box center [551, 377] width 397 height 397
click at [881, 207] on li at bounding box center [858, 275] width 192 height 192
click at [889, 564] on li at bounding box center [961, 583] width 397 height 397
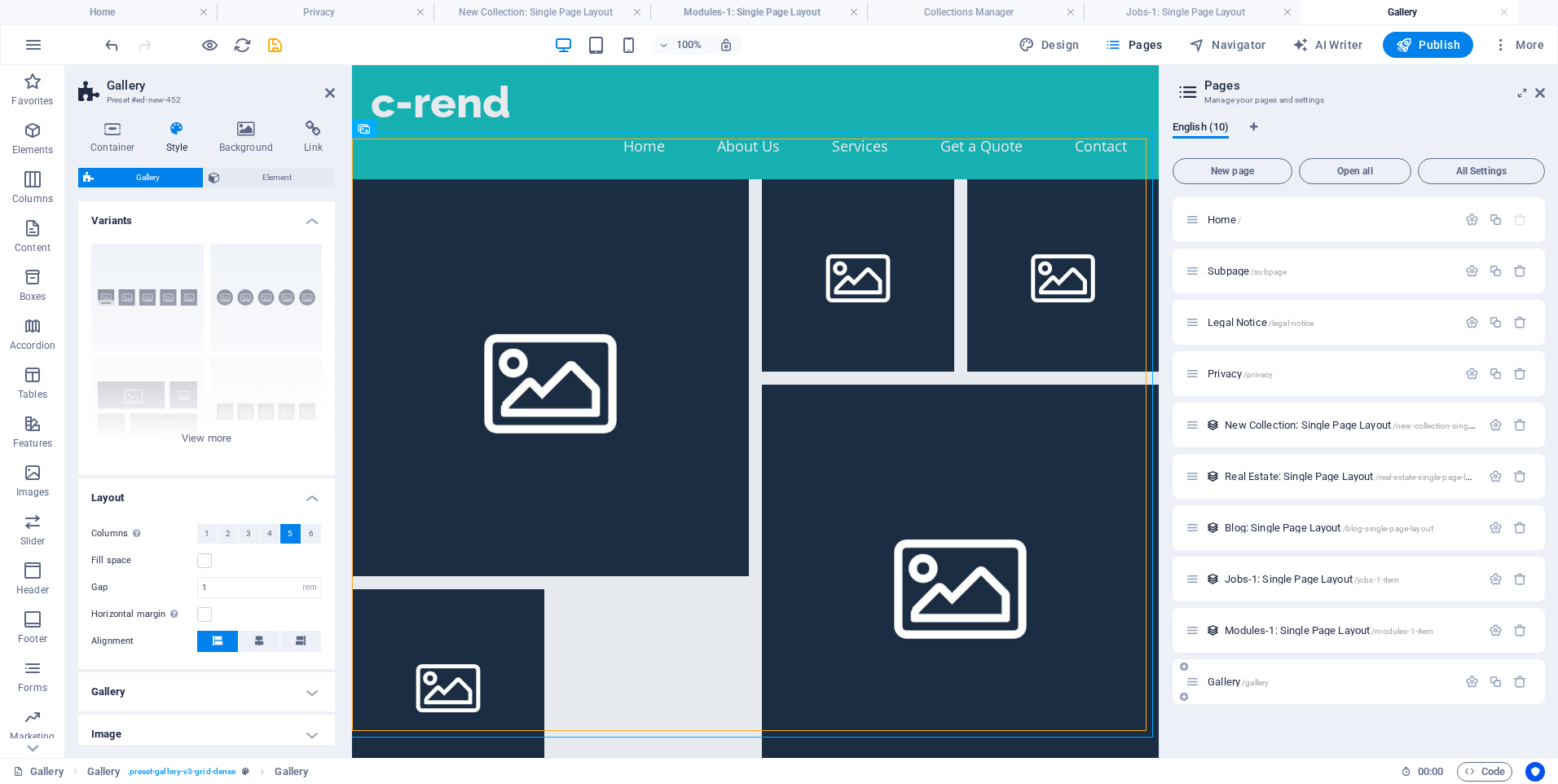
click at [1214, 683] on span "Gallery /gallery" at bounding box center [1238, 682] width 61 height 12
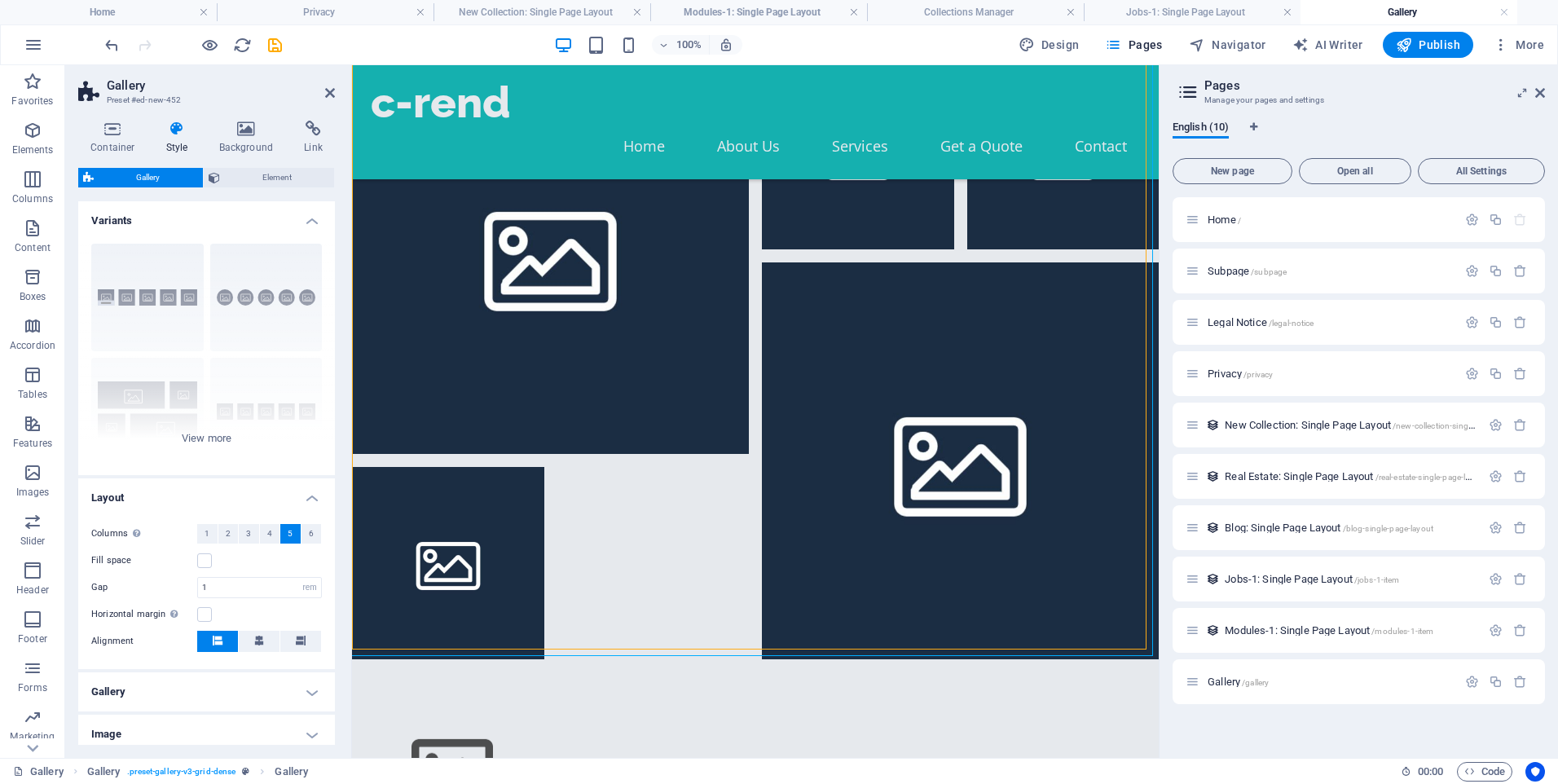
scroll to position [74, 0]
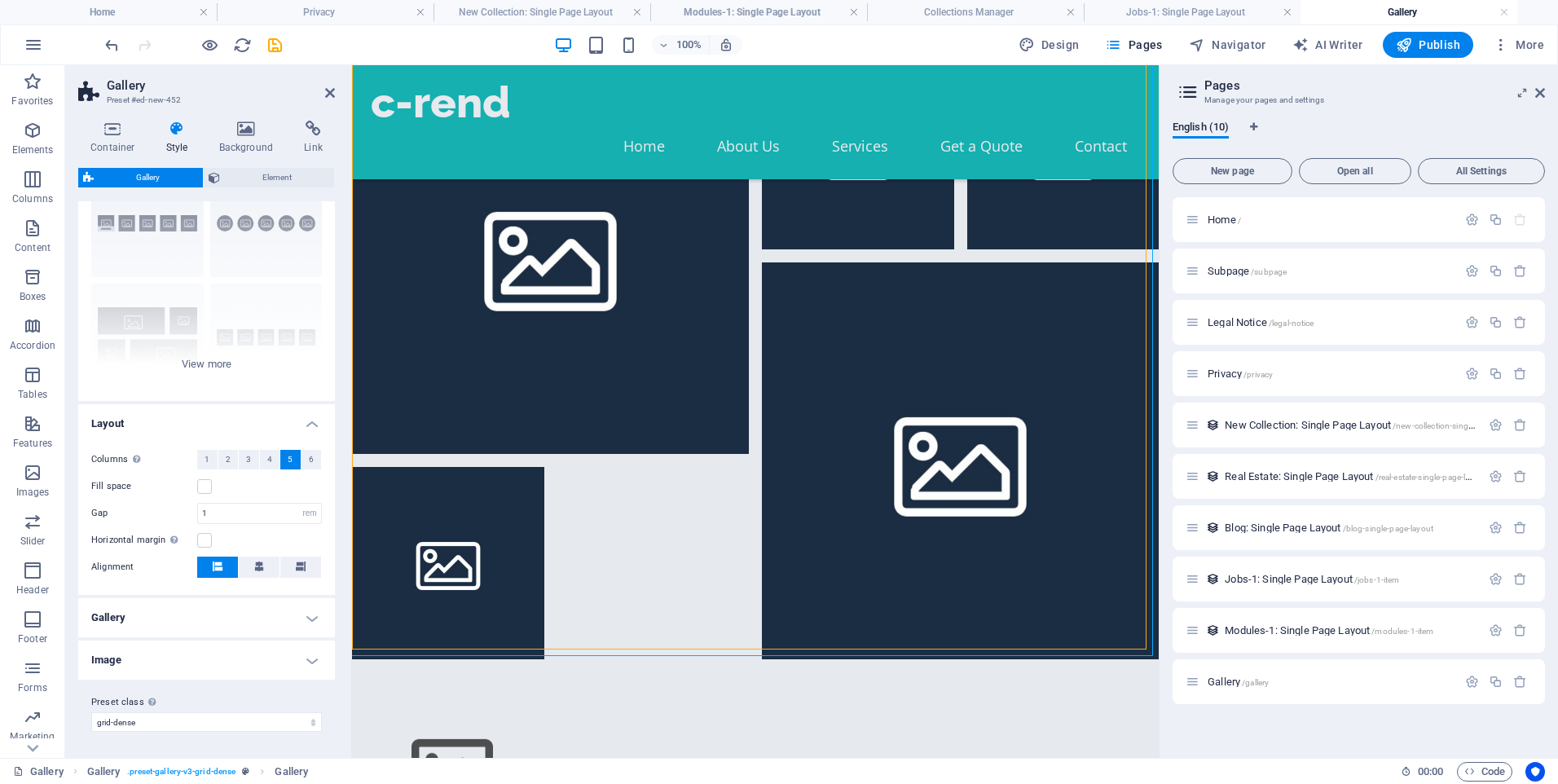
click at [309, 617] on h4 "Gallery" at bounding box center [207, 617] width 257 height 39
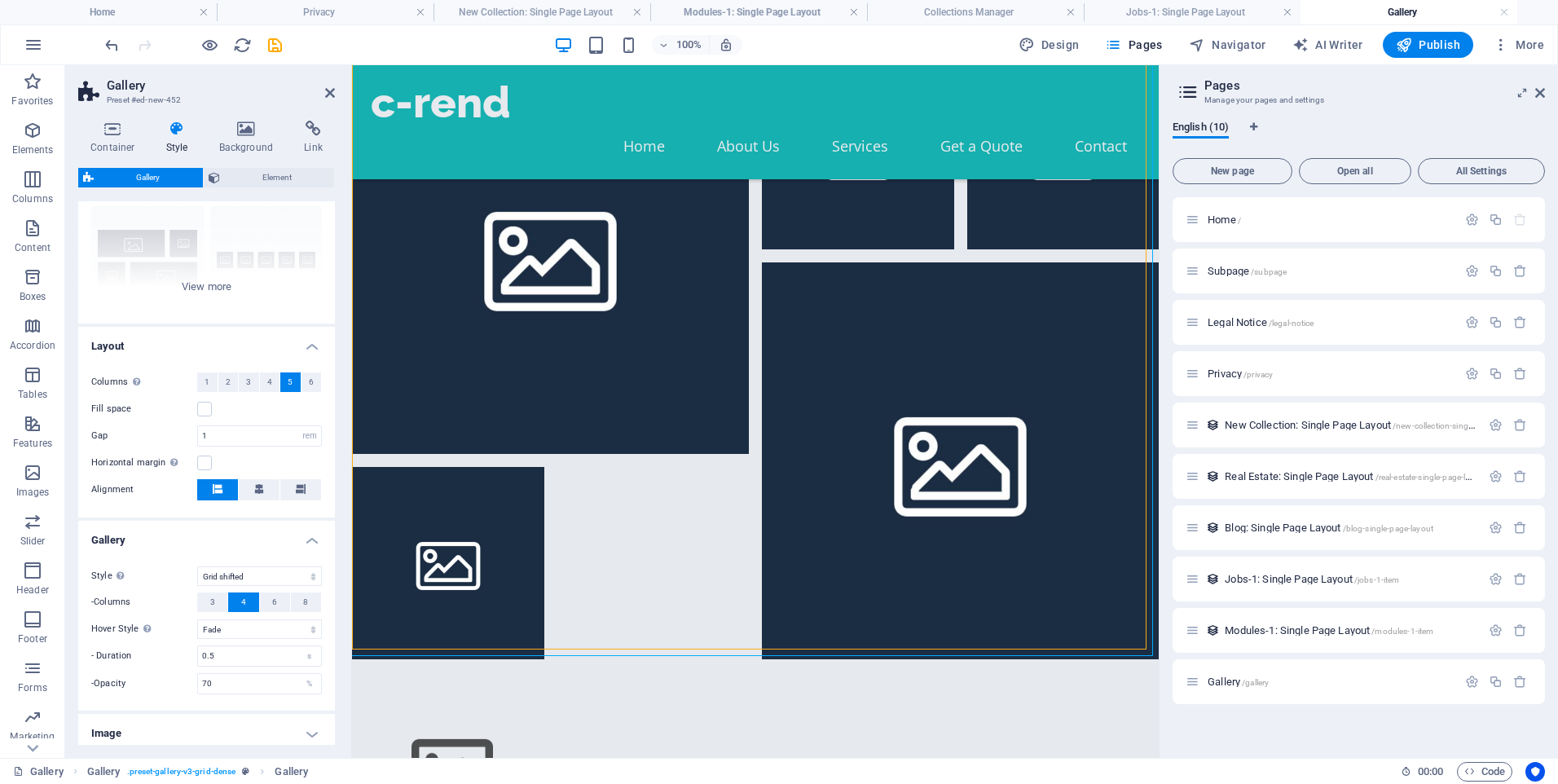
scroll to position [225, 0]
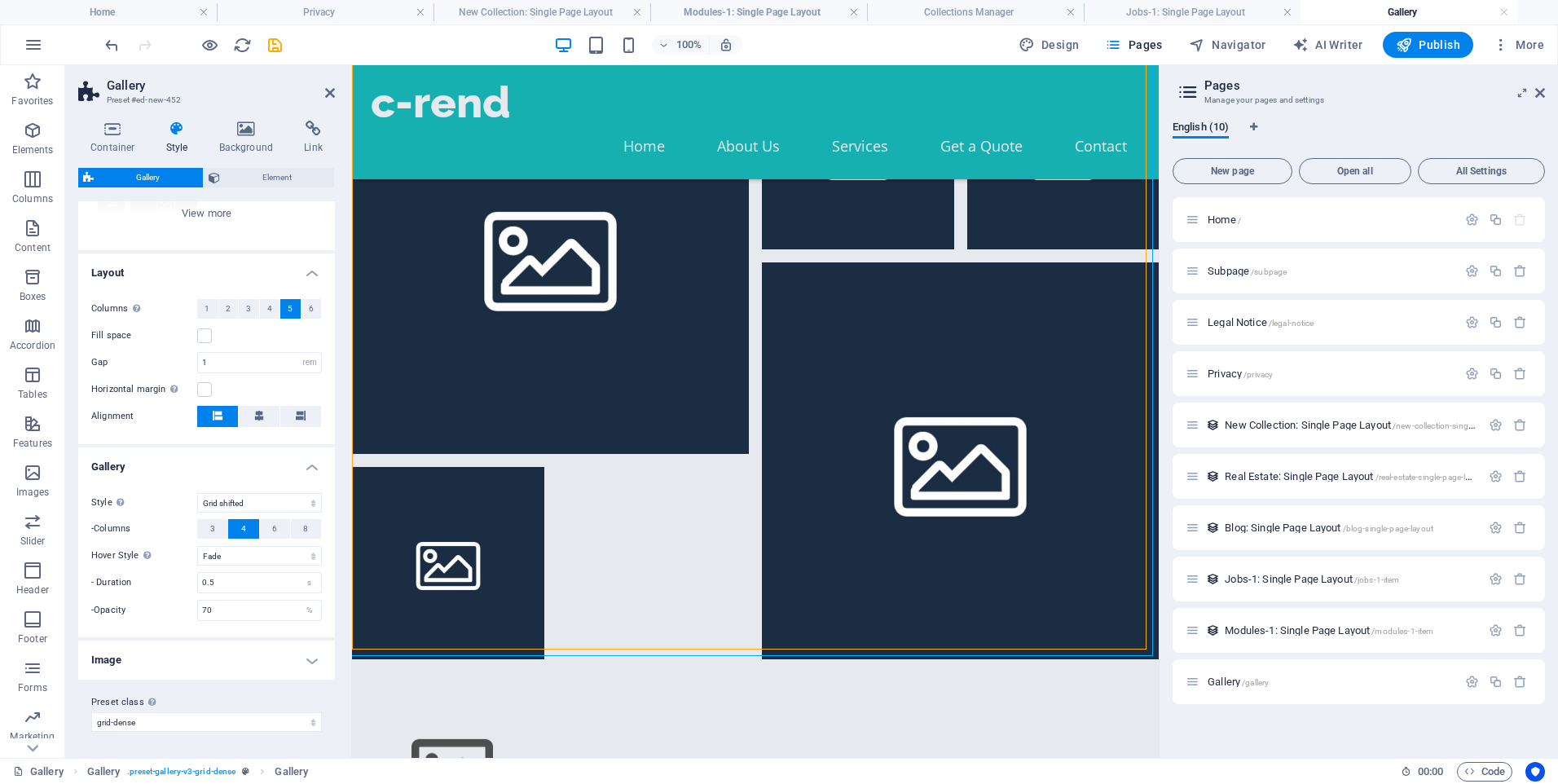
click at [292, 667] on h4 "Image" at bounding box center [207, 660] width 257 height 39
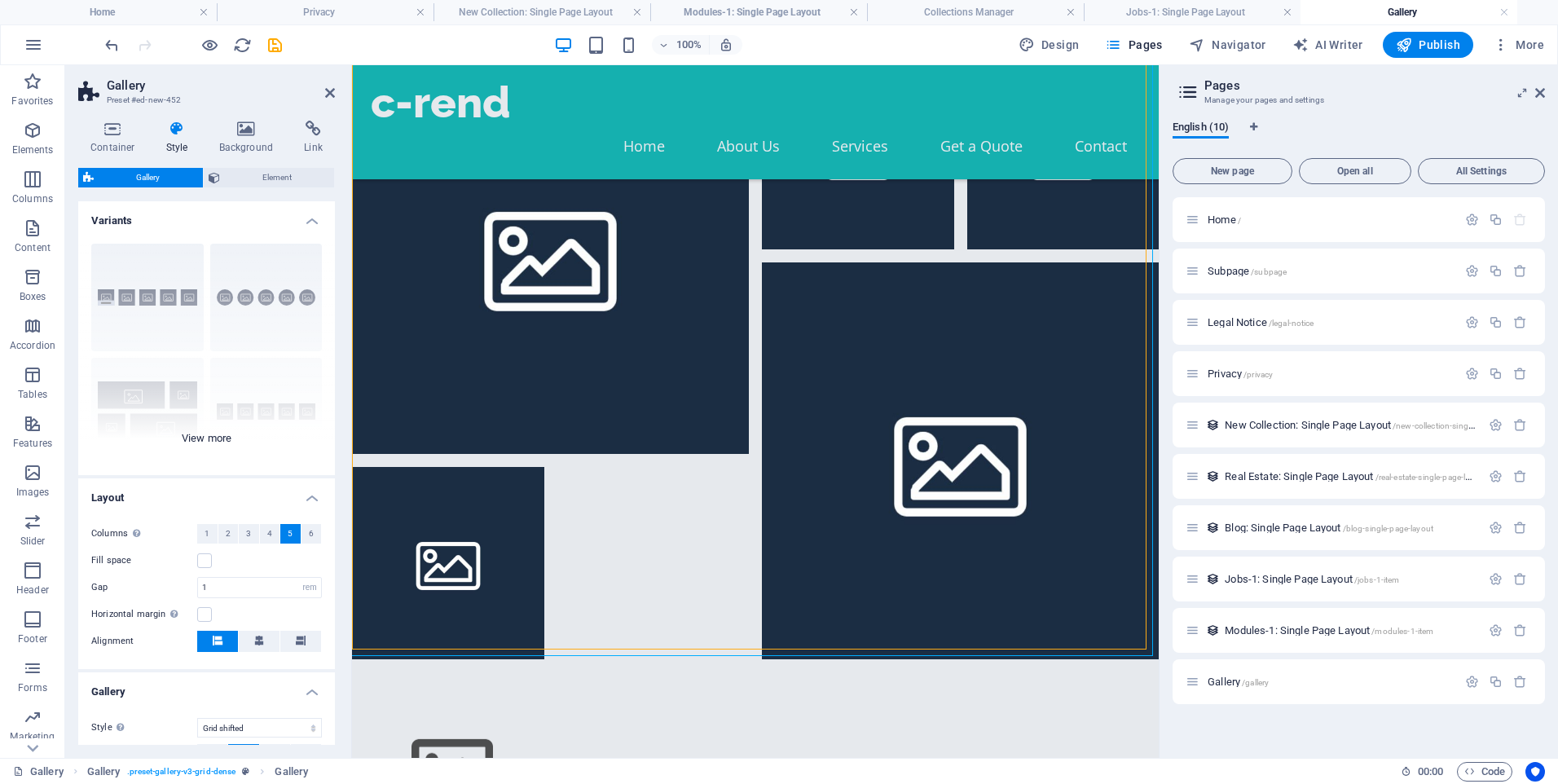
scroll to position [322, 0]
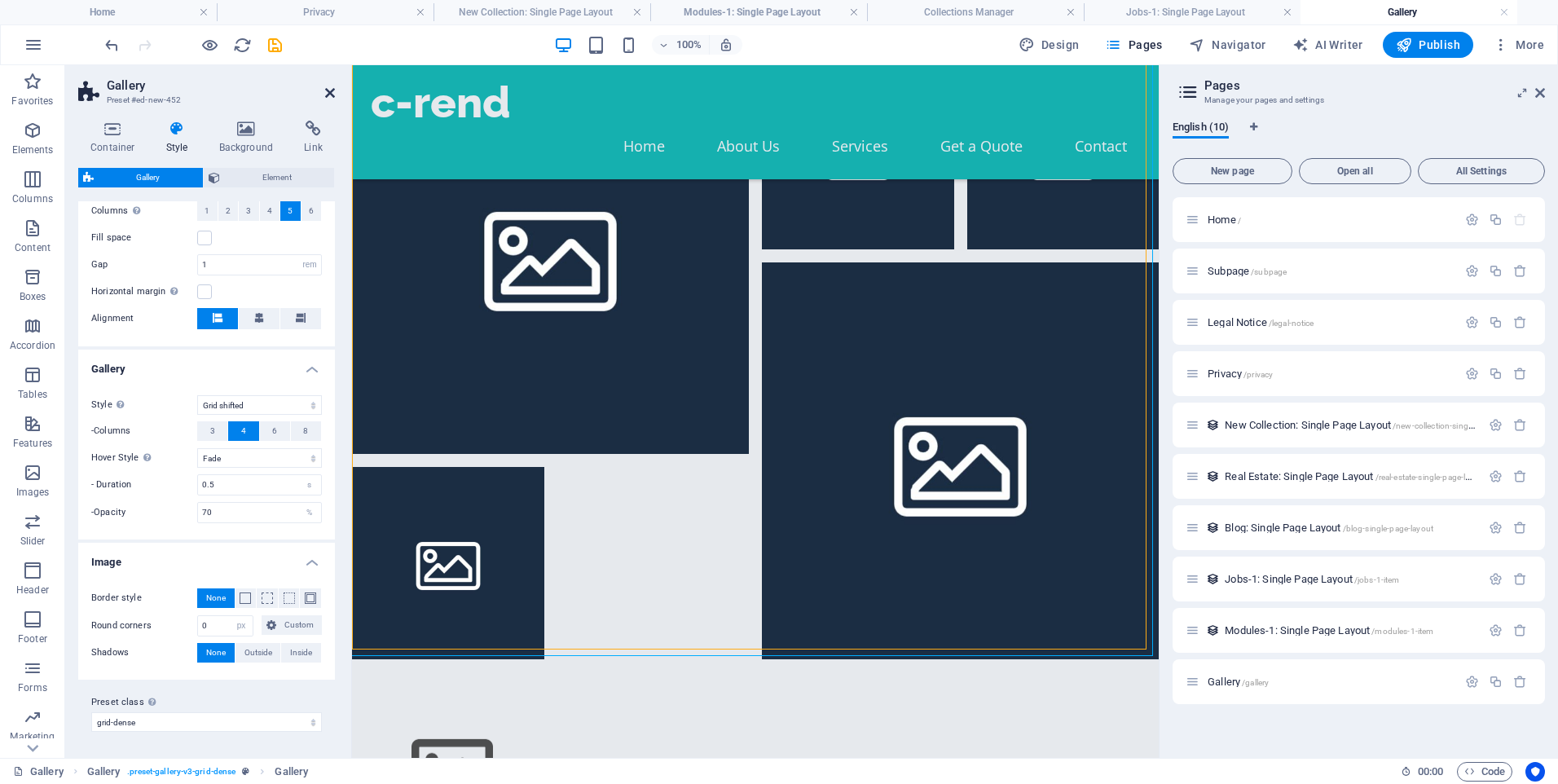
click at [329, 94] on icon at bounding box center [330, 93] width 10 height 13
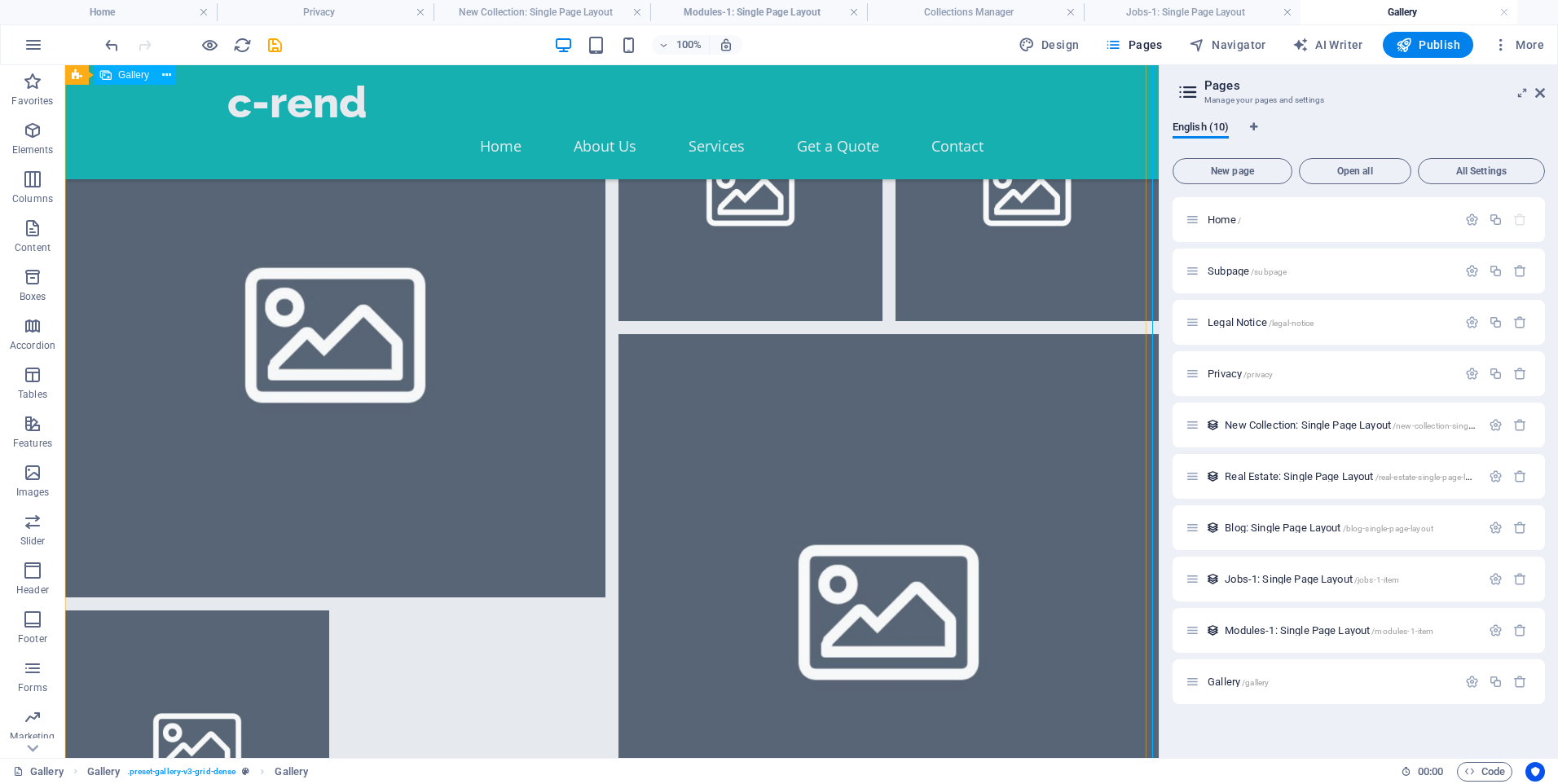
click at [789, 229] on li at bounding box center [751, 188] width 264 height 264
click at [131, 253] on li at bounding box center [335, 327] width 541 height 541
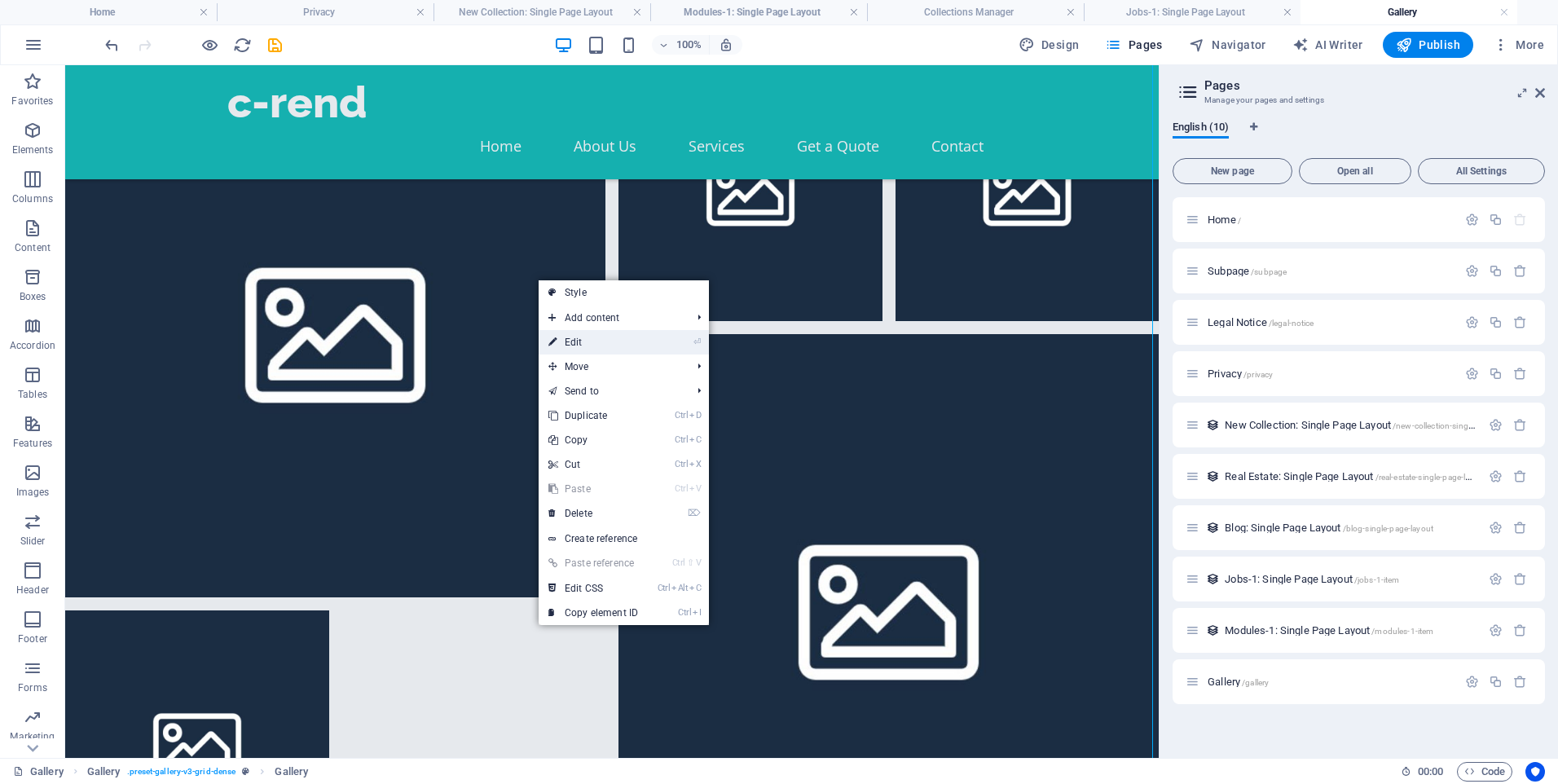
click at [612, 338] on link "⏎ Edit" at bounding box center [593, 342] width 109 height 24
select select "4"
select select "px"
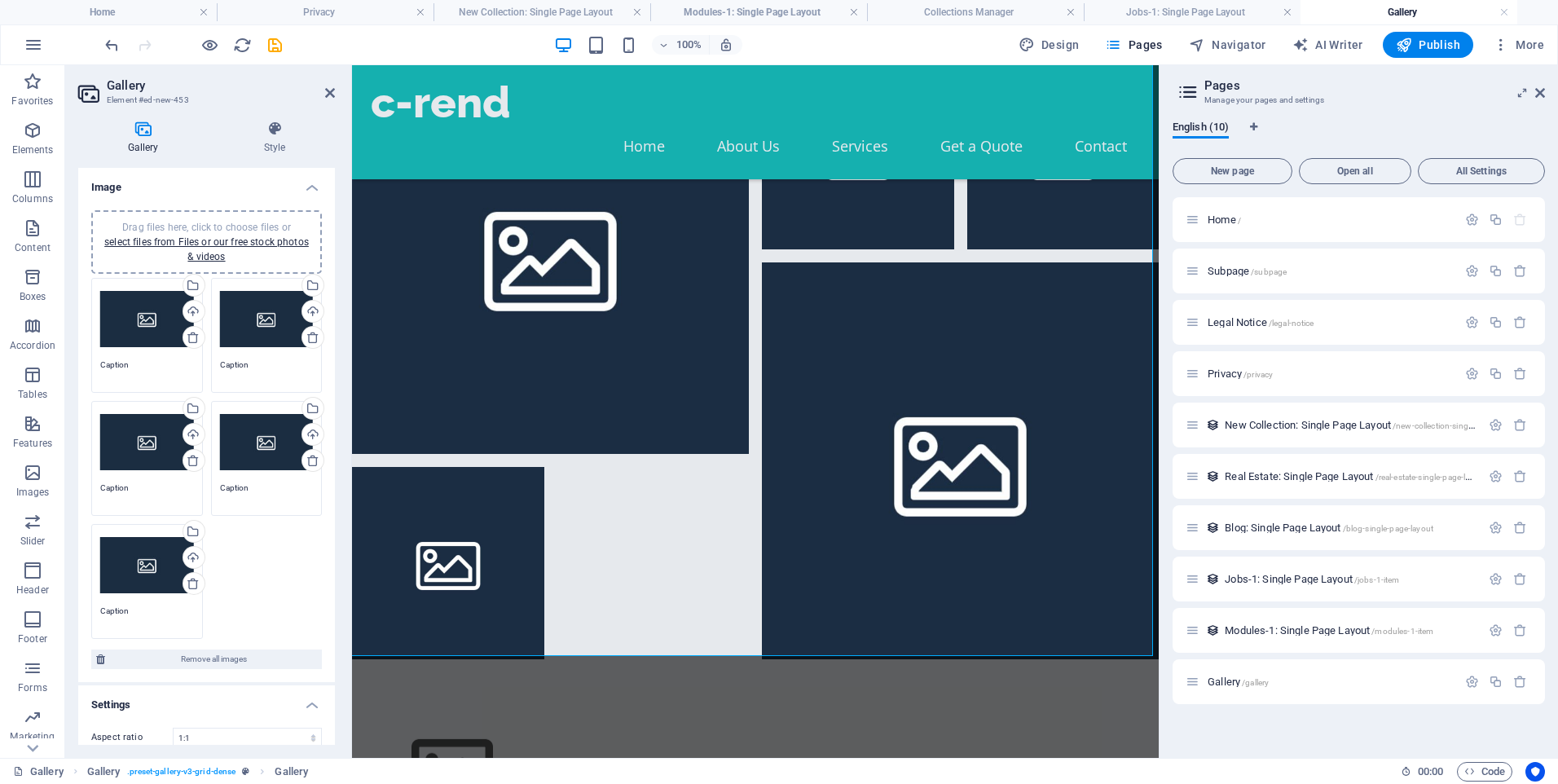
click at [132, 321] on div "Drag files here, click to choose files or select files from Files or our free s…" at bounding box center [147, 319] width 94 height 65
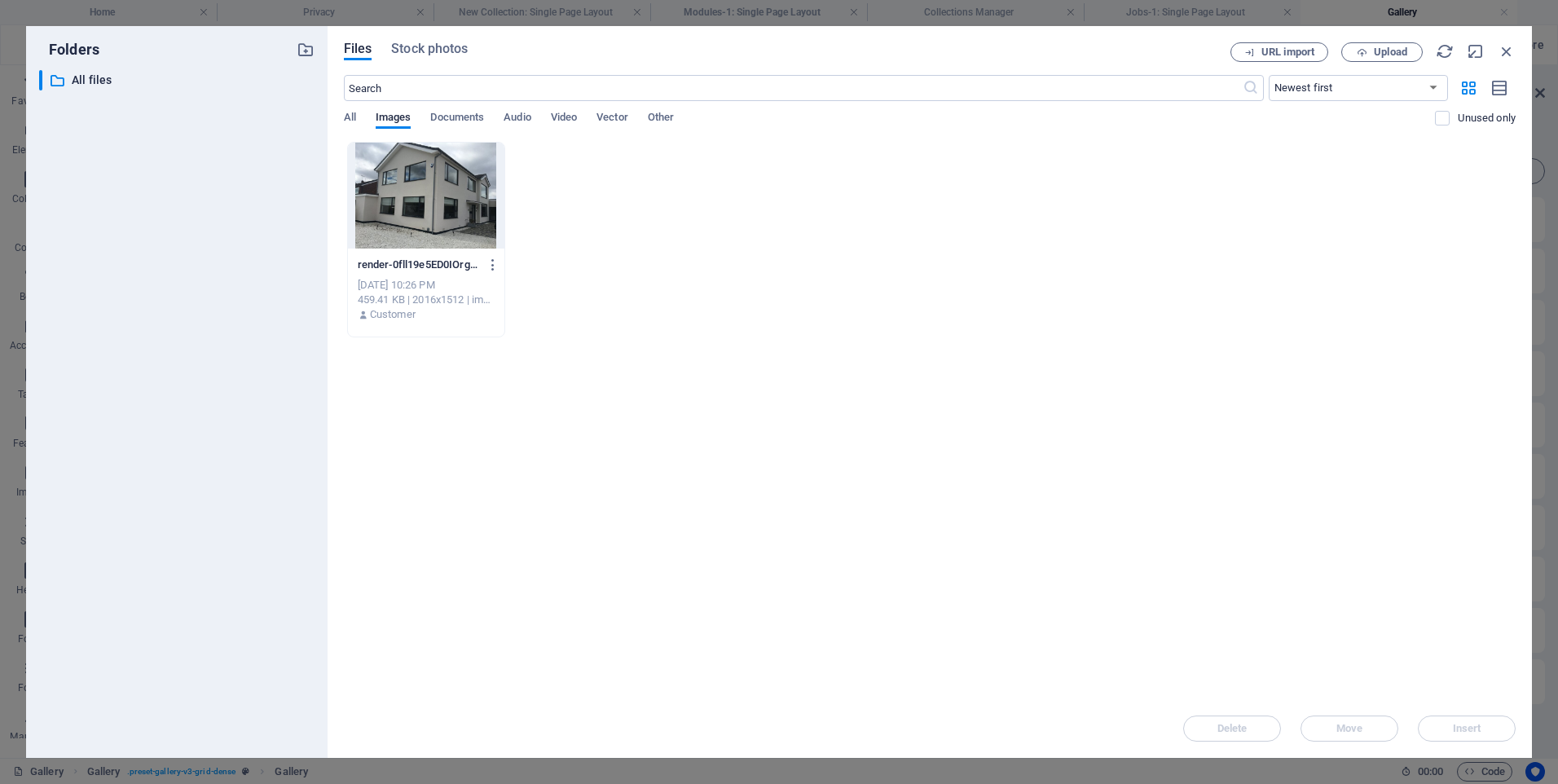
click at [457, 201] on div at bounding box center [427, 195] width 157 height 106
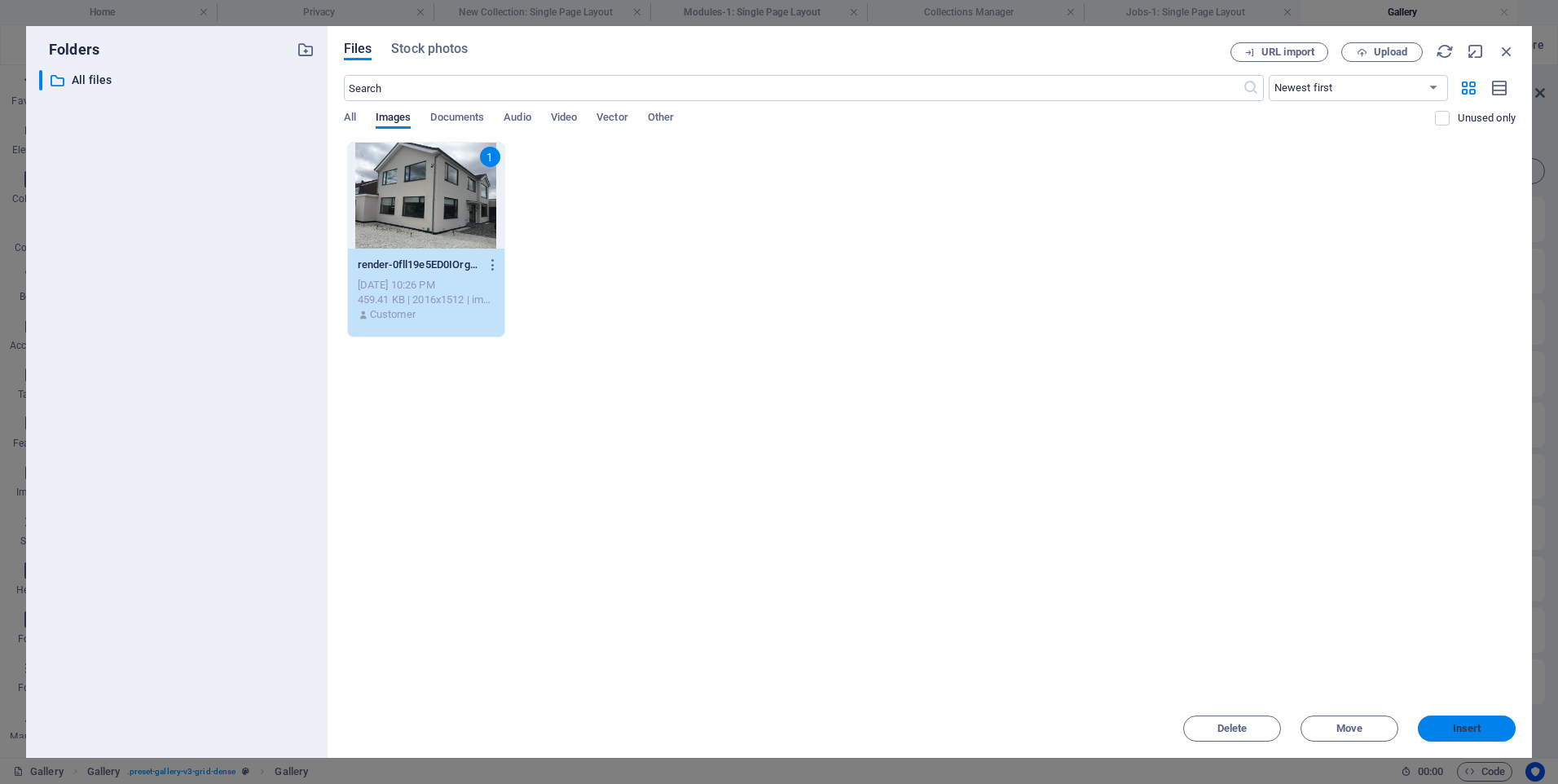
click at [1476, 722] on button "Insert" at bounding box center [1466, 728] width 97 height 26
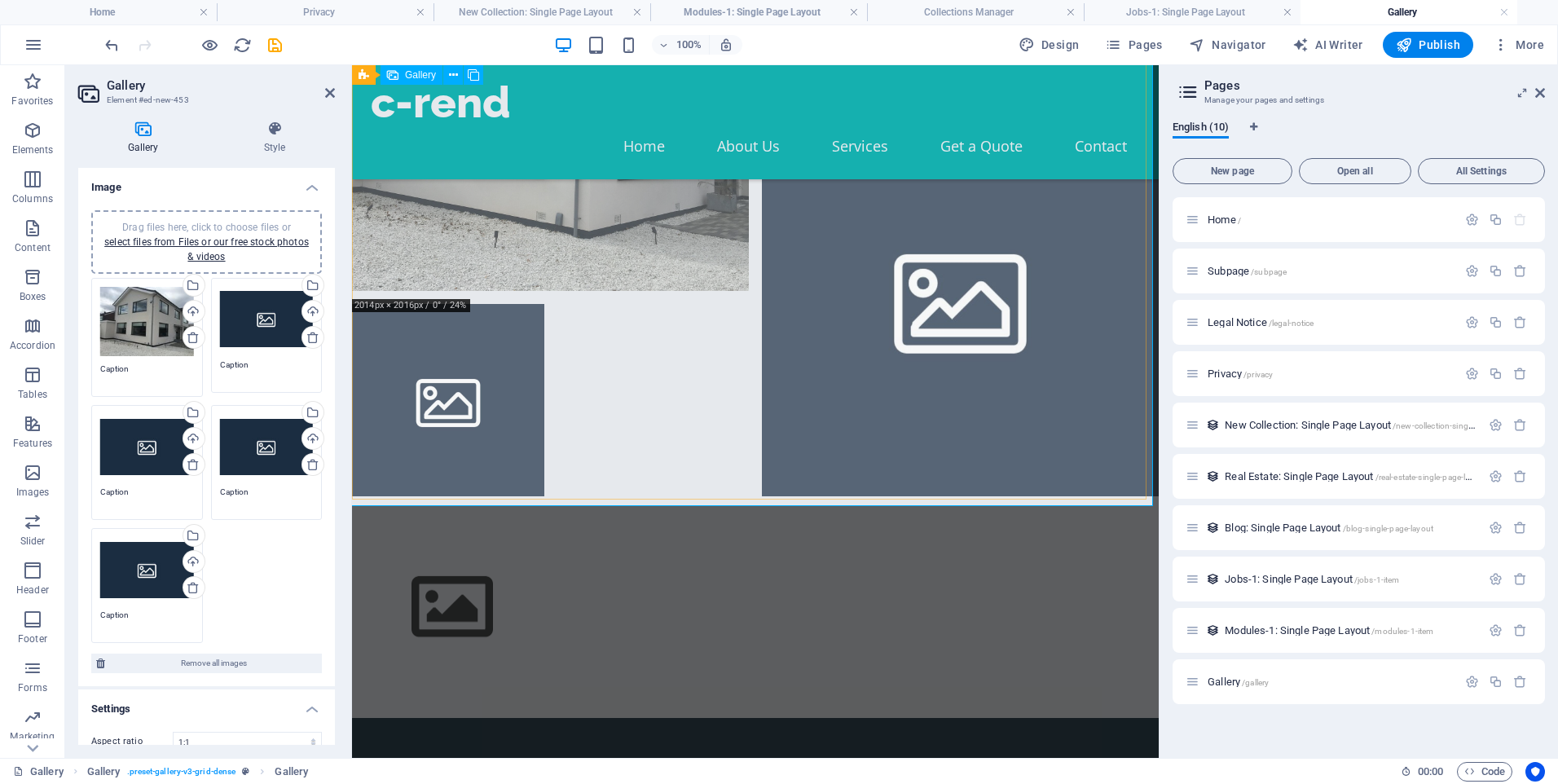
scroll to position [0, 0]
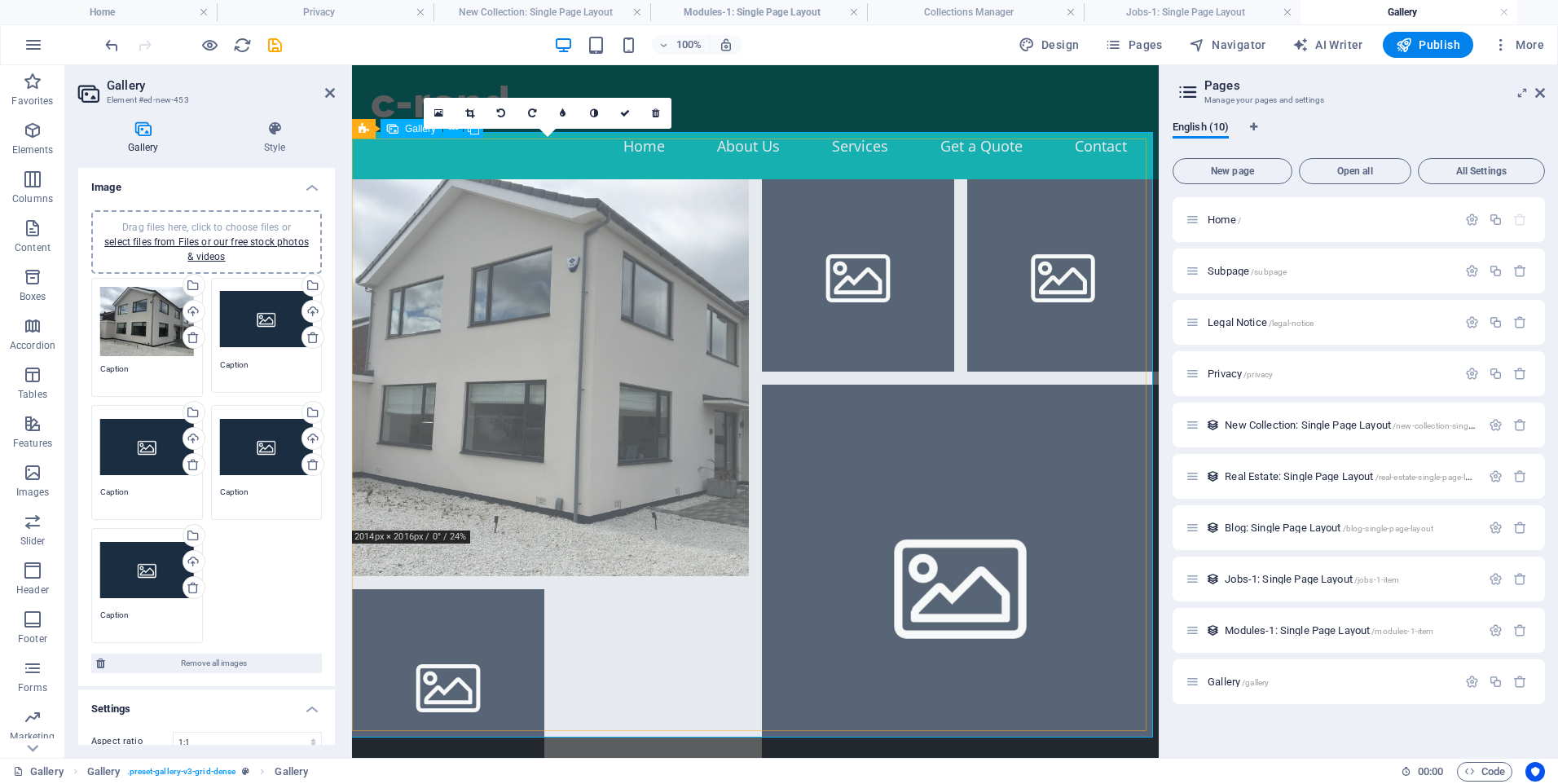
click at [607, 397] on li at bounding box center [551, 377] width 397 height 397
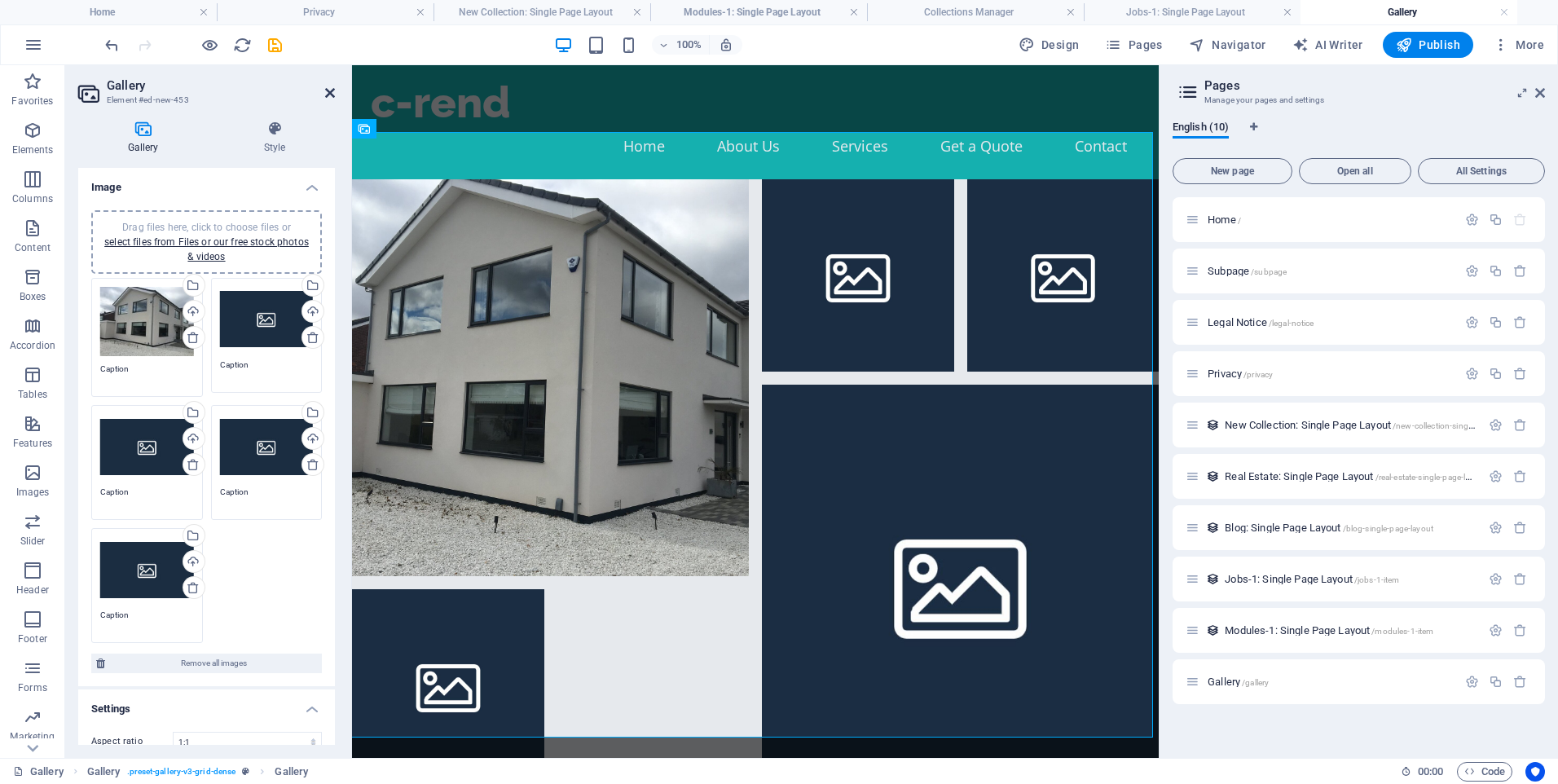
click at [327, 91] on icon at bounding box center [330, 93] width 10 height 13
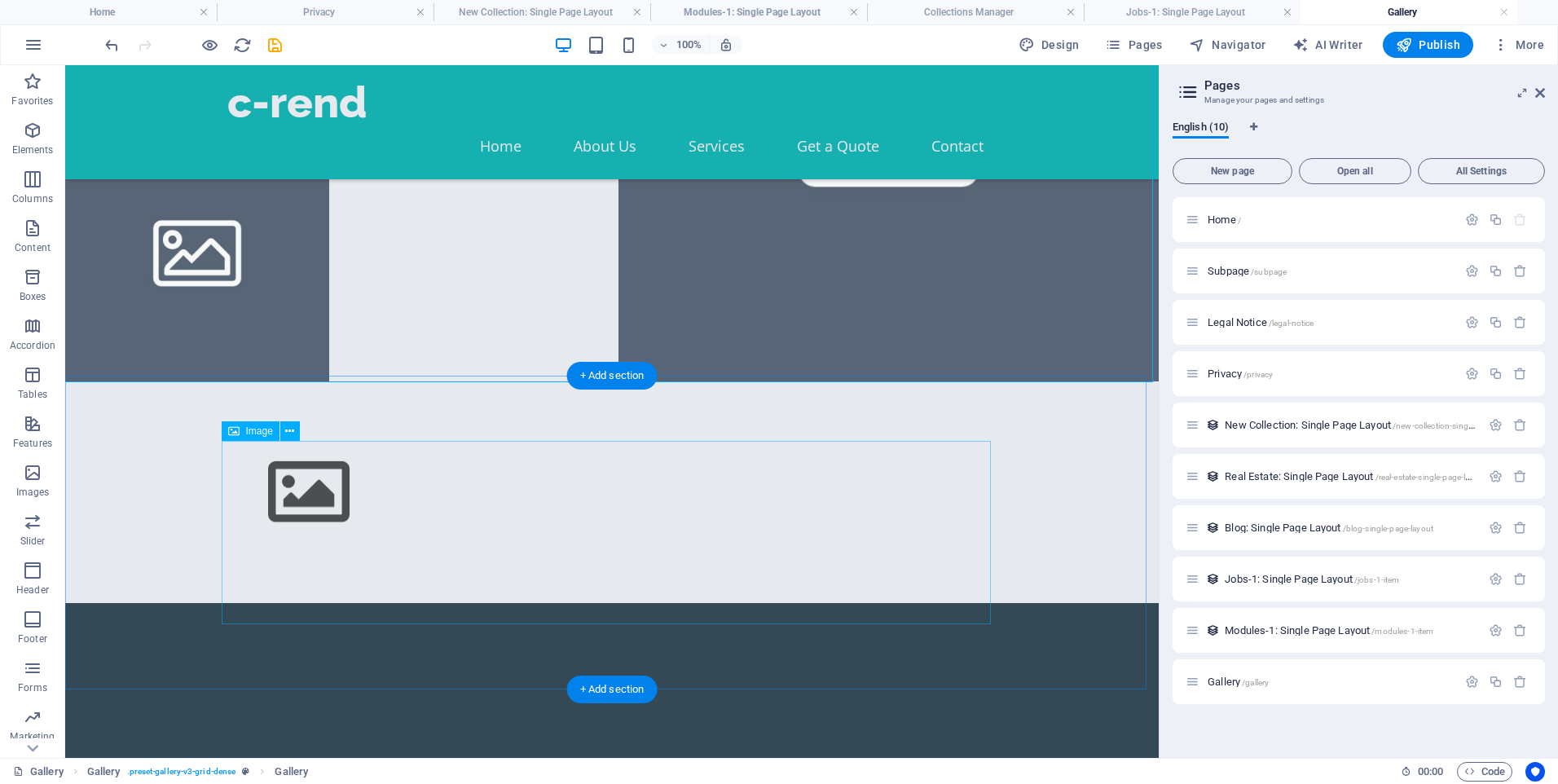
scroll to position [571, 0]
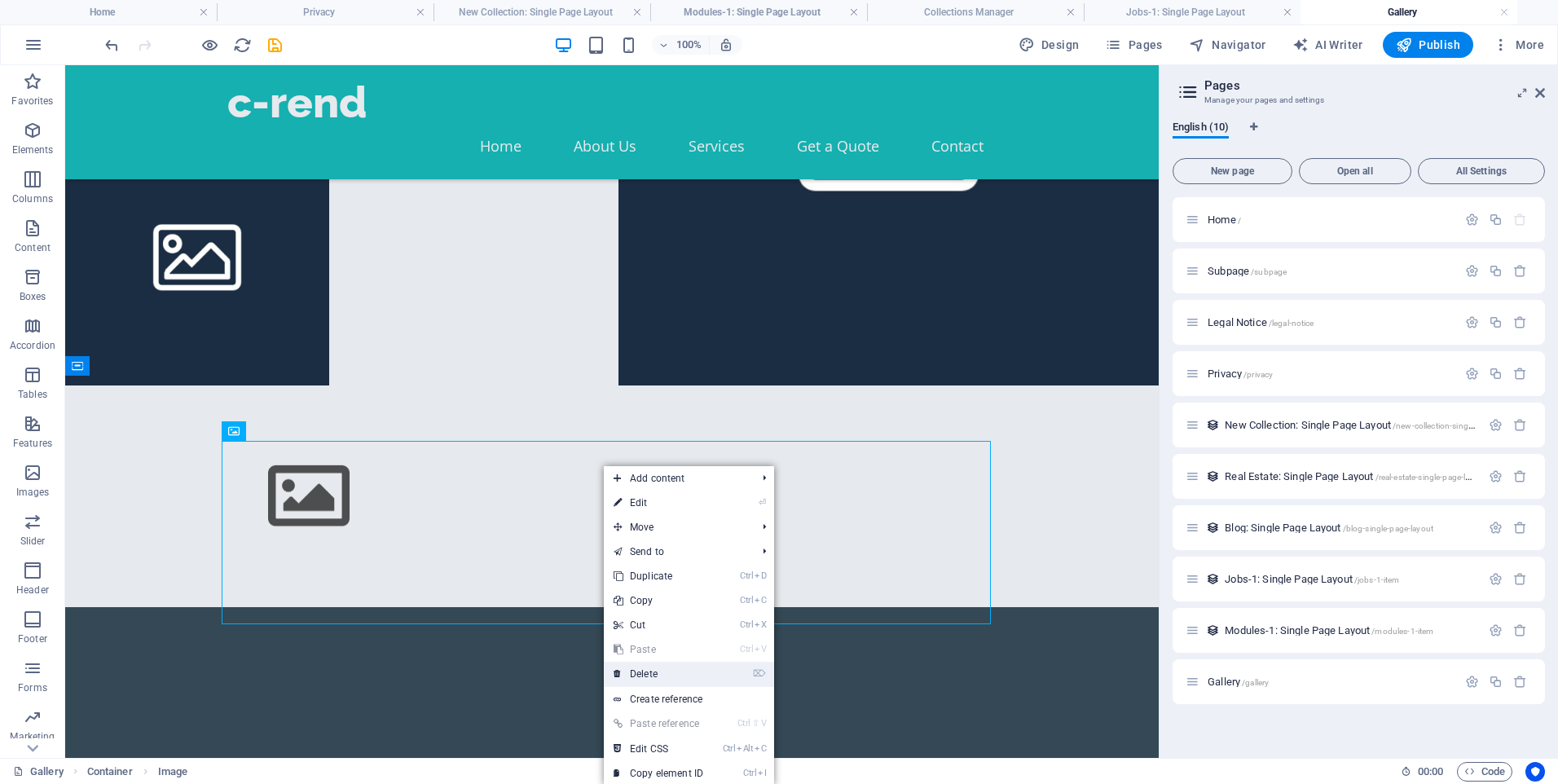
click at [672, 677] on link "⌦ Delete" at bounding box center [658, 673] width 109 height 24
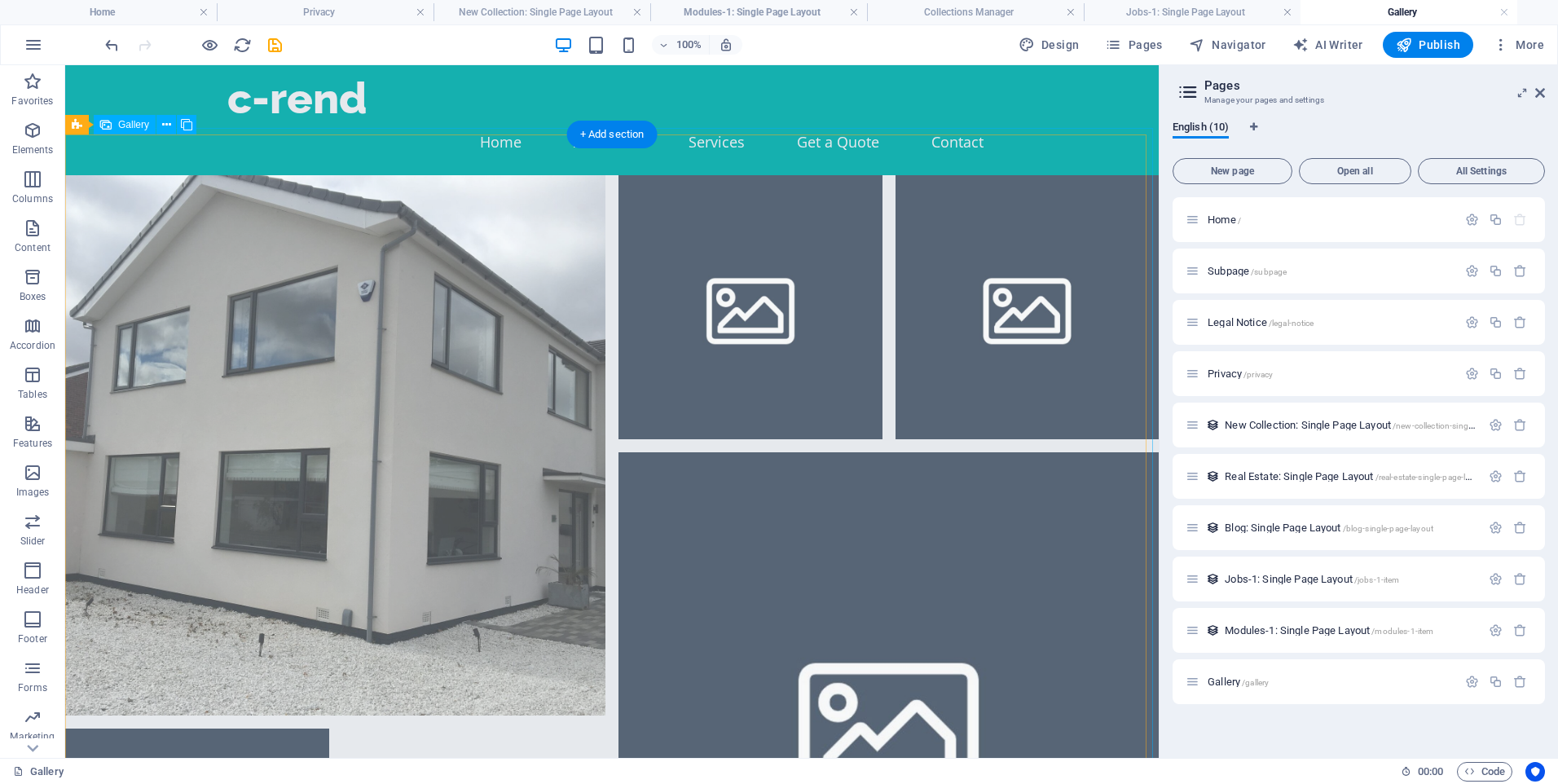
scroll to position [0, 0]
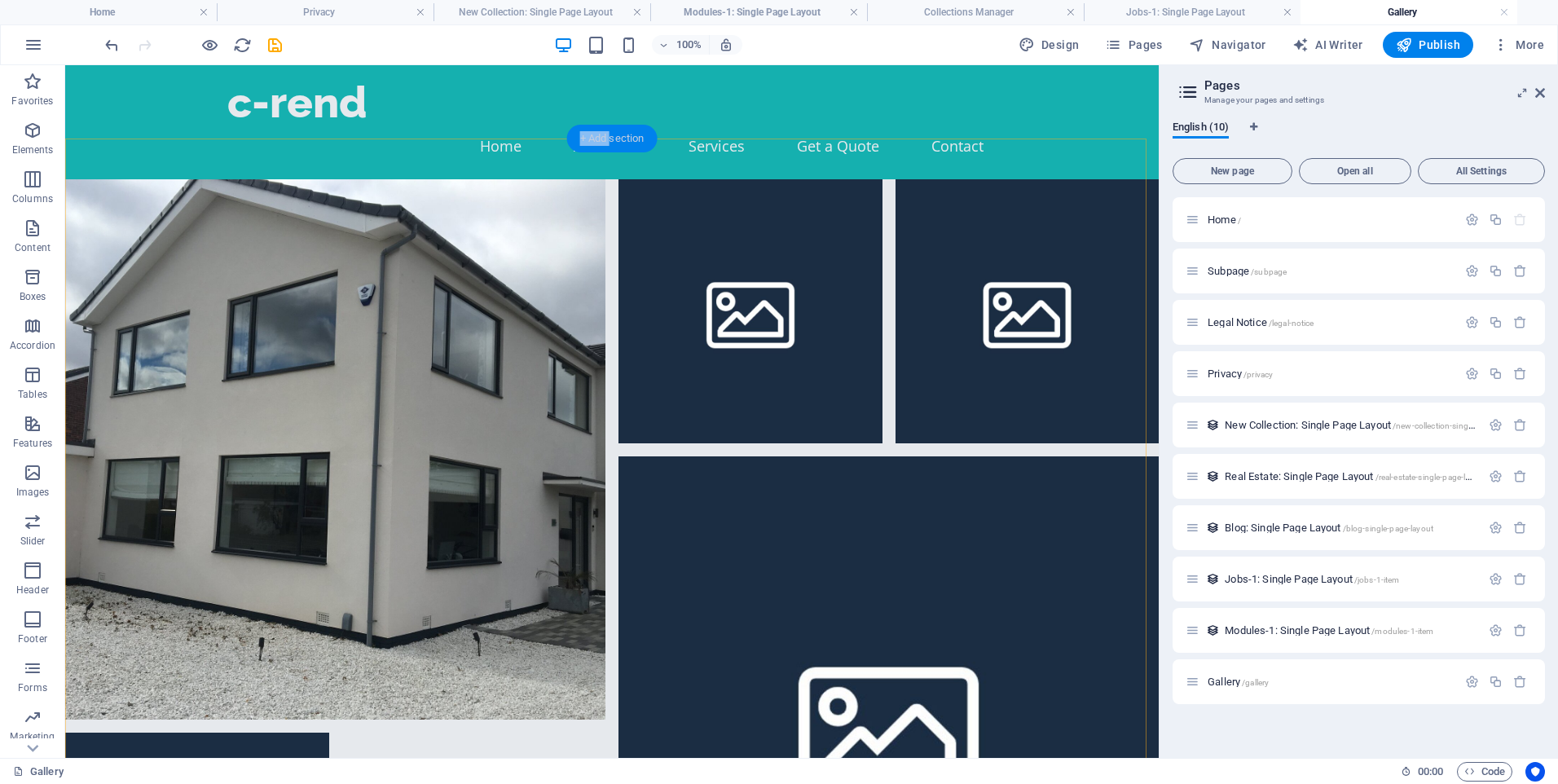
drag, startPoint x: 622, startPoint y: 132, endPoint x: 611, endPoint y: 129, distance: 11.4
drag, startPoint x: 611, startPoint y: 129, endPoint x: 601, endPoint y: 141, distance: 15.6
click at [601, 141] on div "+ Add section" at bounding box center [612, 138] width 91 height 27
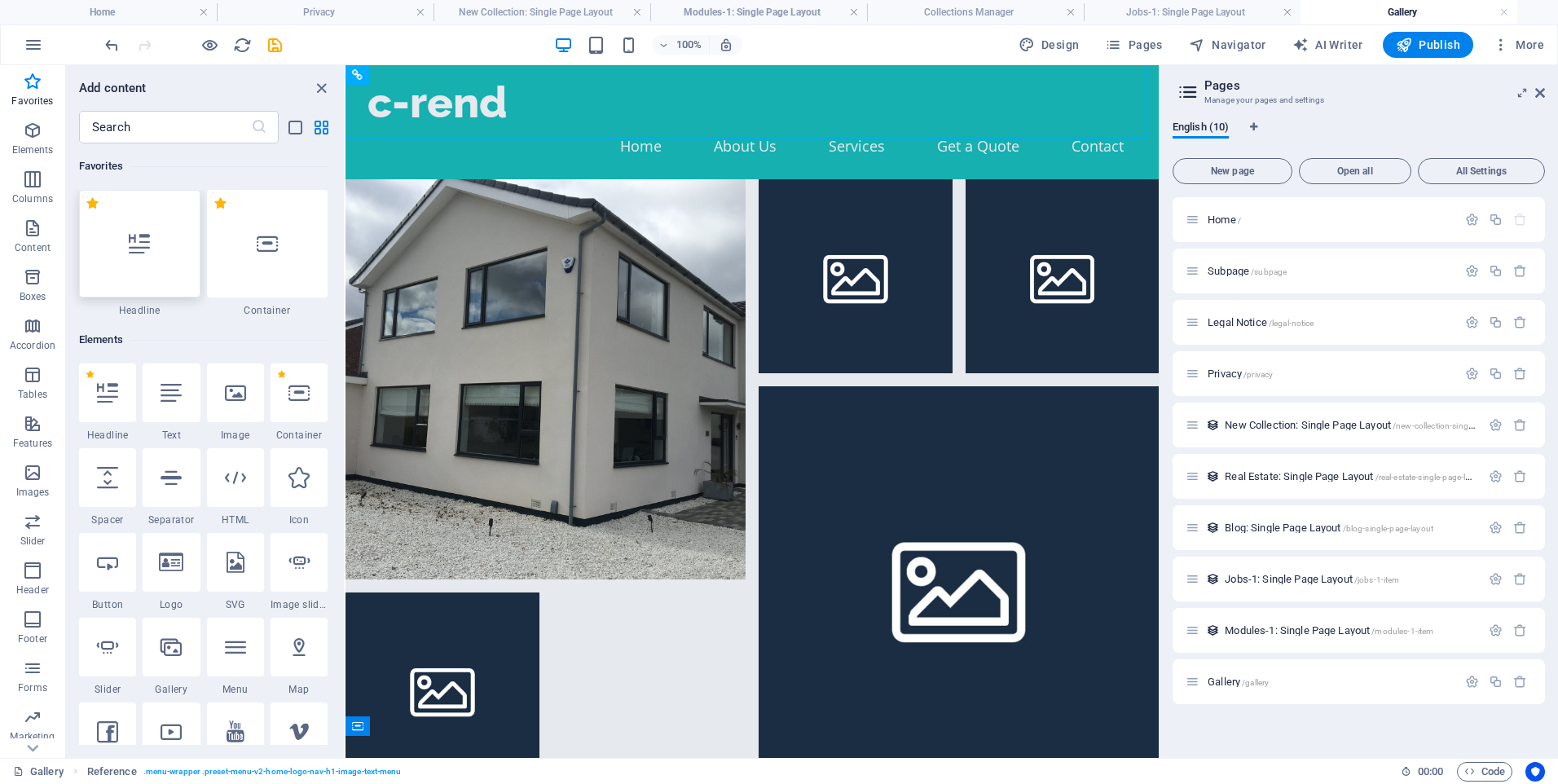
click at [150, 205] on div at bounding box center [140, 243] width 122 height 107
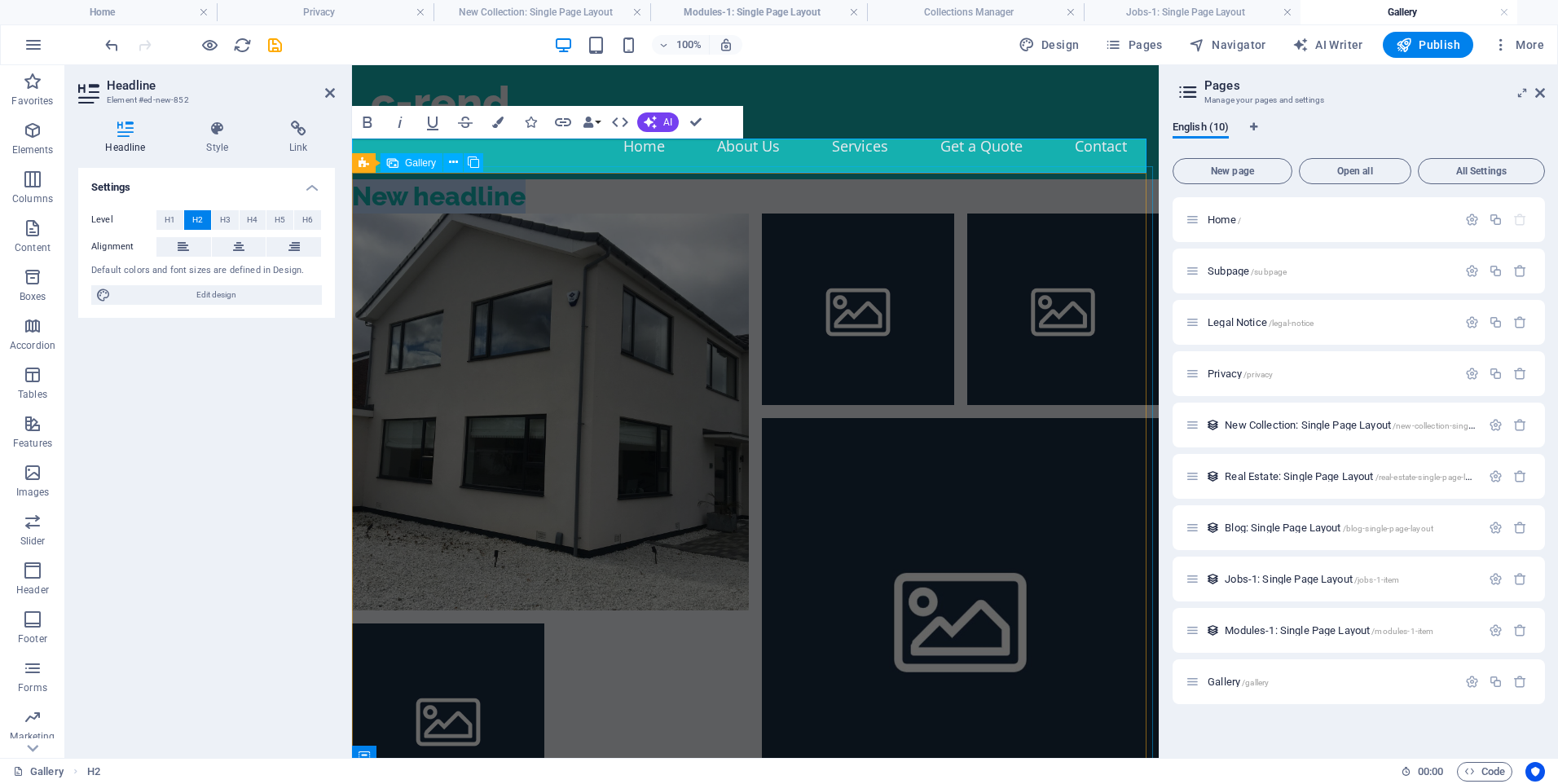
click at [752, 282] on div at bounding box center [756, 514] width 820 height 616
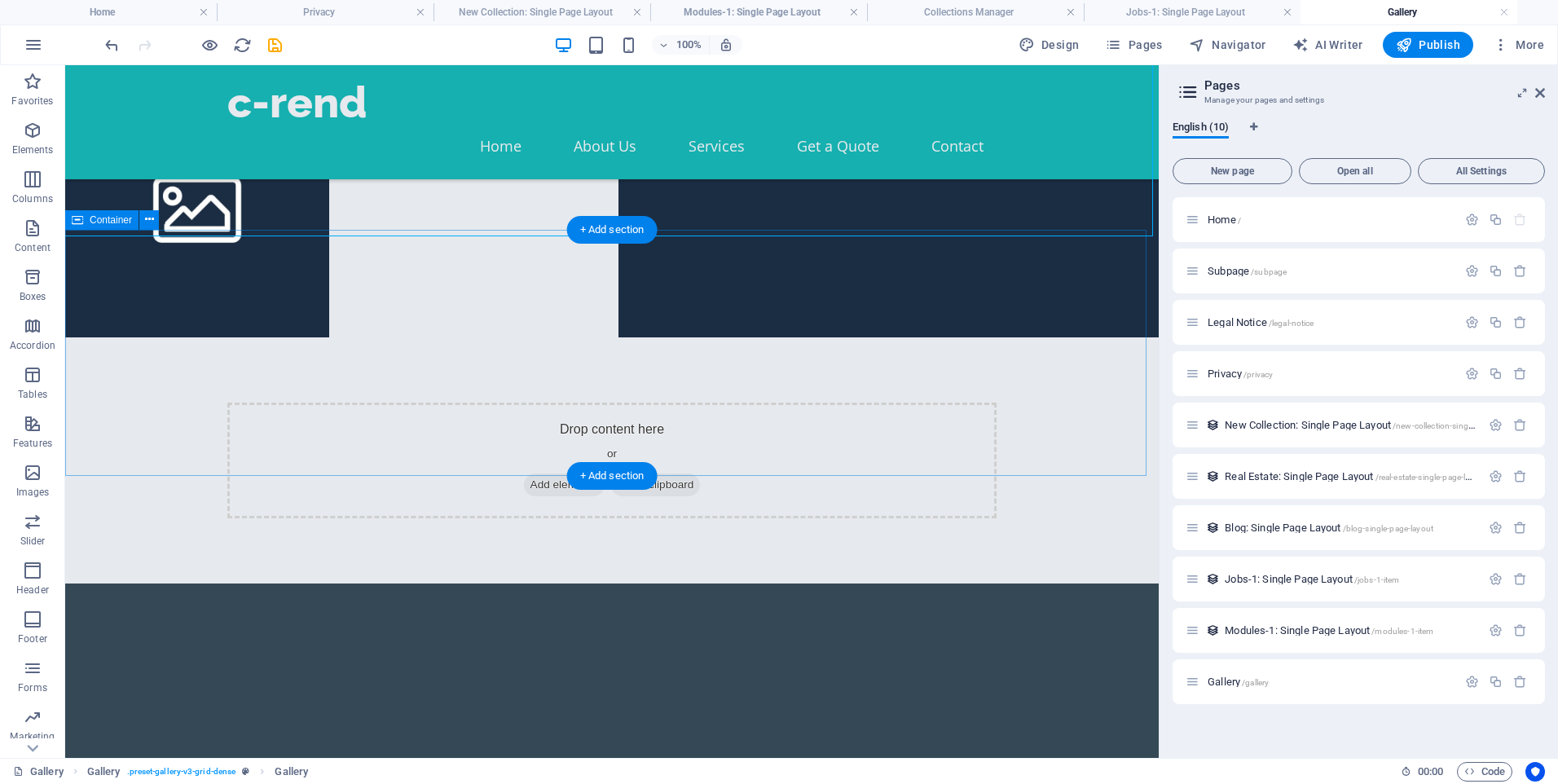
scroll to position [1092, 0]
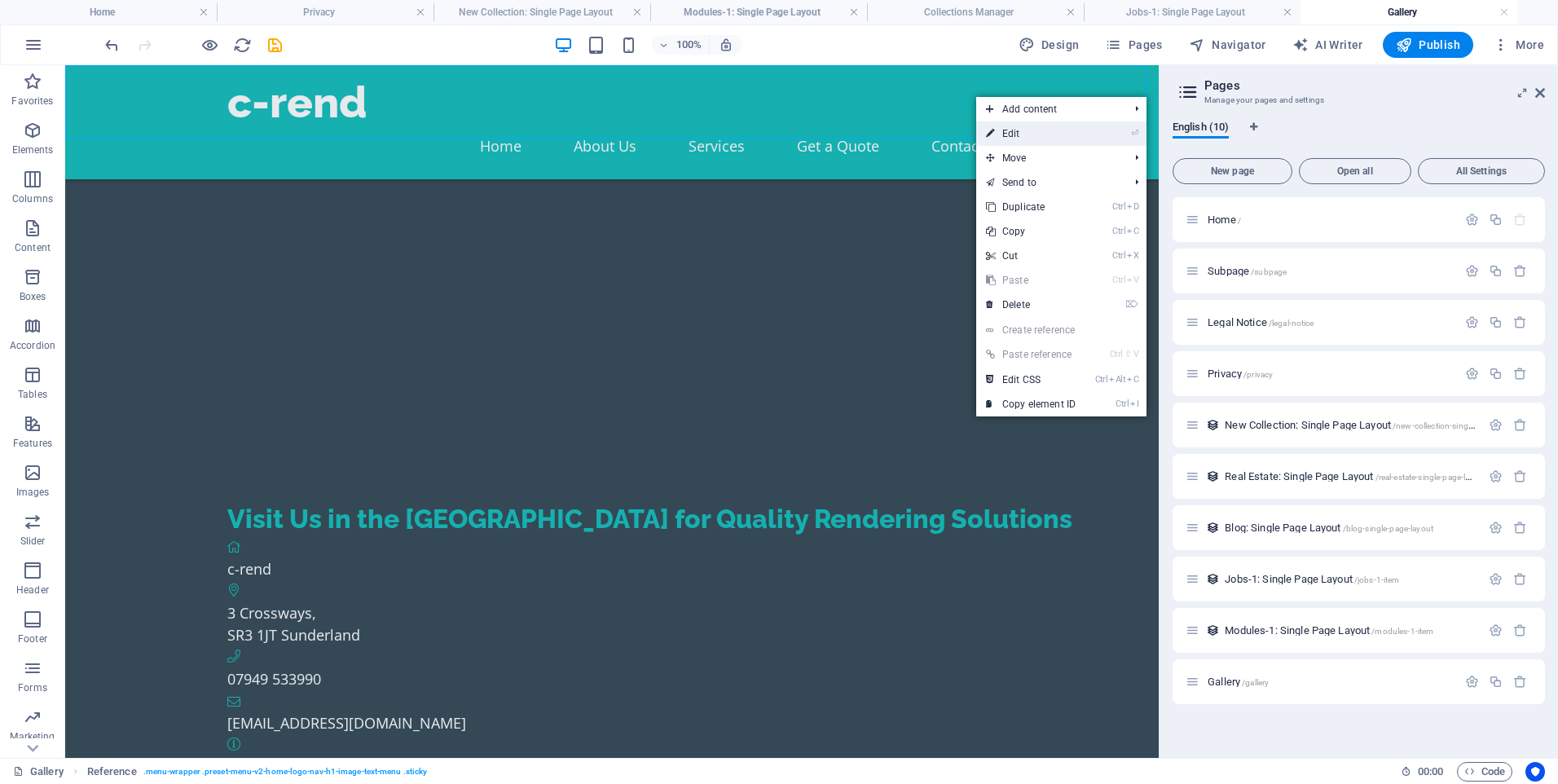
drag, startPoint x: 1045, startPoint y: 112, endPoint x: 1023, endPoint y: 134, distance: 31.1
click at [1023, 134] on ul "Add content Ctrl 1 Headline Ctrl 2 Text Ctrl 3 Image Ctrl 4 Container Ctrl 5 Sp…" at bounding box center [1061, 256] width 170 height 319
click at [1020, 132] on link "⏎ Edit" at bounding box center [1031, 133] width 109 height 24
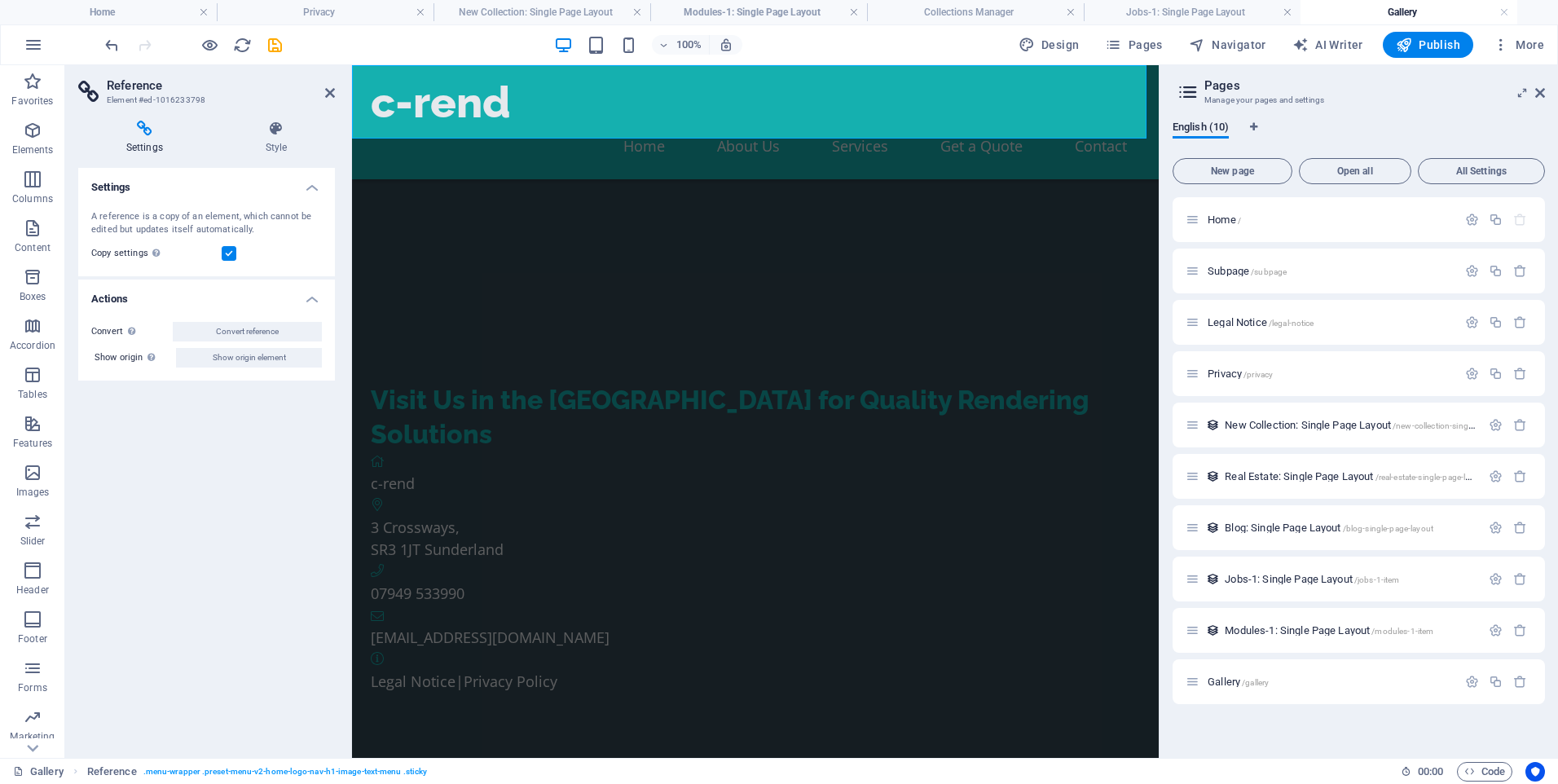
scroll to position [877, 0]
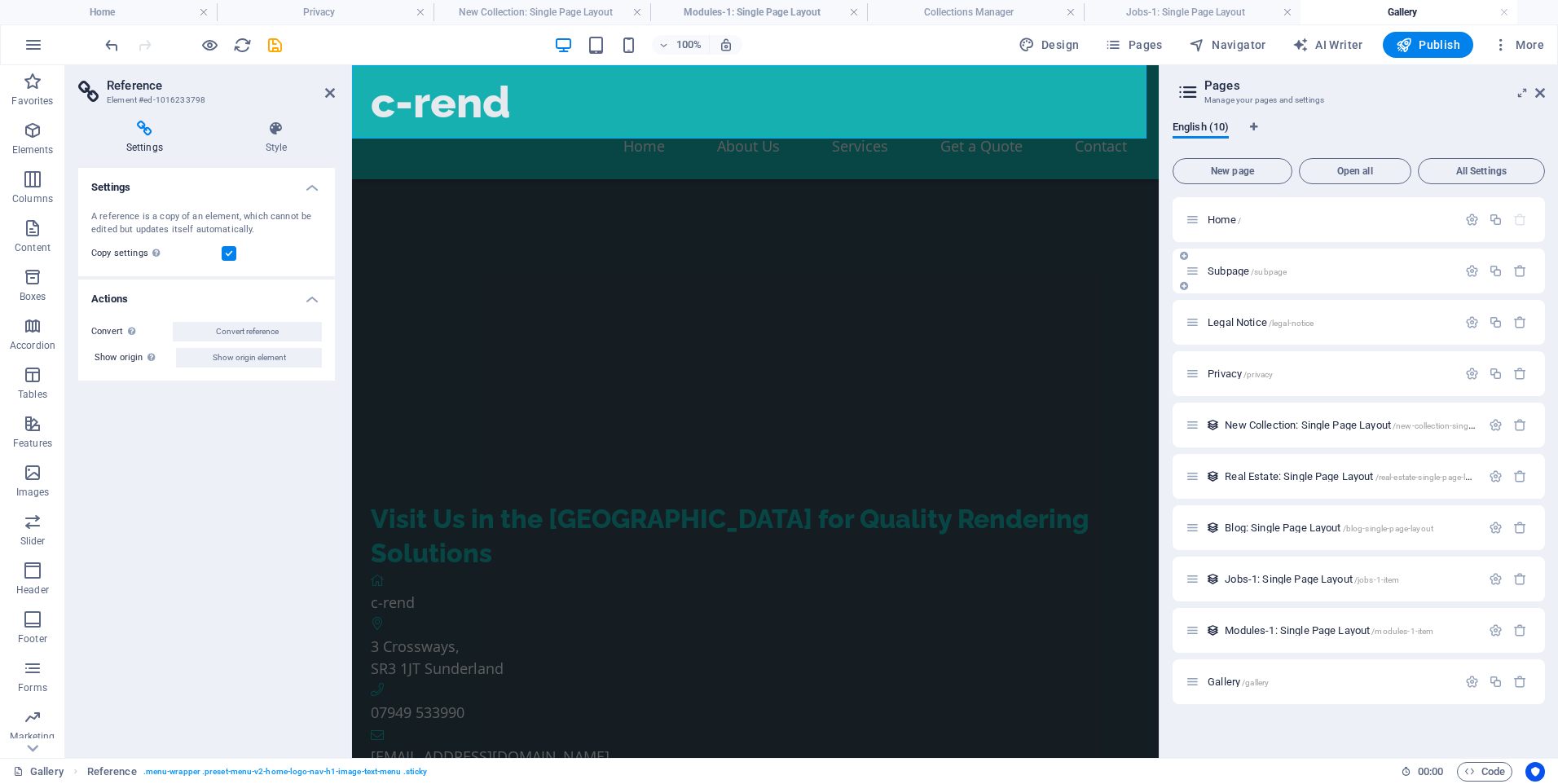
click at [1196, 266] on icon at bounding box center [1192, 271] width 14 height 14
click at [1182, 287] on icon at bounding box center [1185, 287] width 8 height 10
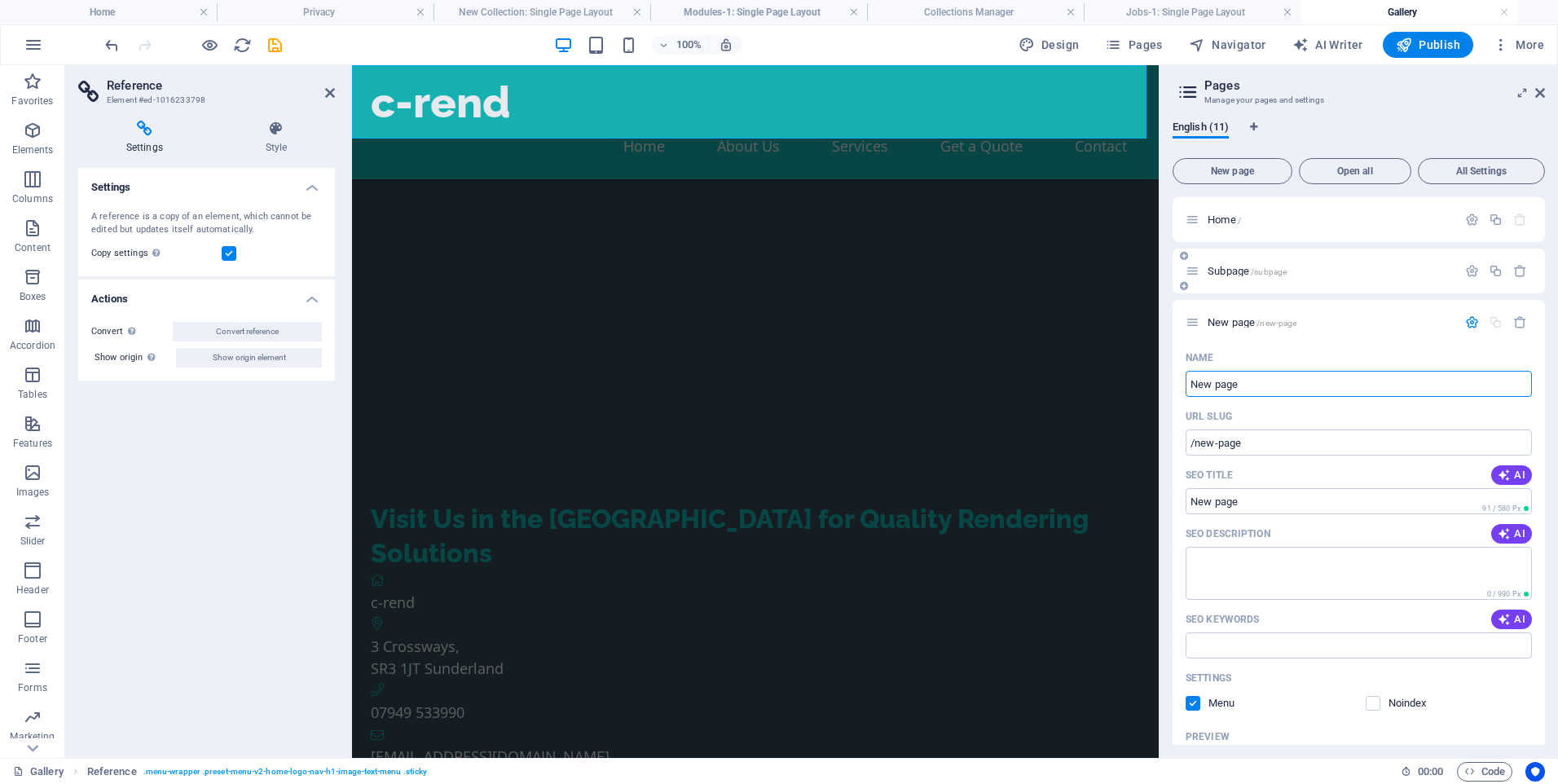
click at [1187, 265] on icon at bounding box center [1192, 271] width 14 height 14
click at [1231, 271] on span "Subpage /subpage" at bounding box center [1247, 271] width 79 height 12
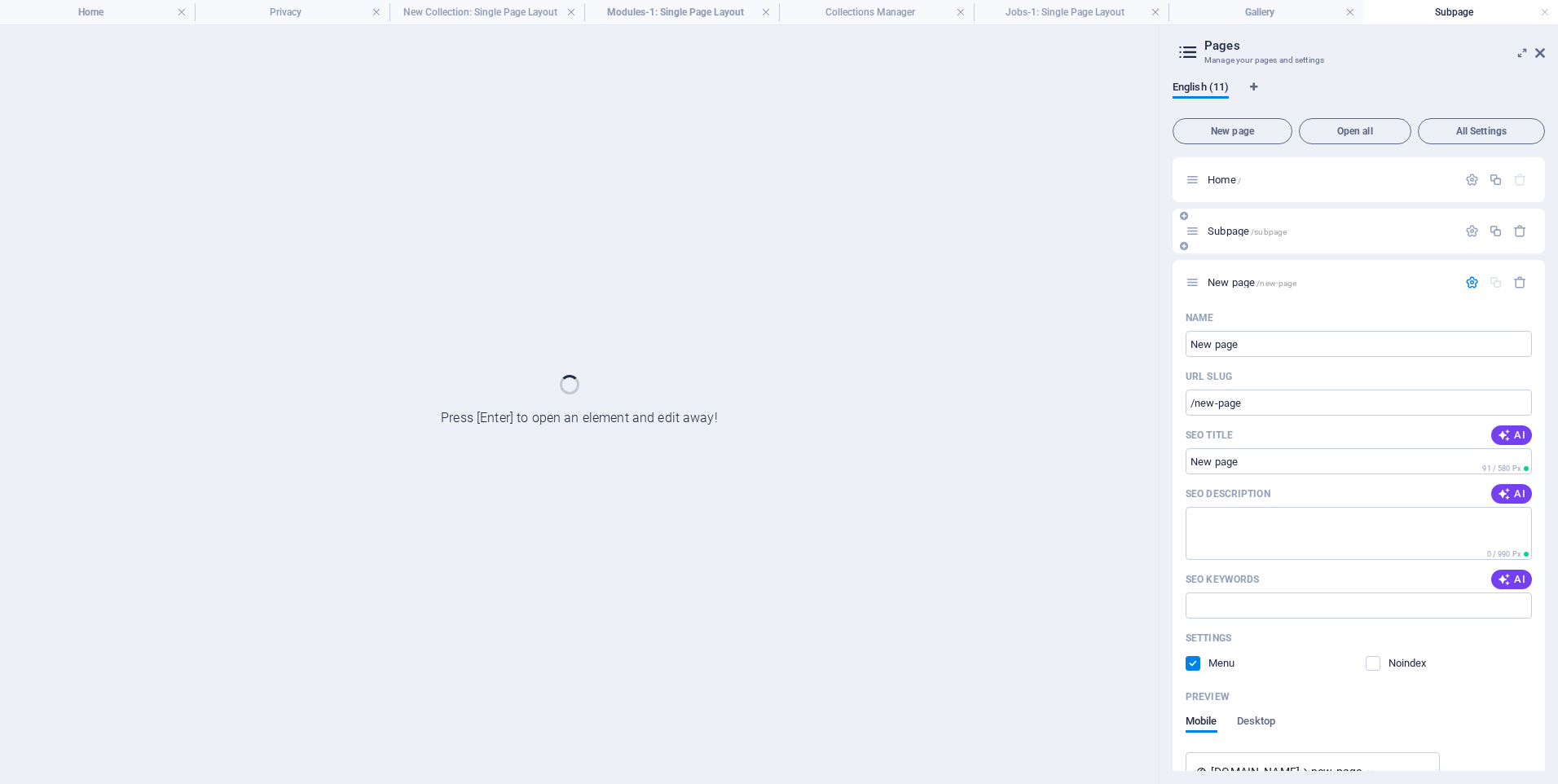
scroll to position [0, 0]
click at [1231, 271] on div "New page /new-page" at bounding box center [1359, 282] width 372 height 45
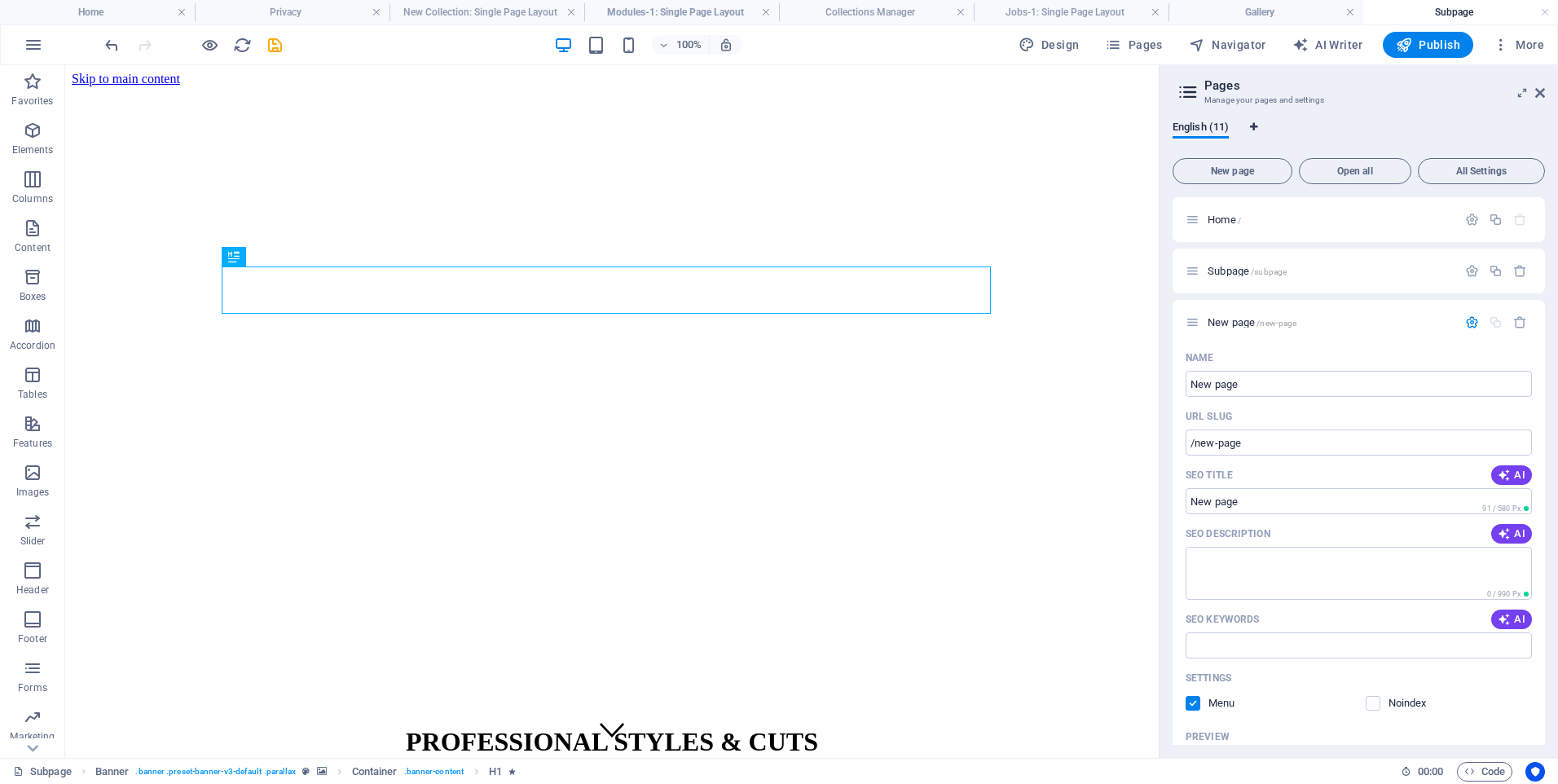
click at [1251, 125] on icon "Language Tabs" at bounding box center [1254, 127] width 7 height 10
select select "41"
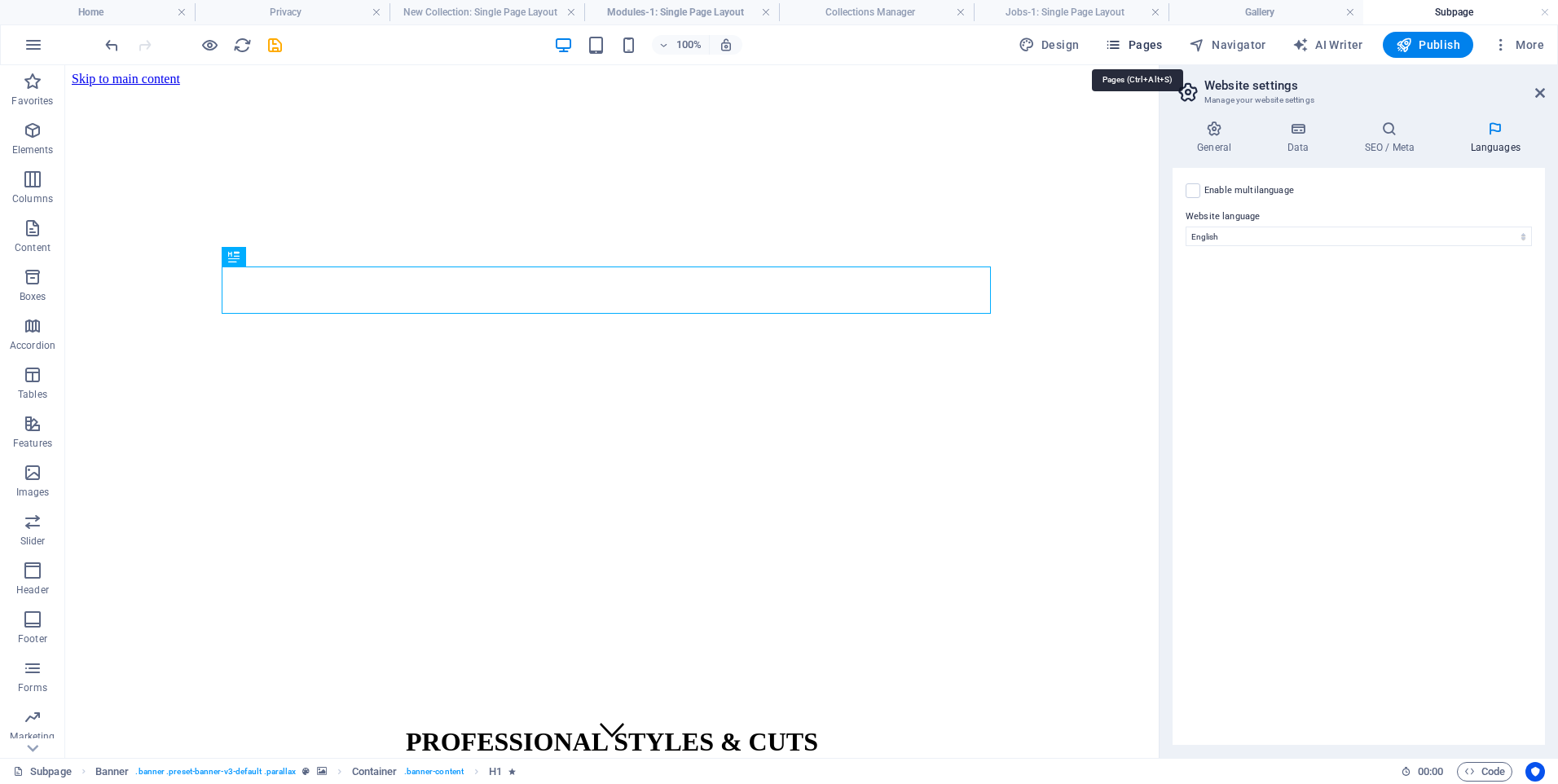
click at [1144, 42] on span "Pages" at bounding box center [1134, 45] width 57 height 17
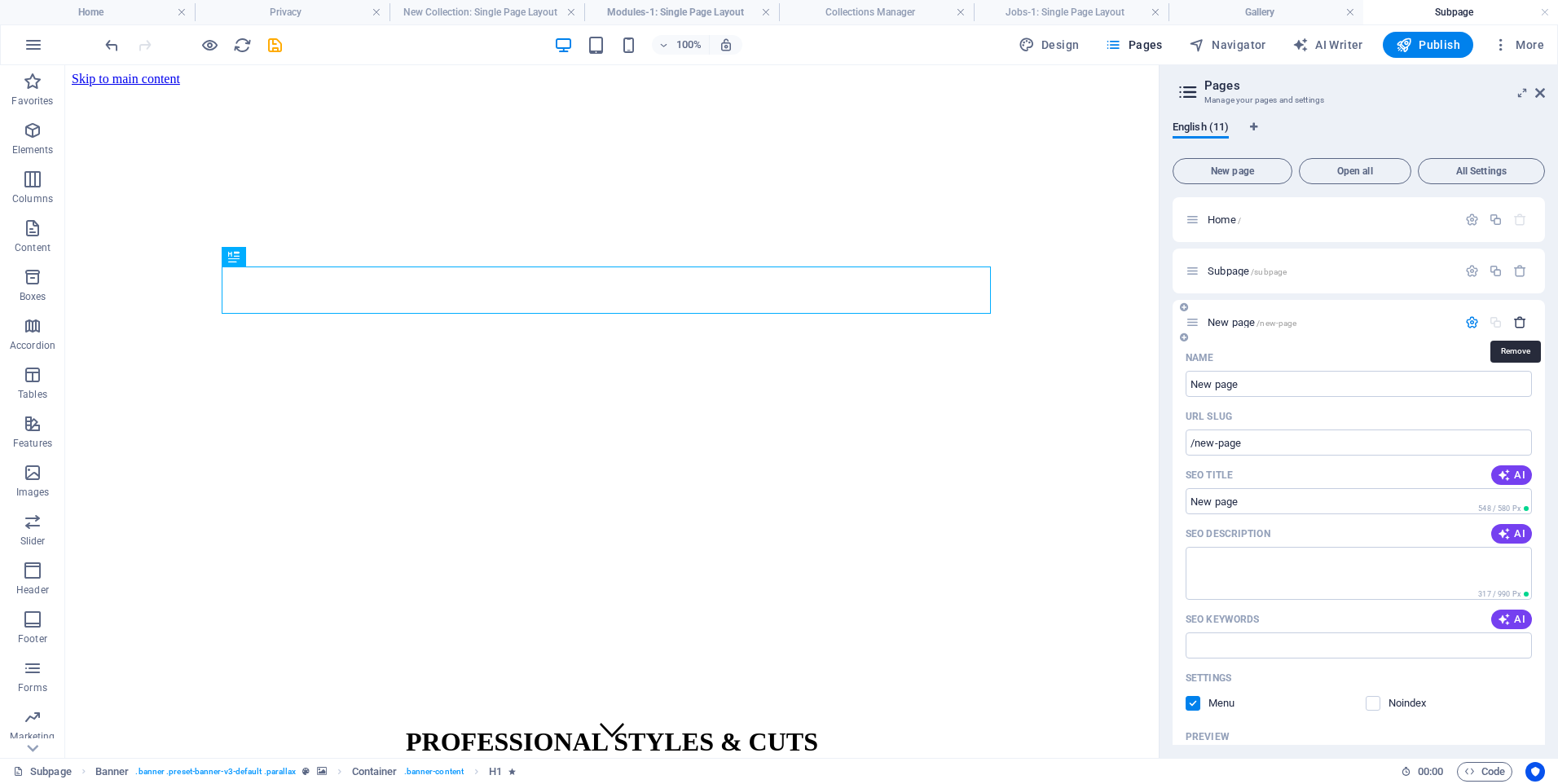
click at [1521, 324] on icon "button" at bounding box center [1521, 322] width 14 height 14
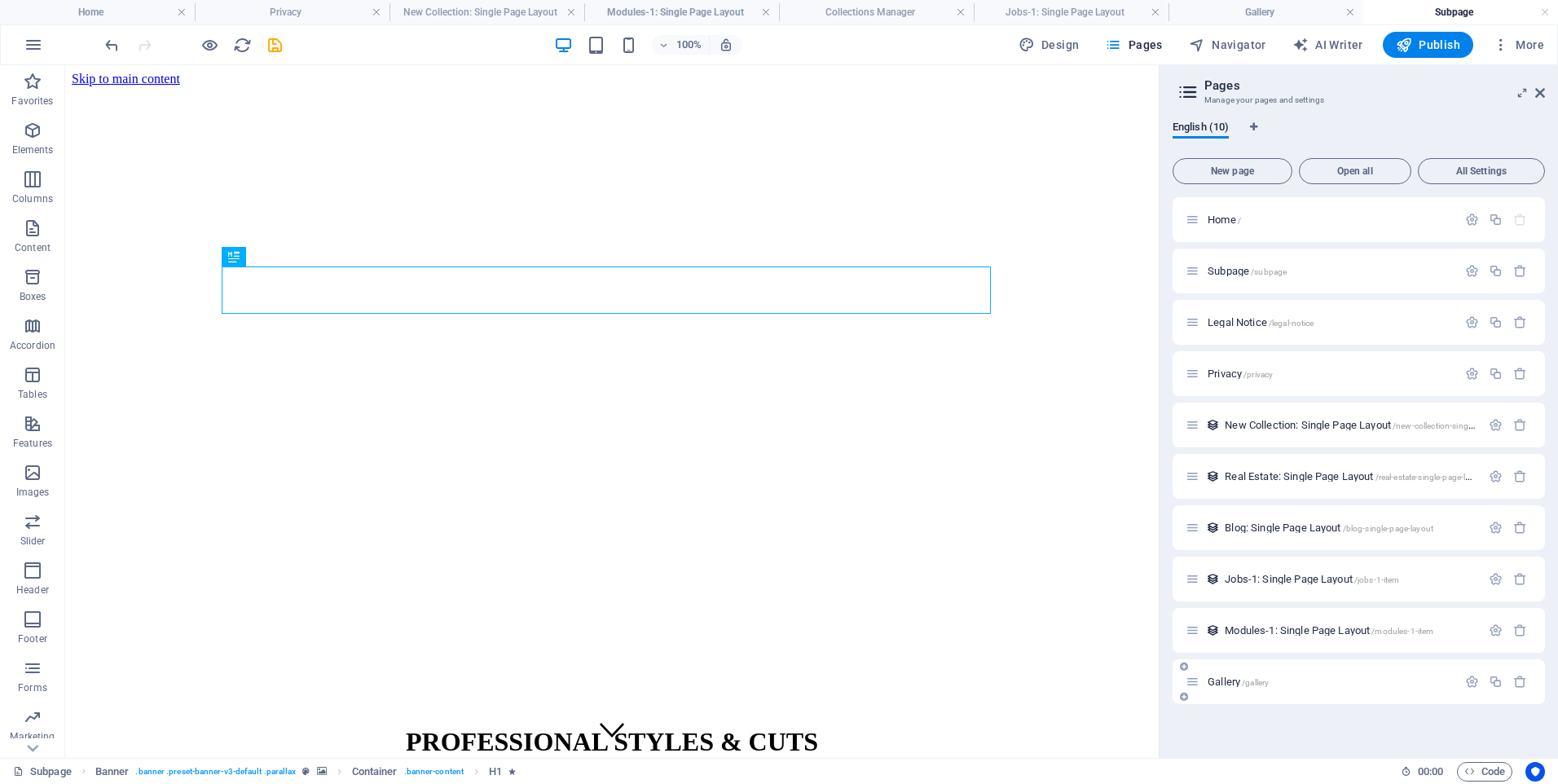
click at [1281, 688] on div "Gallery /gallery" at bounding box center [1321, 682] width 272 height 19
click at [1232, 680] on span "Gallery /gallery" at bounding box center [1238, 682] width 61 height 12
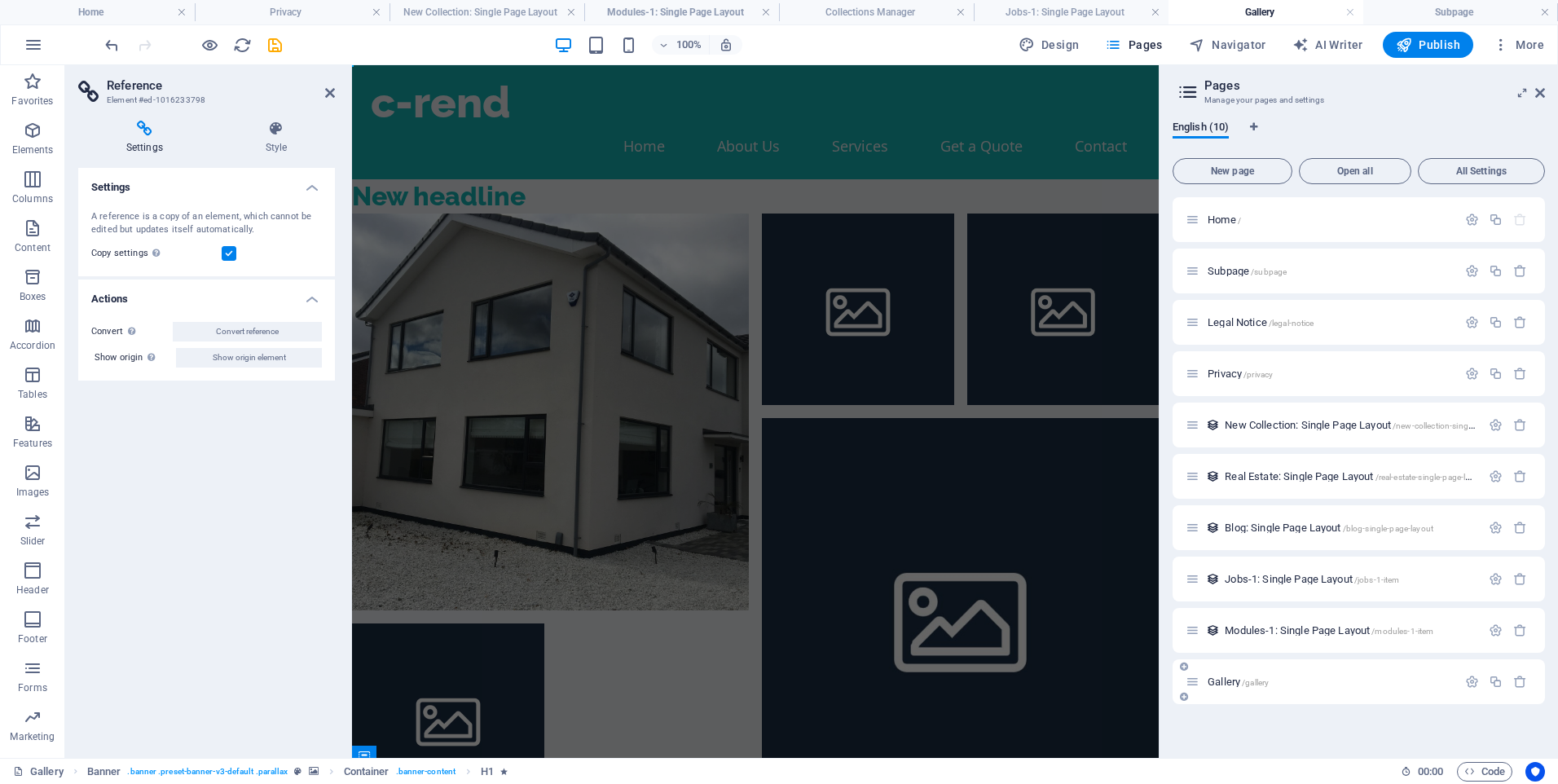
click at [1232, 680] on span "Gallery /gallery" at bounding box center [1238, 682] width 61 height 12
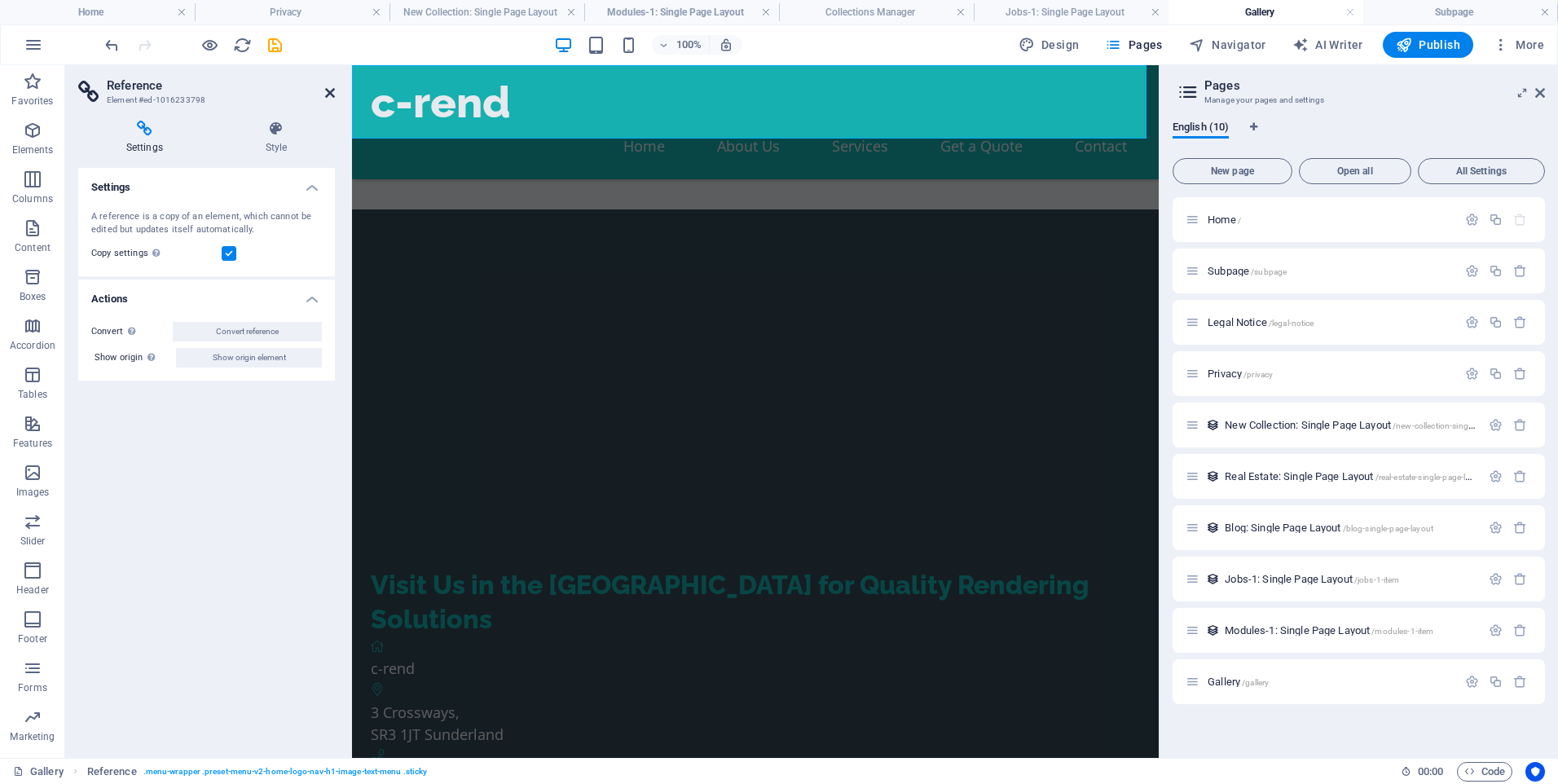
click at [329, 87] on icon at bounding box center [330, 93] width 10 height 13
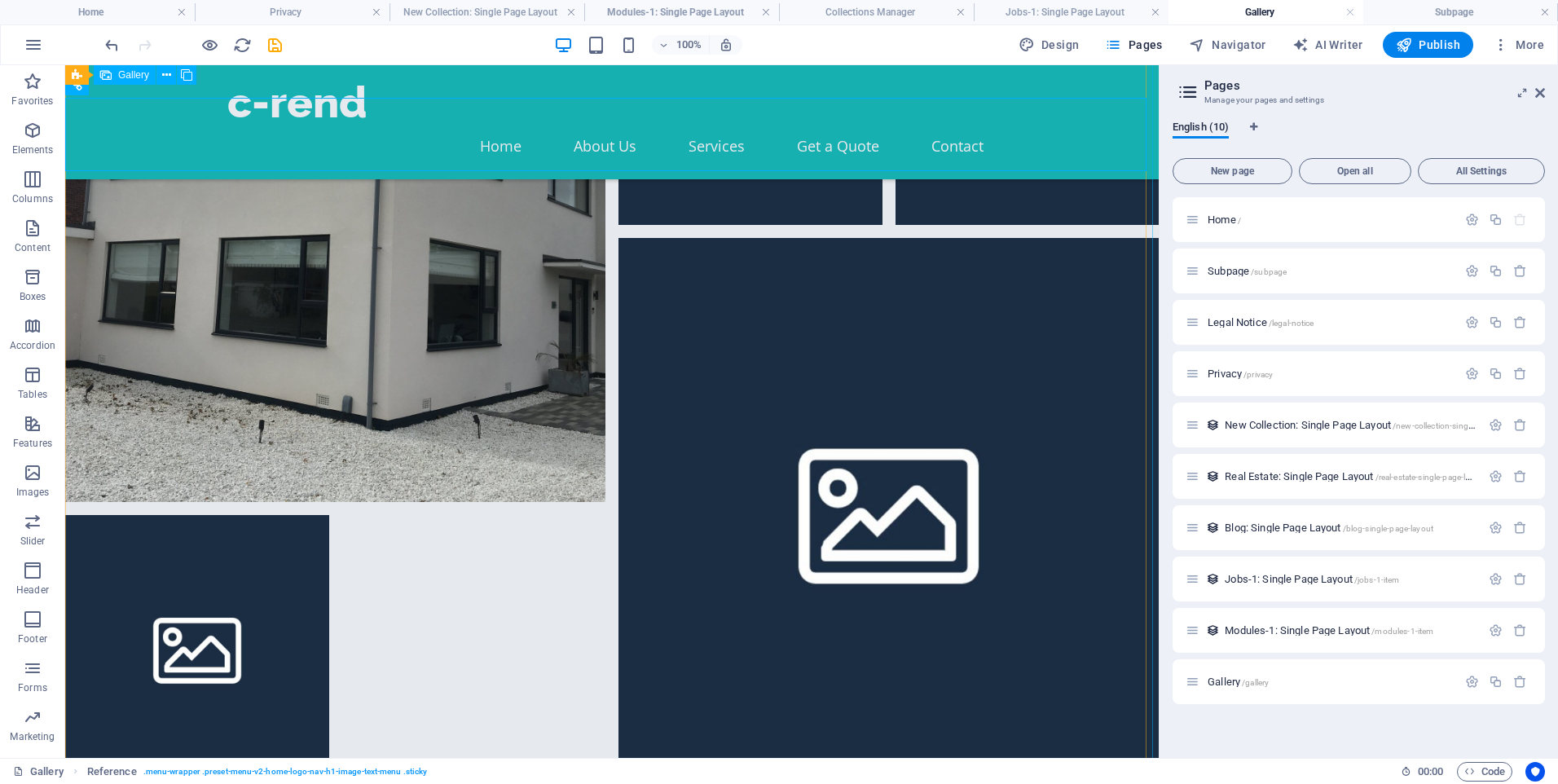
scroll to position [0, 0]
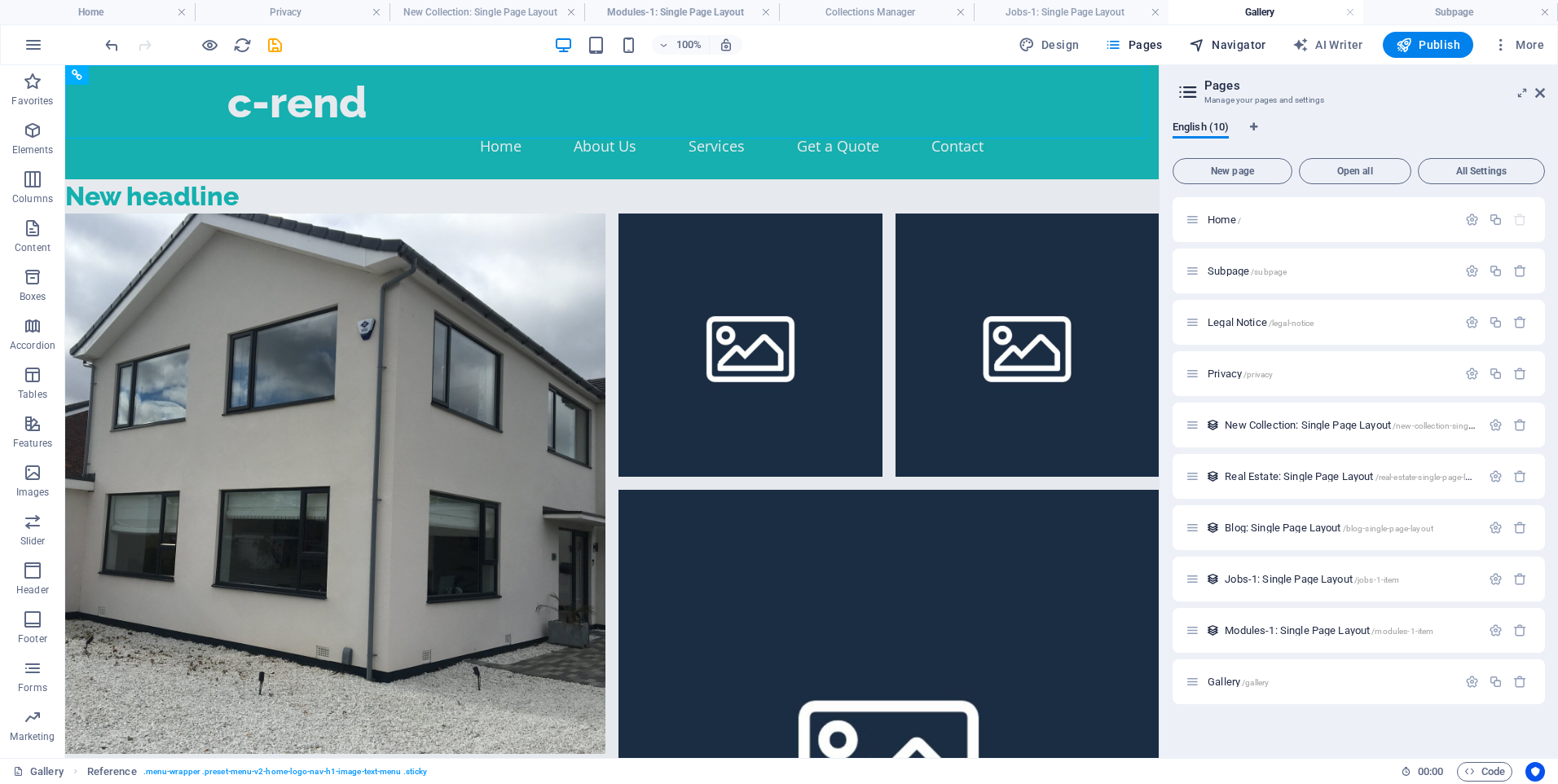
click at [1231, 47] on span "Navigator" at bounding box center [1227, 45] width 77 height 17
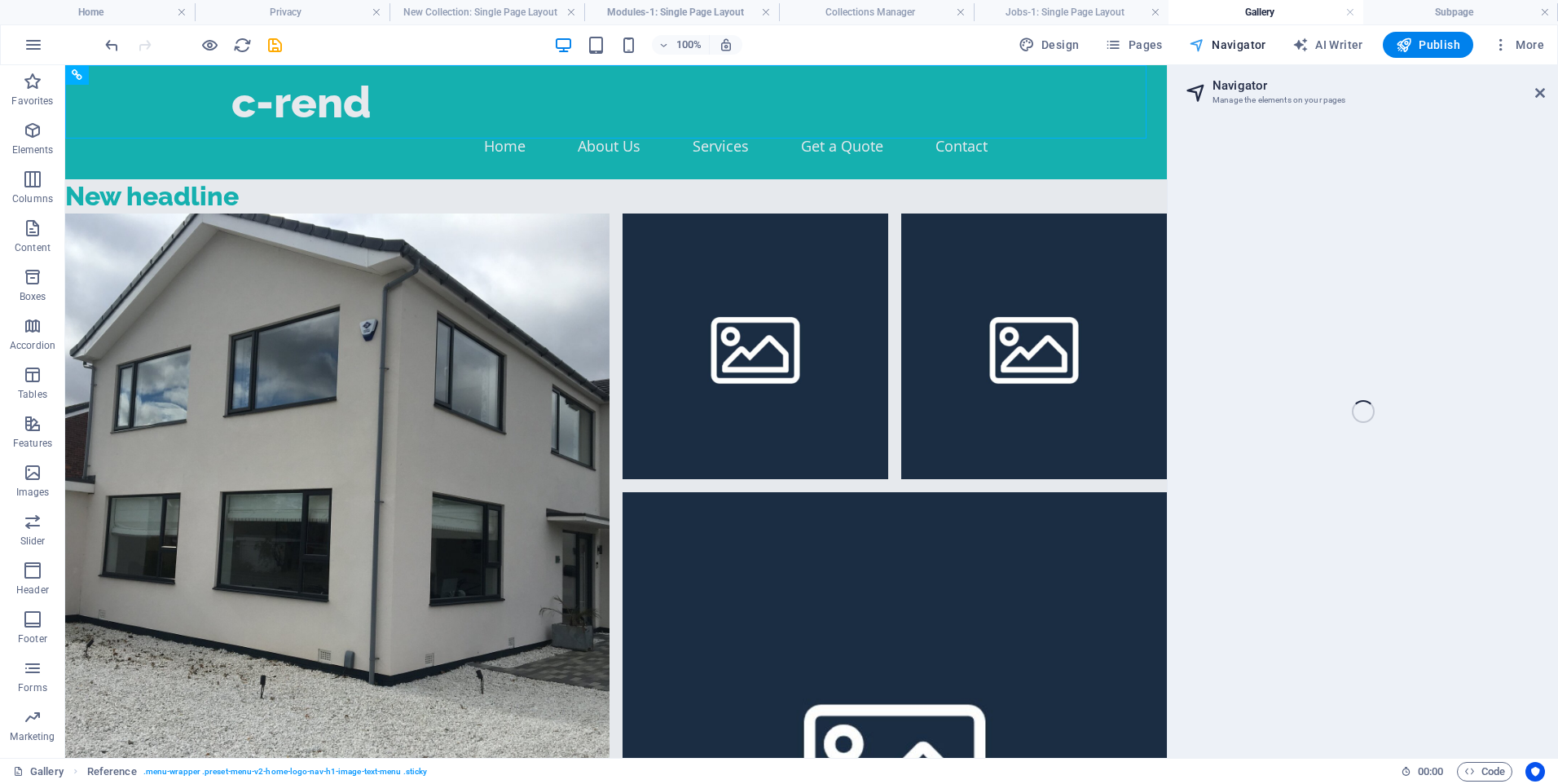
select select "18259687-en"
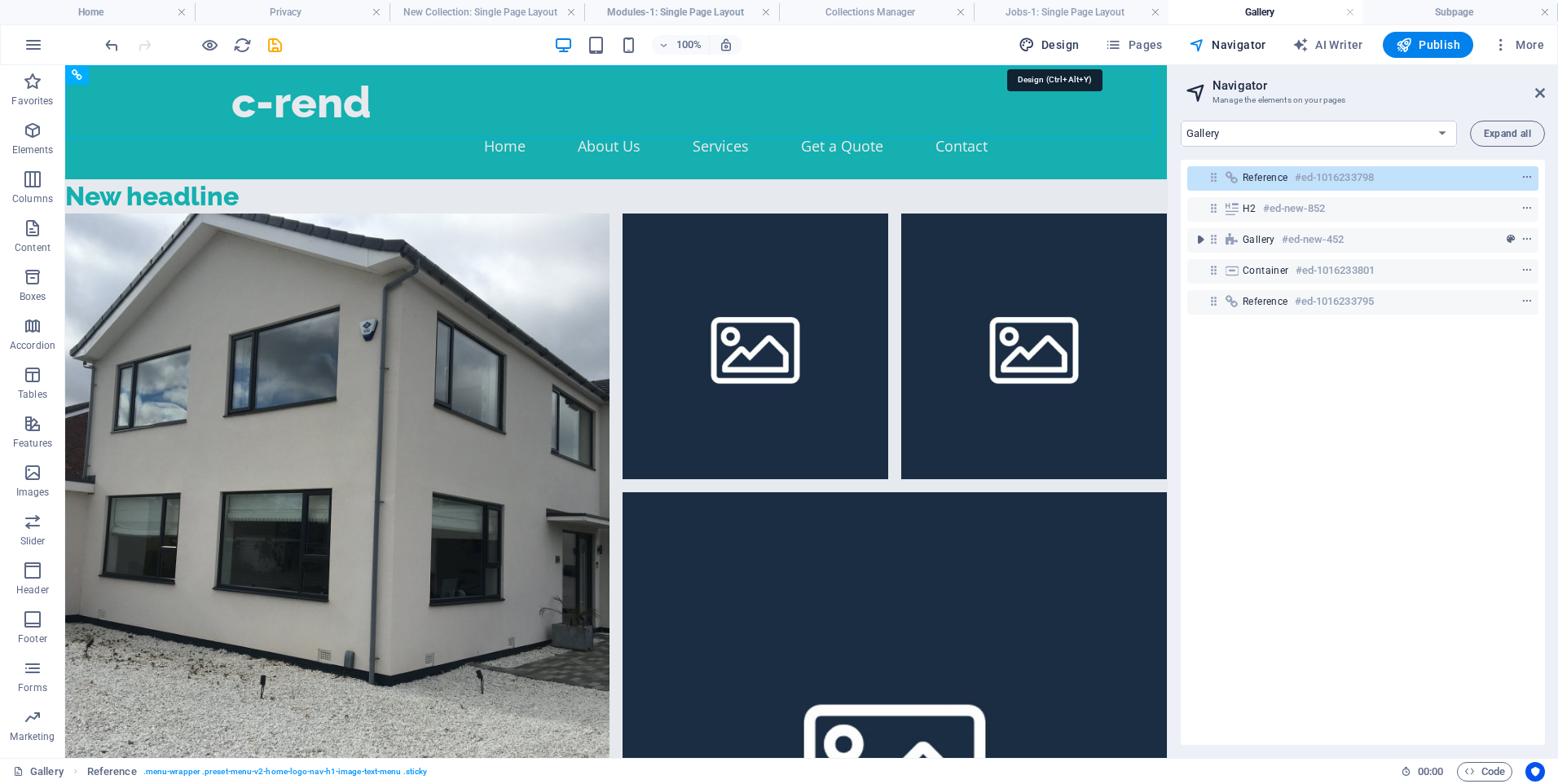
drag, startPoint x: 1064, startPoint y: 47, endPoint x: 829, endPoint y: 55, distance: 235.1
click at [1064, 47] on span "Design" at bounding box center [1049, 45] width 61 height 17
select select "px"
select select "200"
select select "px"
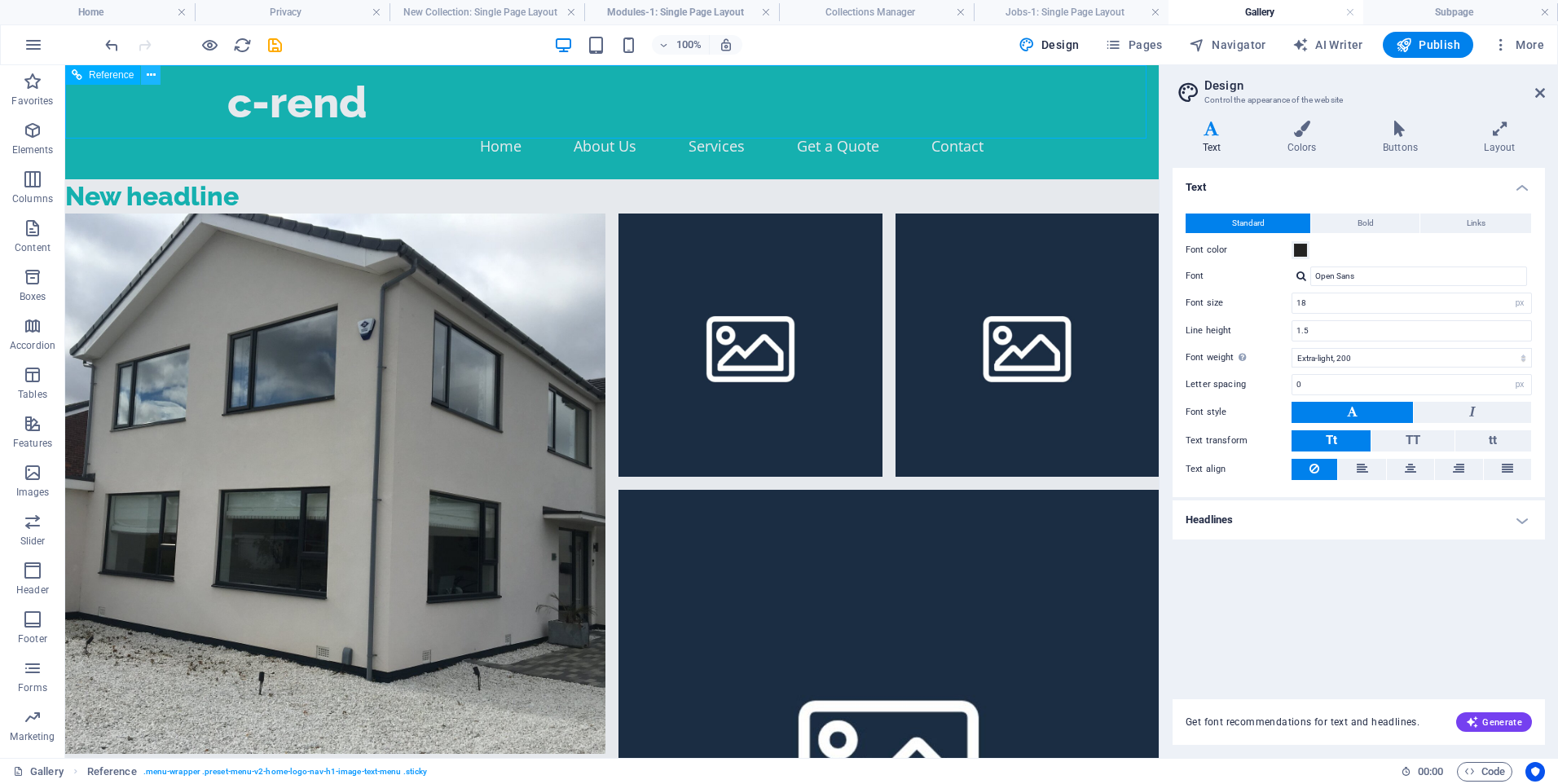
click at [152, 78] on icon at bounding box center [151, 75] width 9 height 17
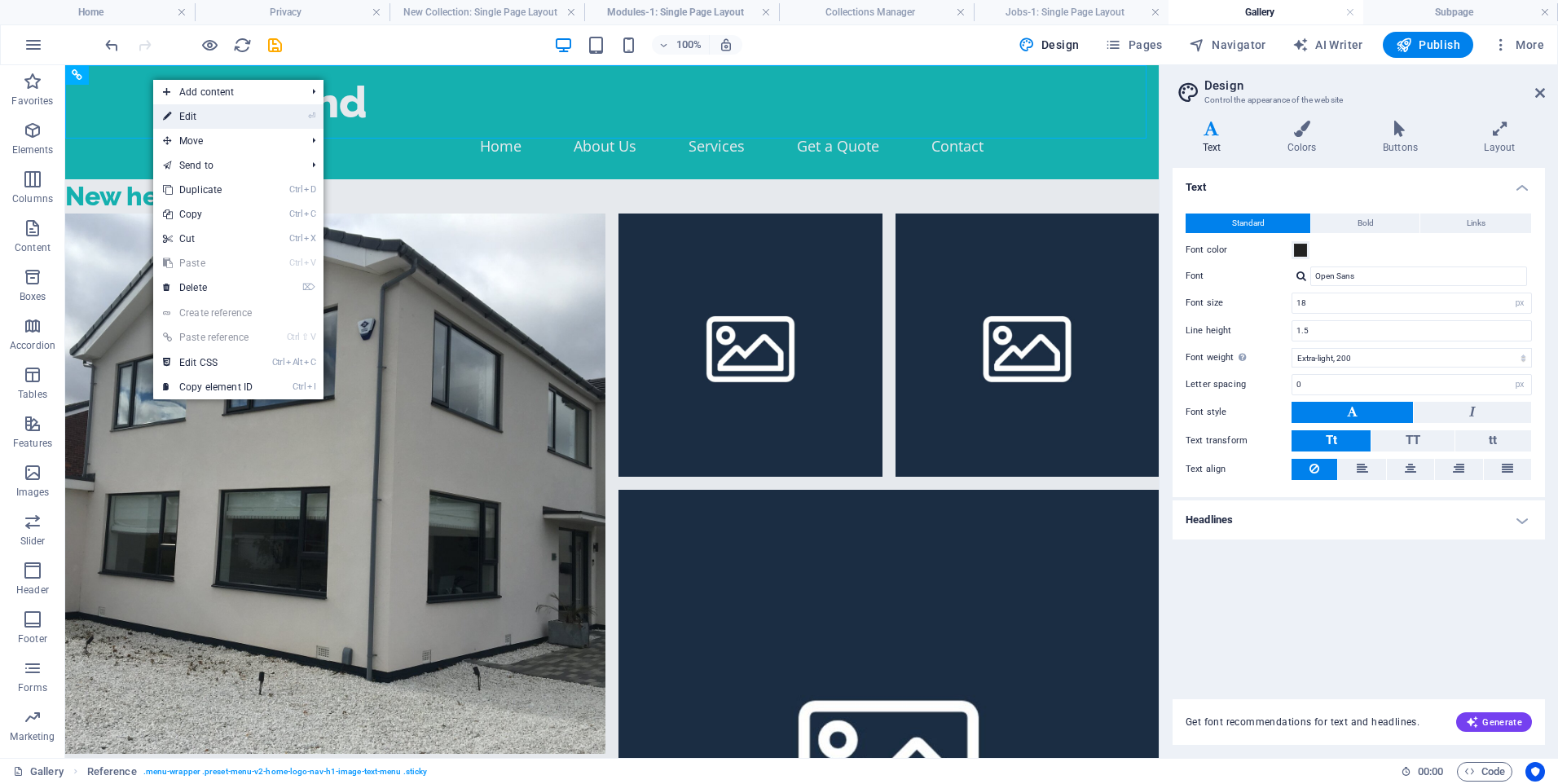
click at [187, 110] on link "⏎ Edit" at bounding box center [207, 116] width 109 height 24
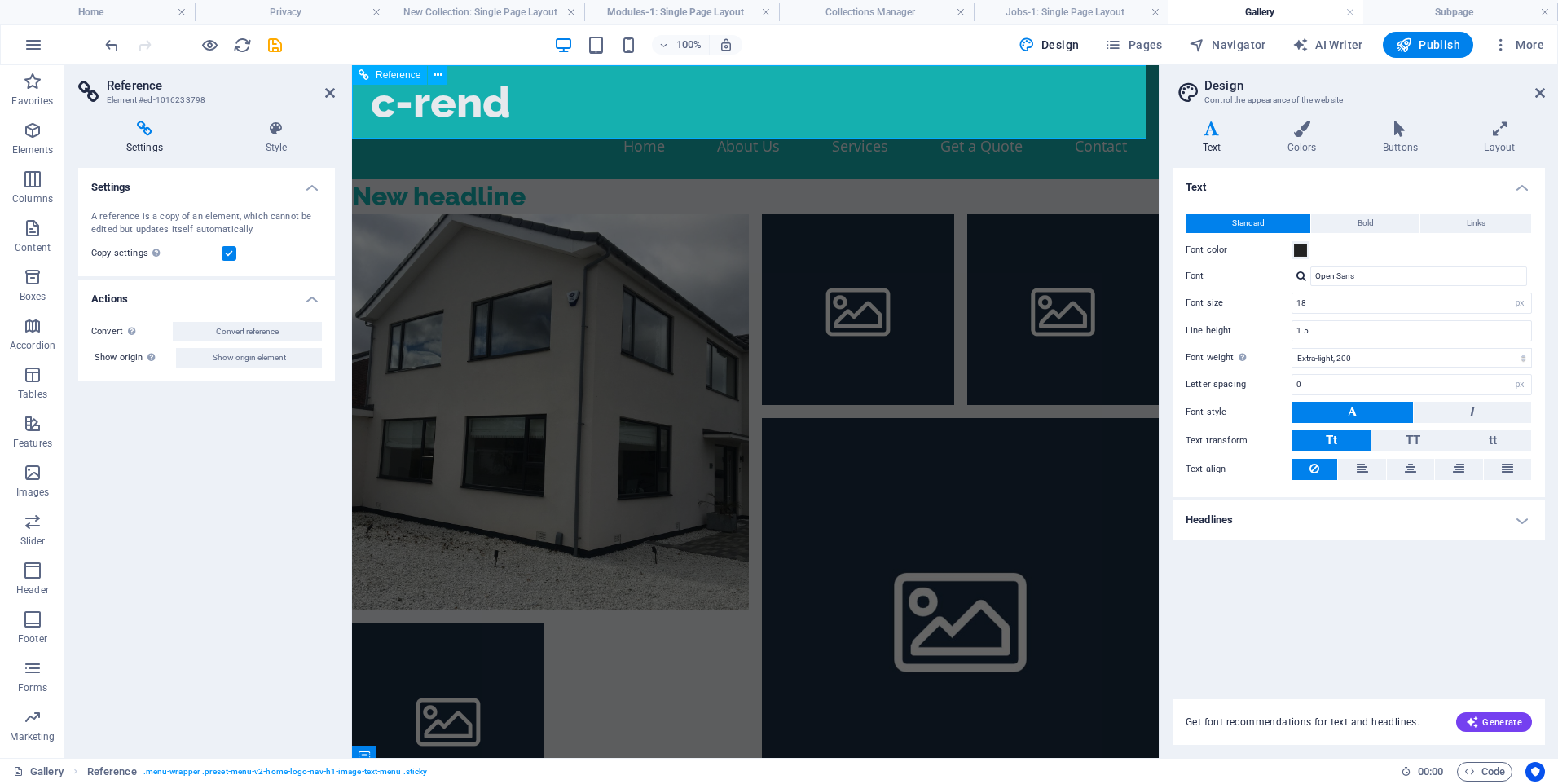
click at [790, 126] on nav "Home About Us Services Get a Quote Contact" at bounding box center [755, 146] width 769 height 41
click at [732, 126] on nav "Home About Us Services Get a Quote Contact" at bounding box center [755, 146] width 769 height 41
click at [326, 96] on icon at bounding box center [330, 93] width 10 height 13
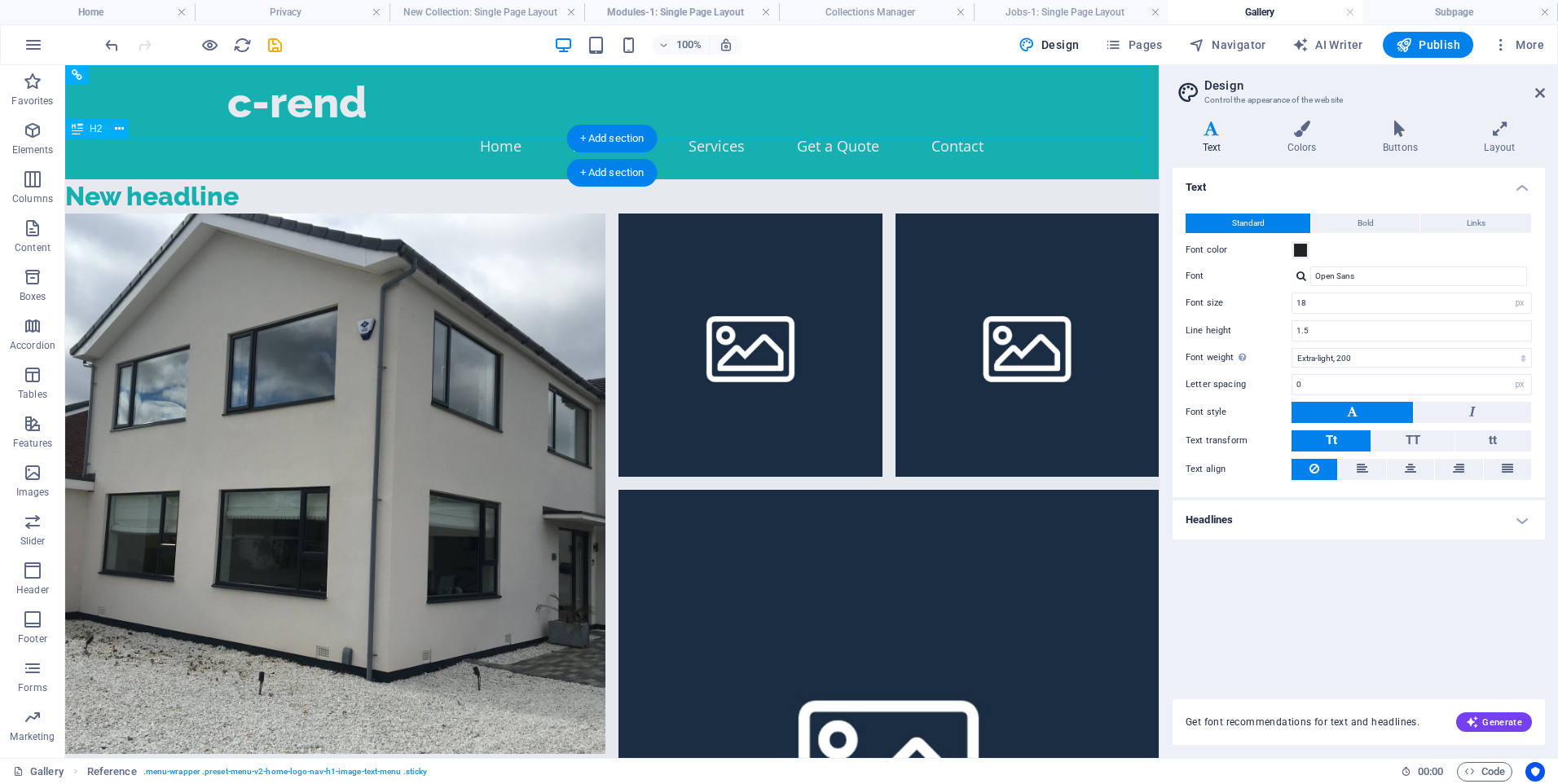
click at [774, 179] on div "New headline" at bounding box center [612, 196] width 1094 height 34
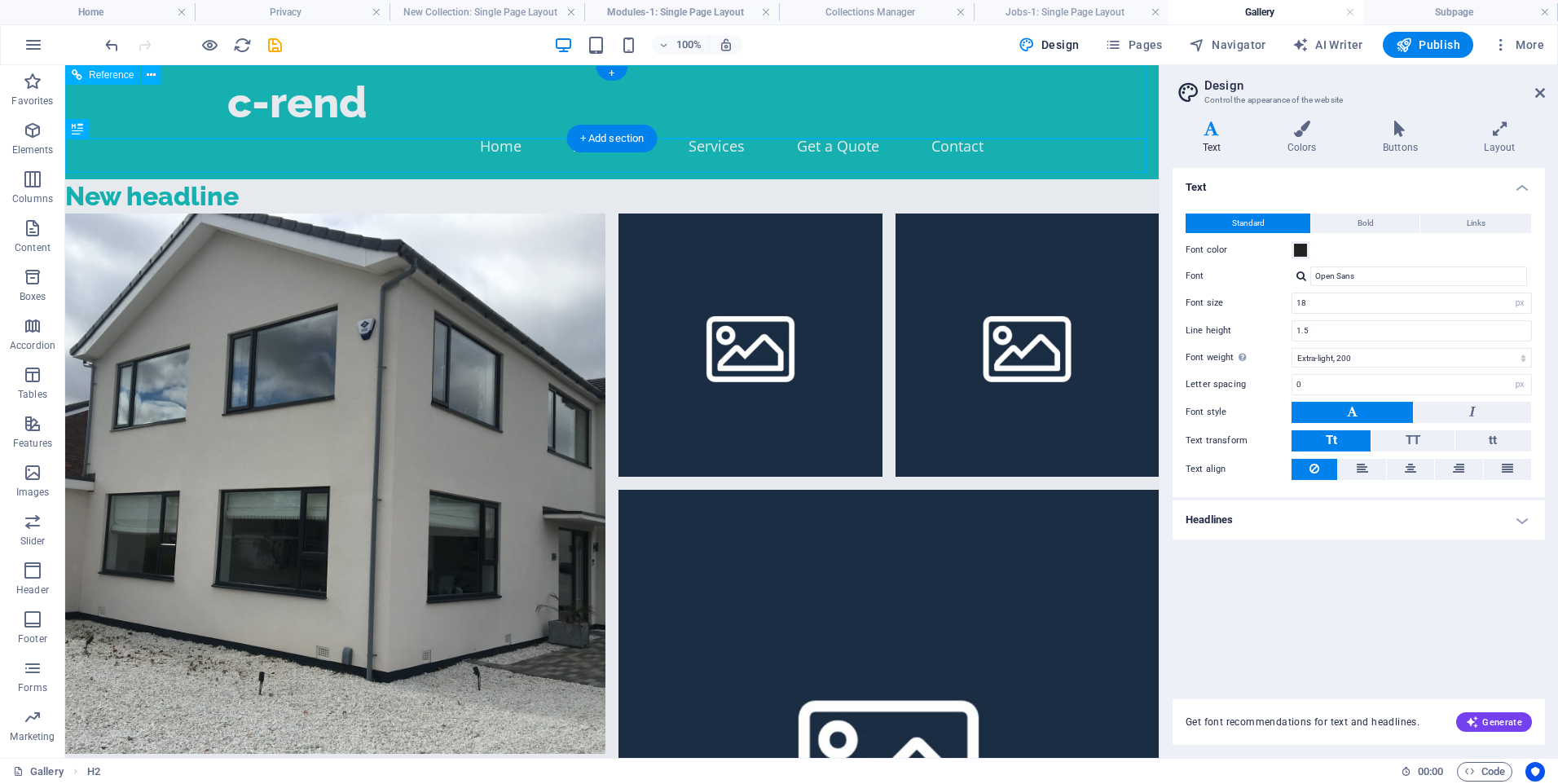
click at [782, 127] on div "c-rend Home About Us Services Get a Quote Contact" at bounding box center [612, 122] width 1094 height 114
click at [1145, 39] on span "Pages" at bounding box center [1134, 45] width 57 height 17
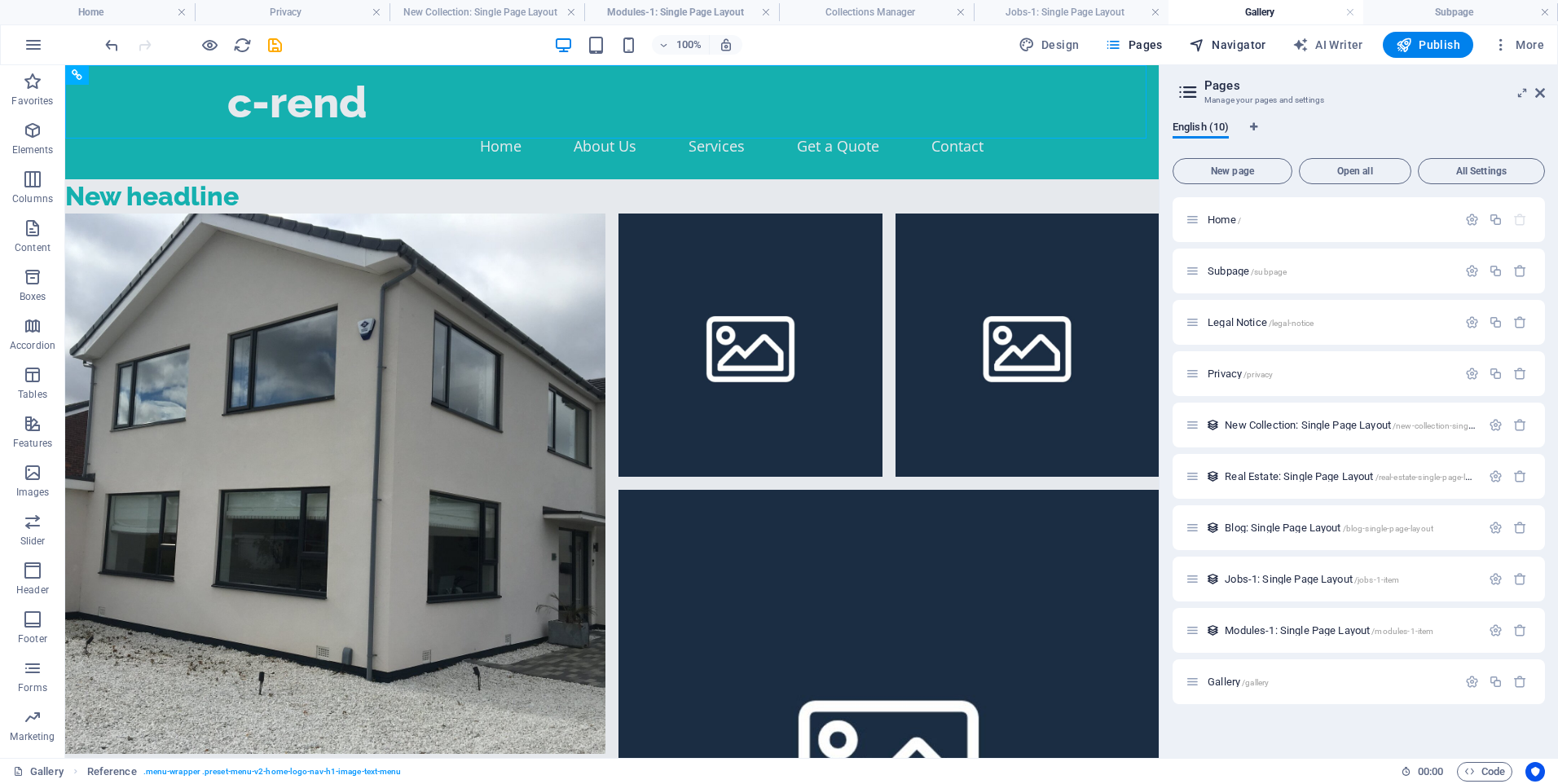
click at [1236, 43] on span "Navigator" at bounding box center [1227, 45] width 77 height 17
select select "18259687-en"
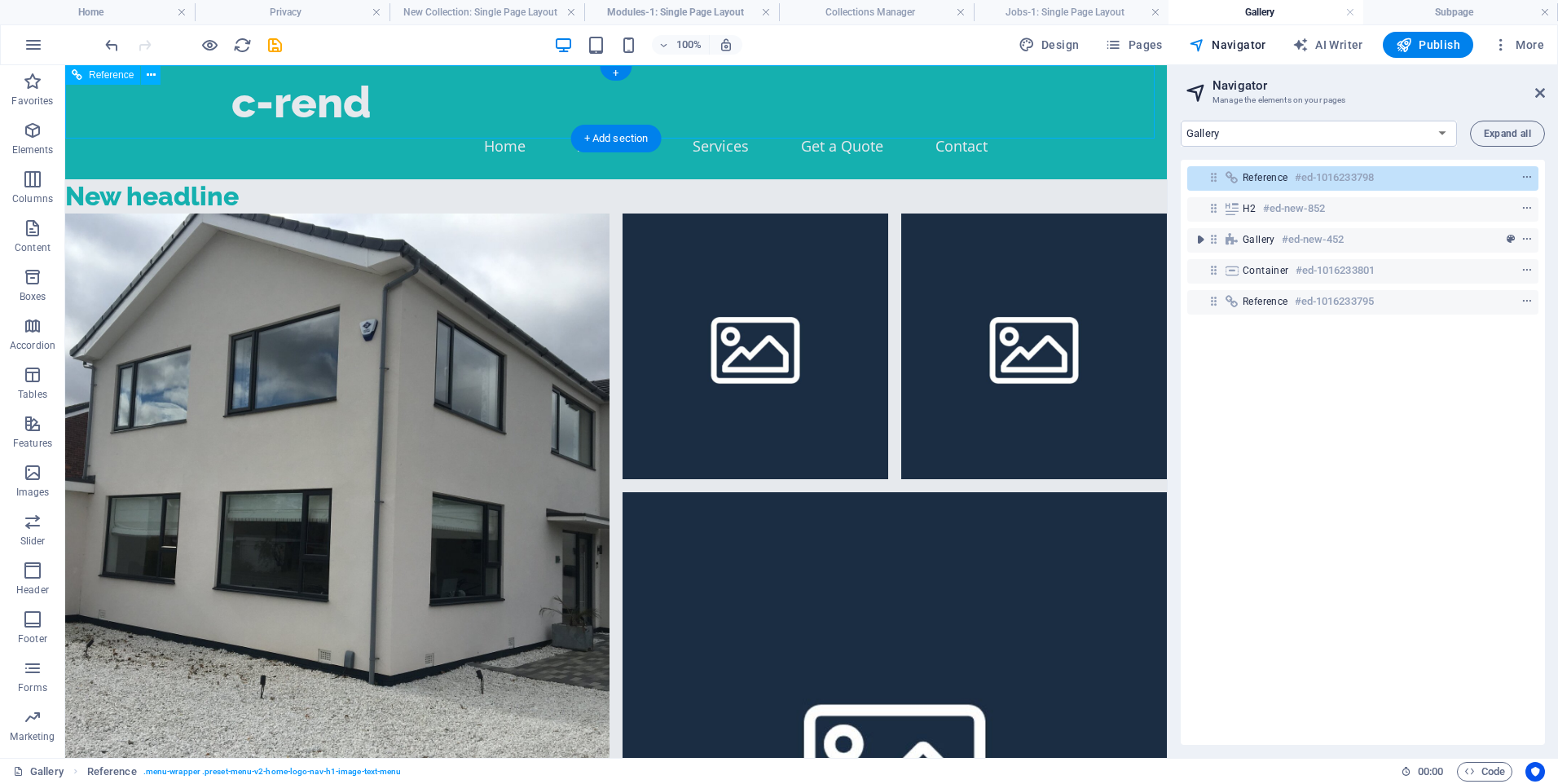
click at [1292, 179] on div "Reference #ed-1016233798" at bounding box center [1350, 177] width 214 height 19
click at [1287, 172] on span "Reference" at bounding box center [1266, 177] width 46 height 13
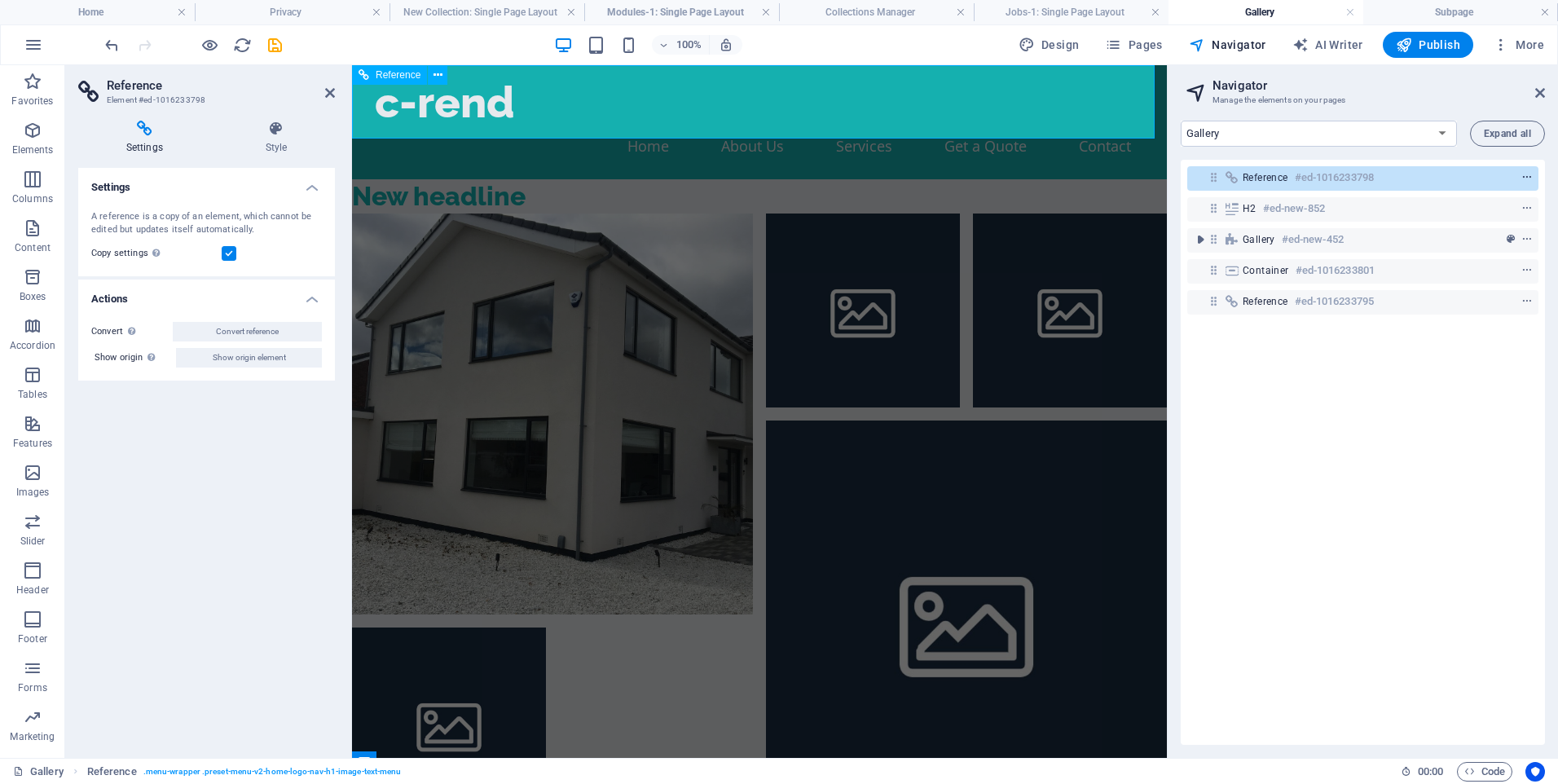
click at [1521, 176] on icon "context-menu" at bounding box center [1527, 177] width 12 height 12
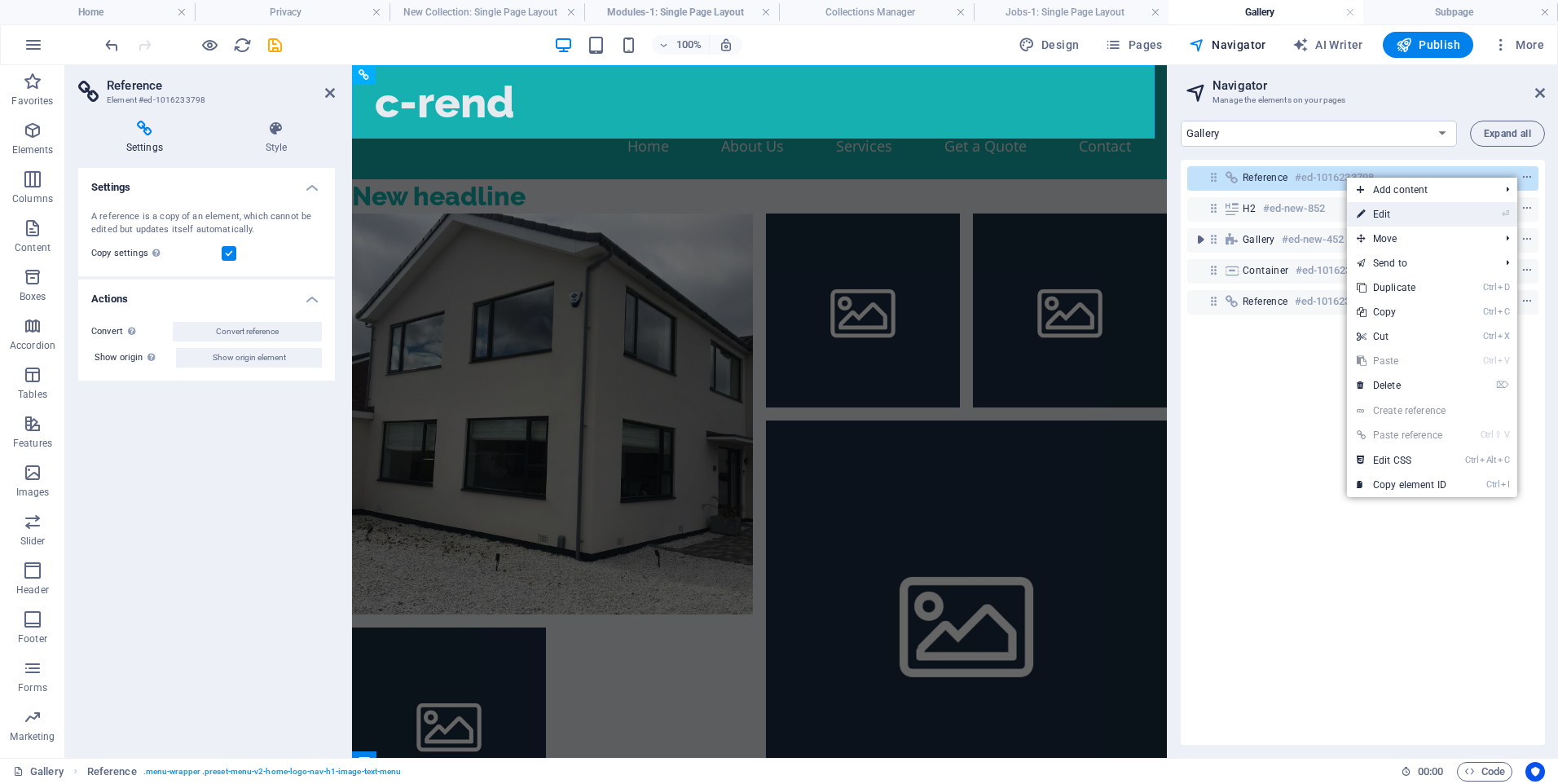
click at [1411, 209] on link "⏎ Edit" at bounding box center [1401, 214] width 109 height 24
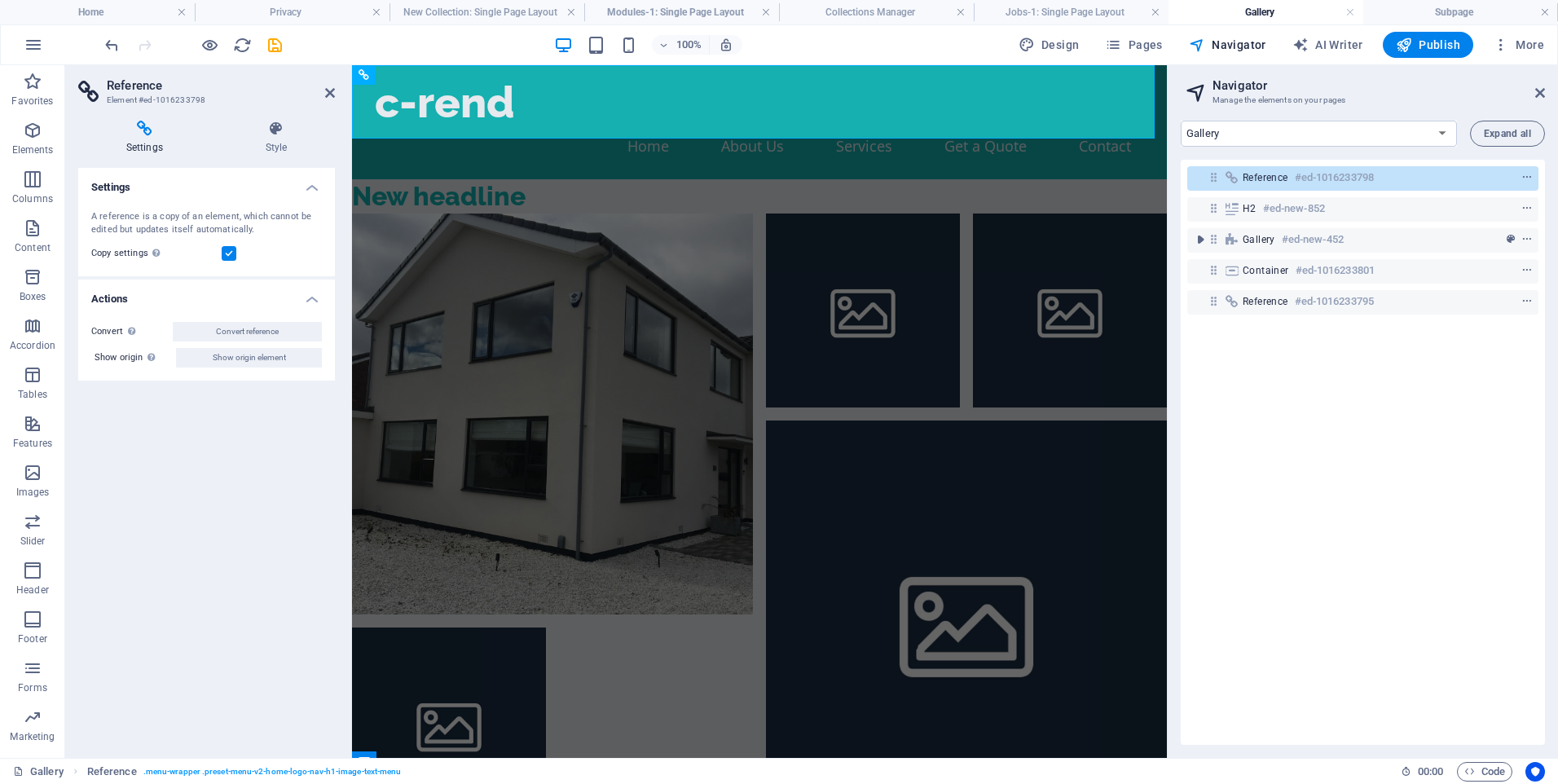
click at [1346, 197] on div "H2 #ed-new-852" at bounding box center [1363, 209] width 352 height 31
click at [1319, 206] on h6 "#ed-new-852" at bounding box center [1294, 208] width 62 height 19
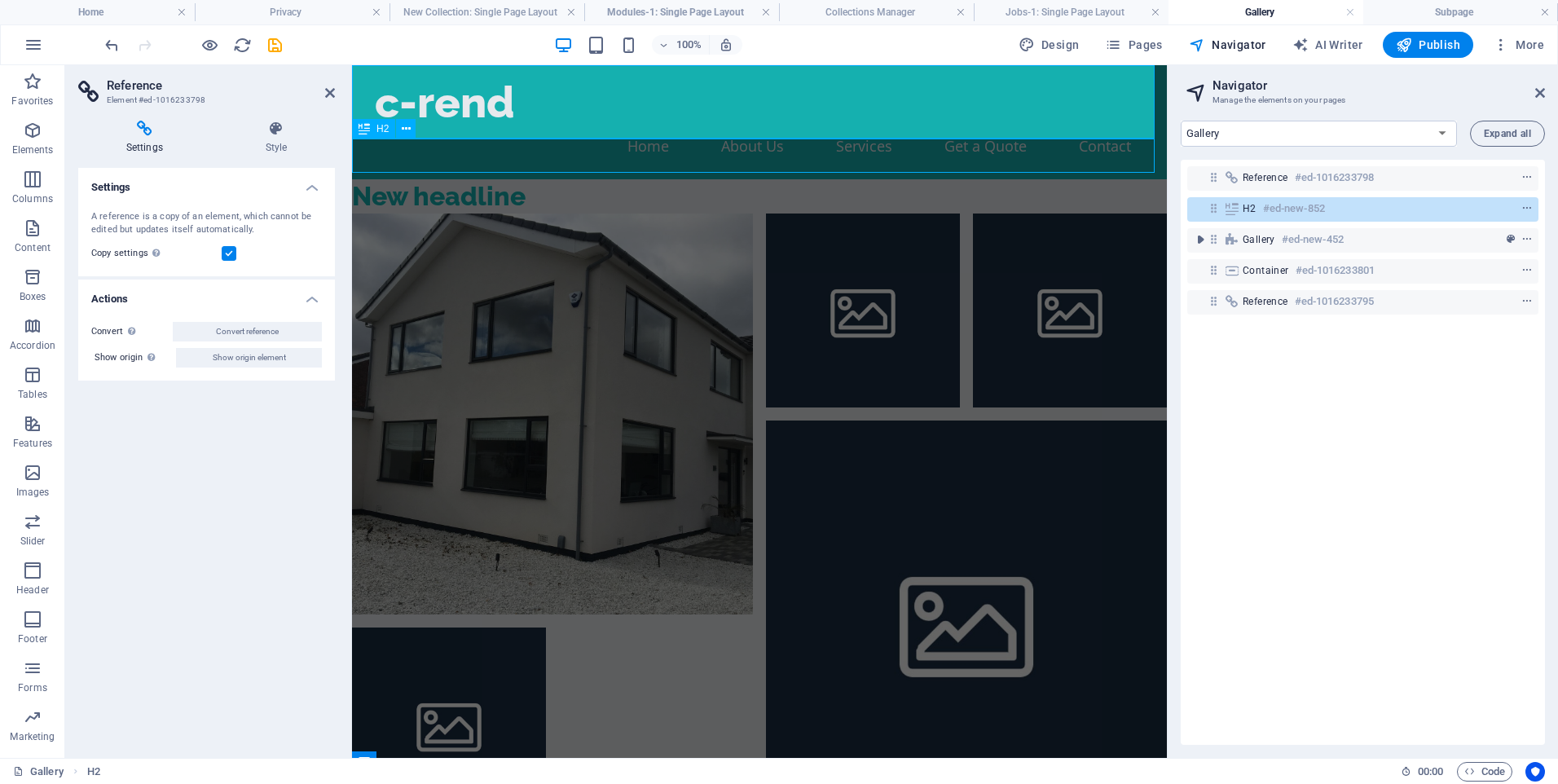
click at [1319, 206] on h6 "#ed-new-852" at bounding box center [1294, 208] width 62 height 19
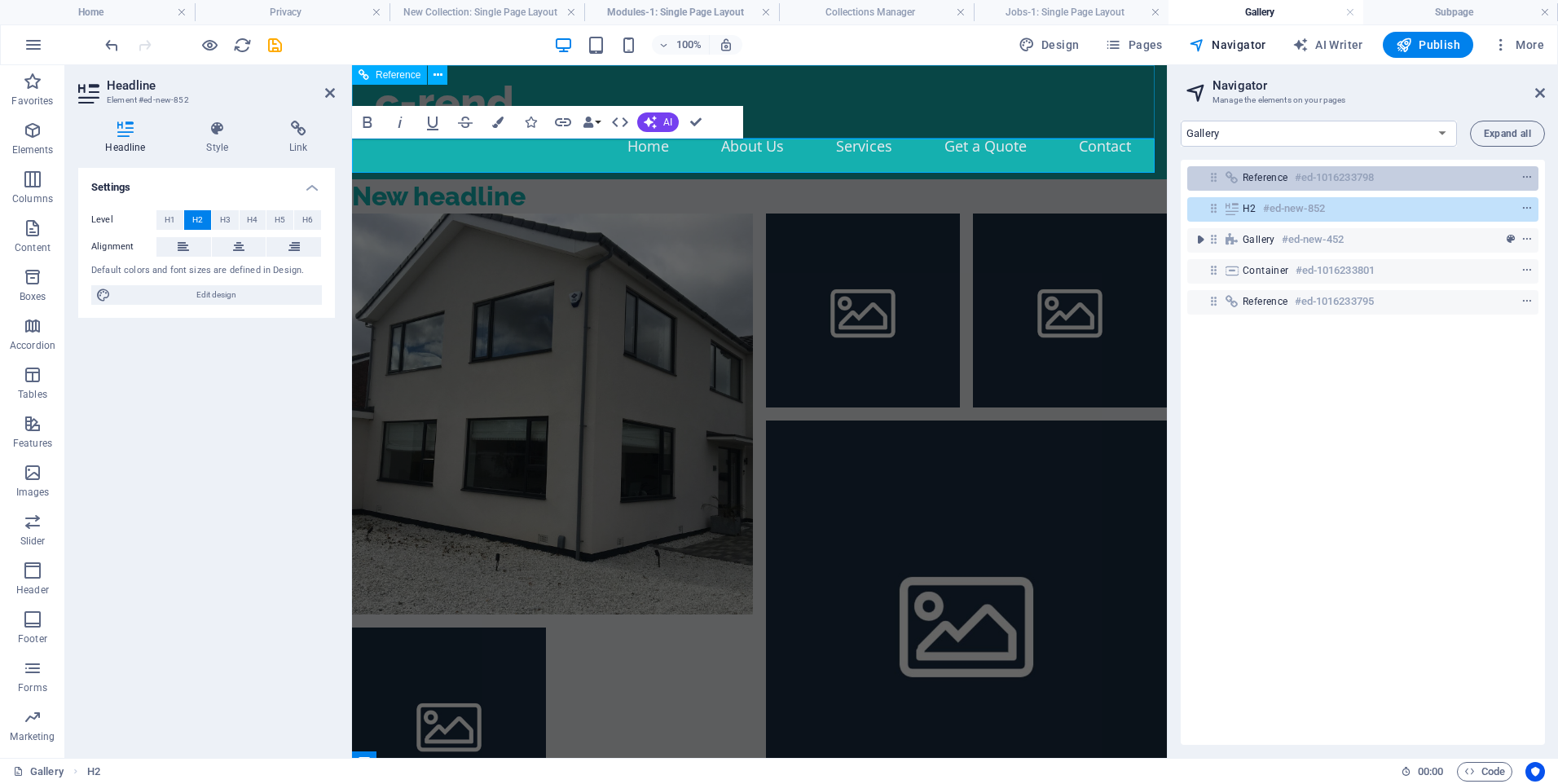
click at [1321, 181] on h6 "#ed-1016233798" at bounding box center [1334, 177] width 79 height 19
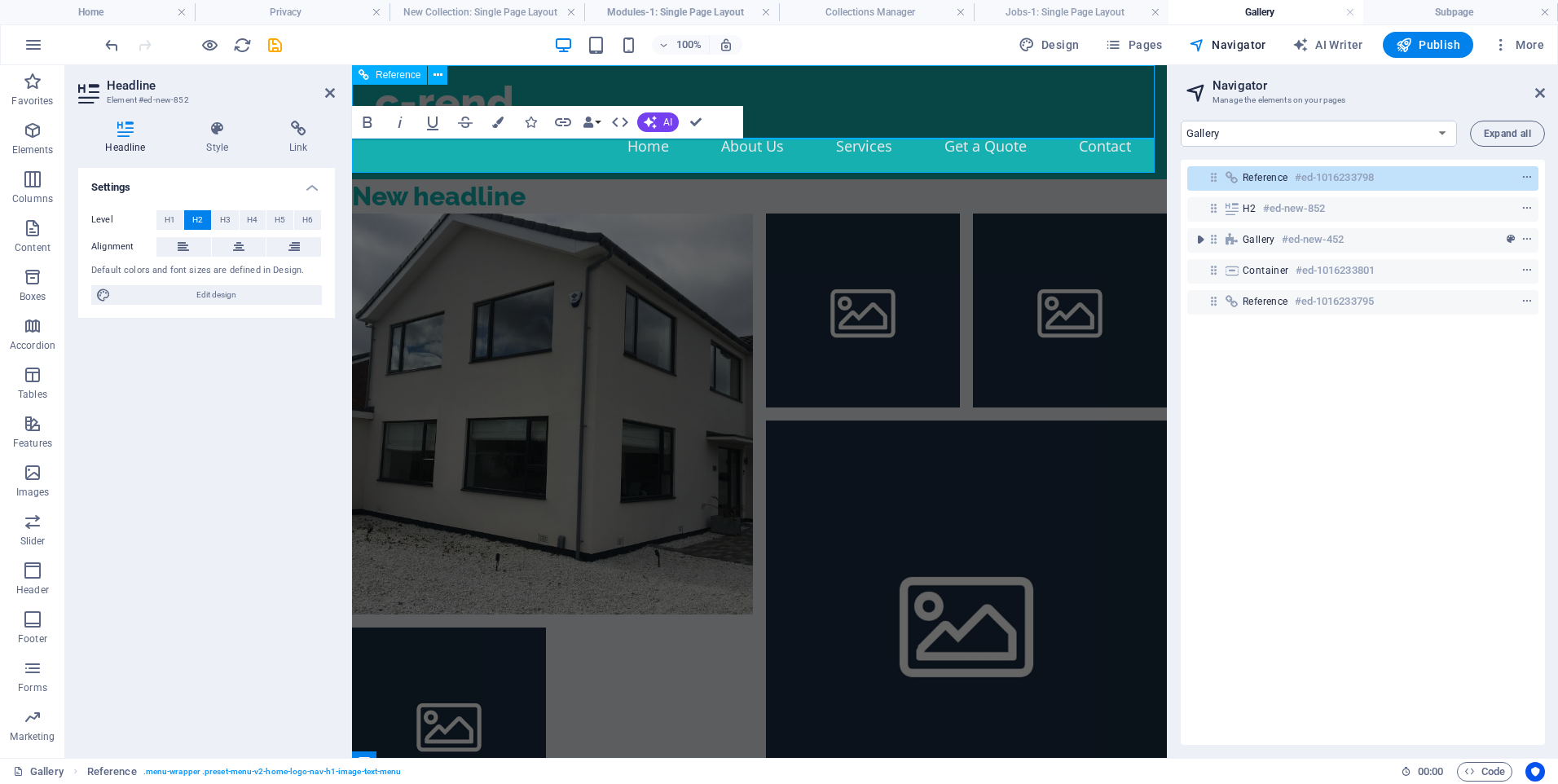
click at [1321, 181] on h6 "#ed-1016233798" at bounding box center [1334, 177] width 79 height 19
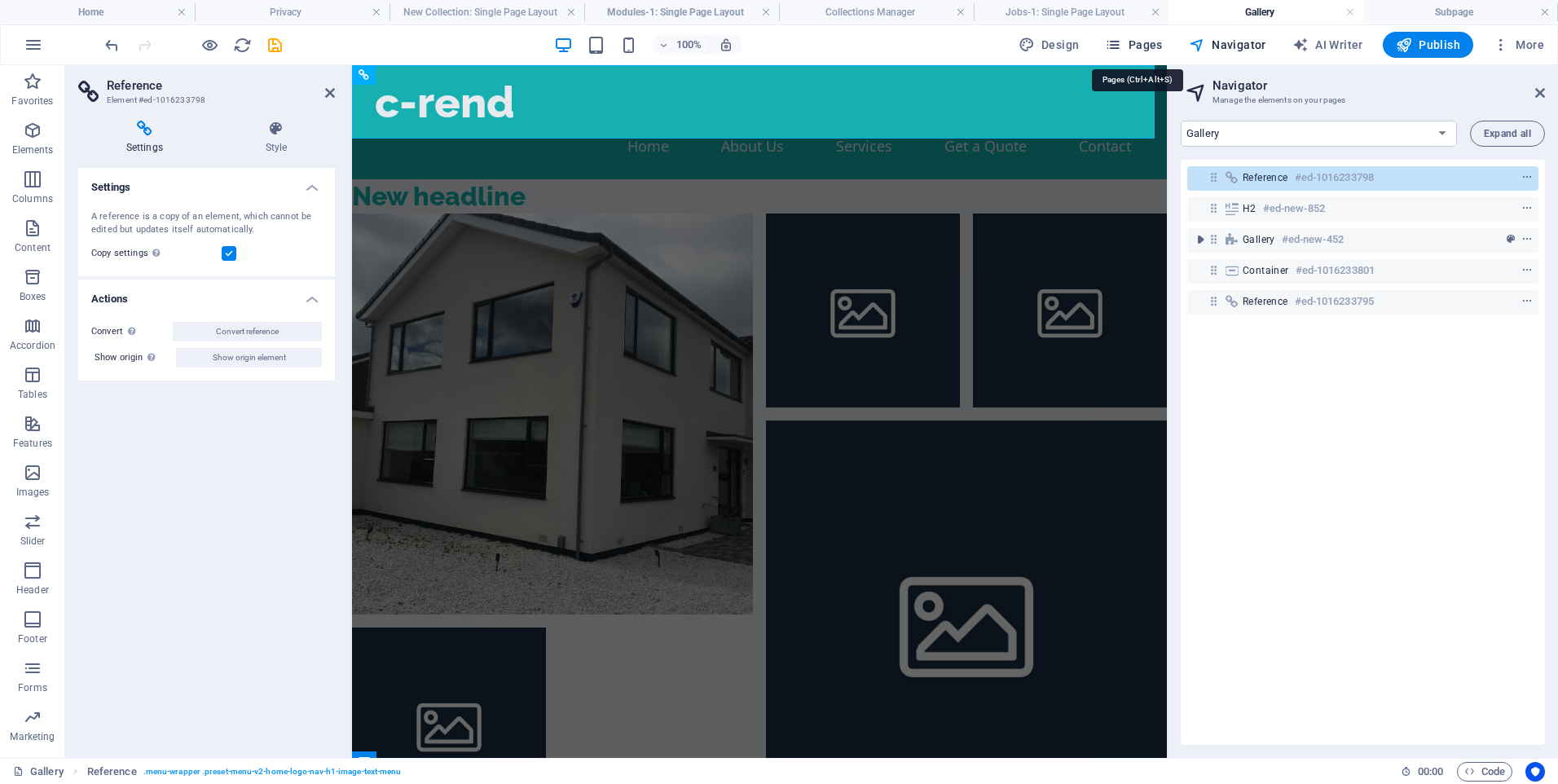
click at [1121, 42] on icon "button" at bounding box center [1114, 45] width 17 height 17
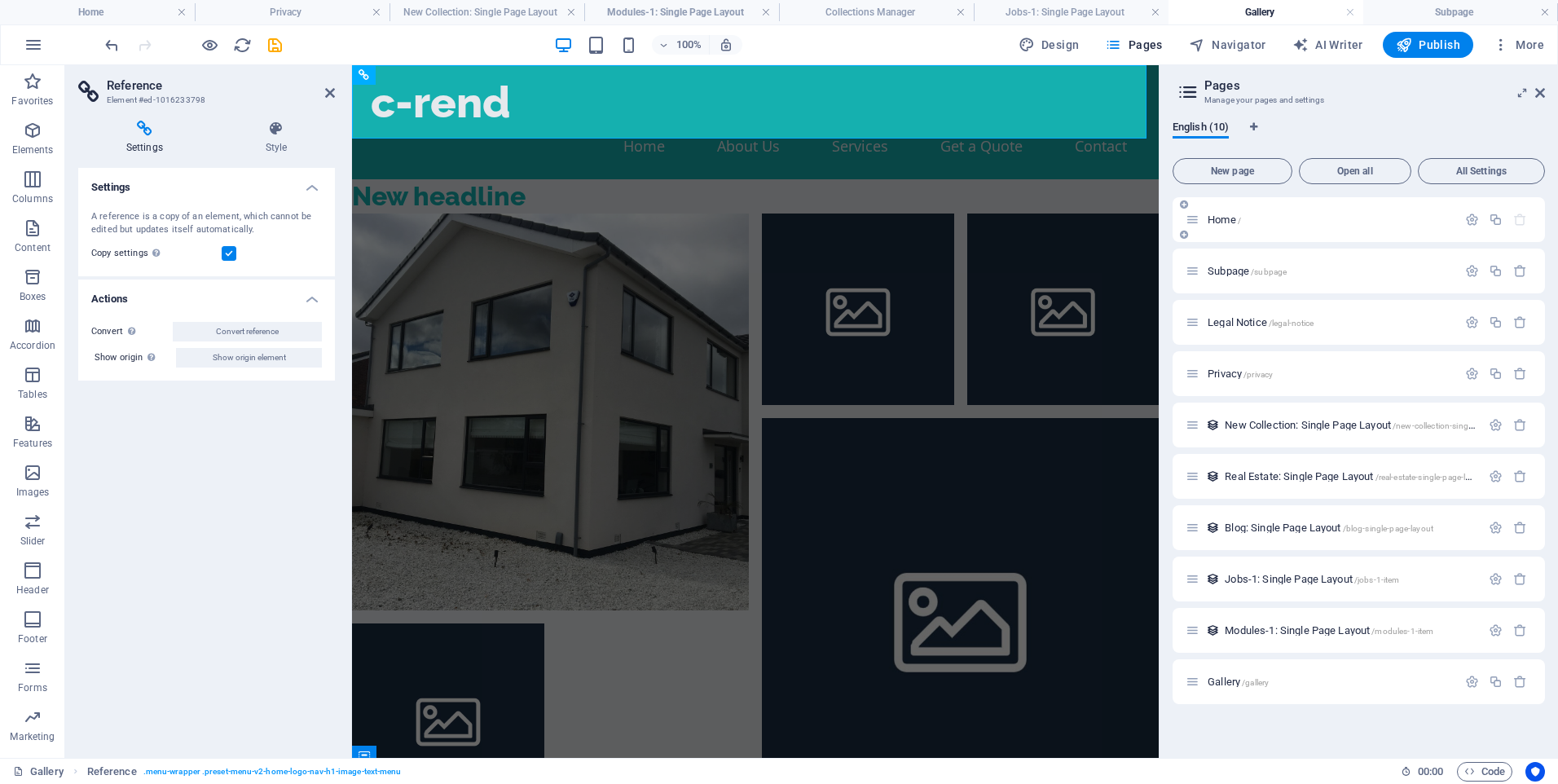
click at [1229, 217] on span "Home /" at bounding box center [1225, 219] width 33 height 12
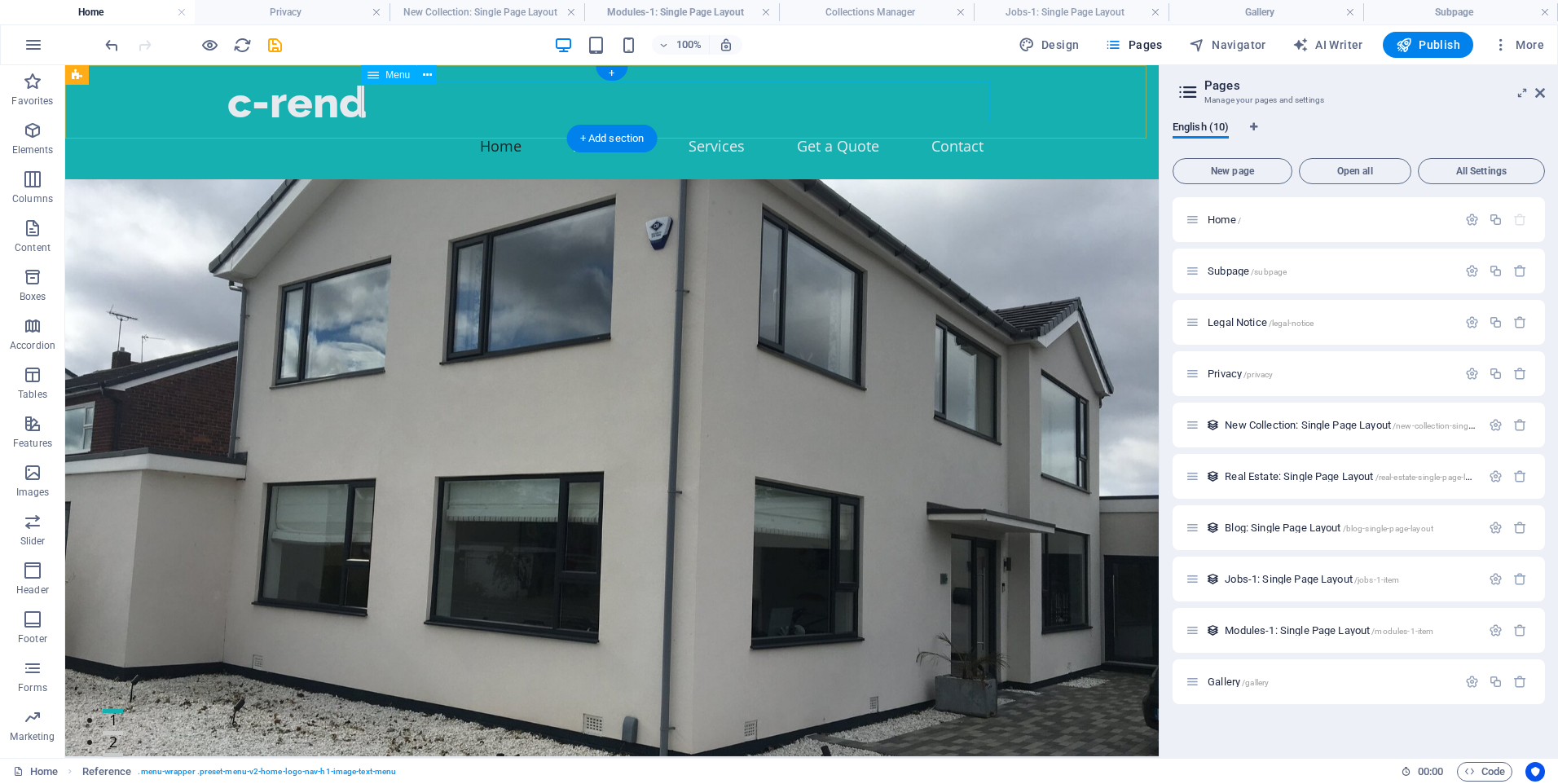
click at [600, 126] on nav "Home About Us Services Get a Quote Contact" at bounding box center [612, 146] width 769 height 41
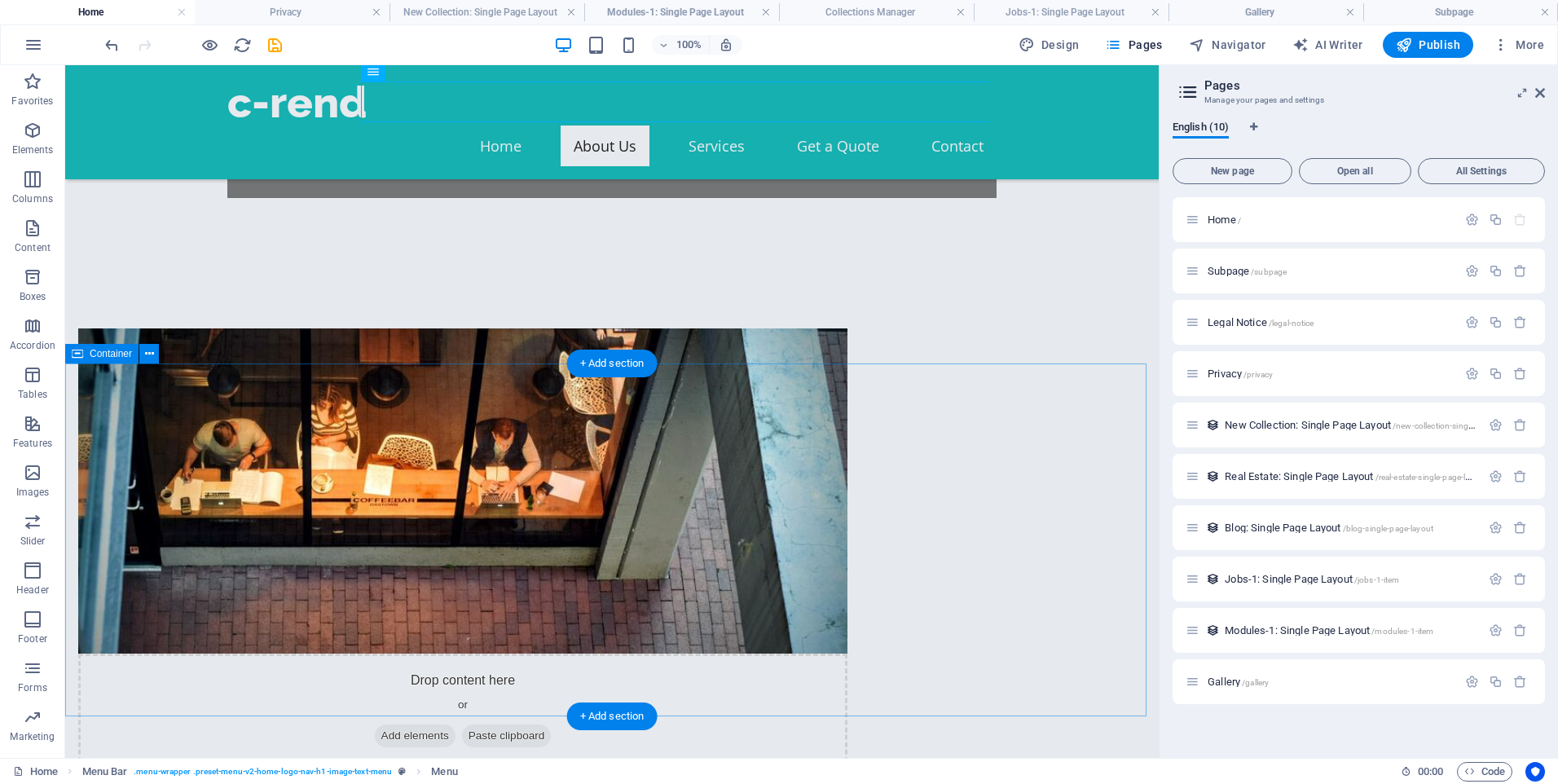
scroll to position [733, 0]
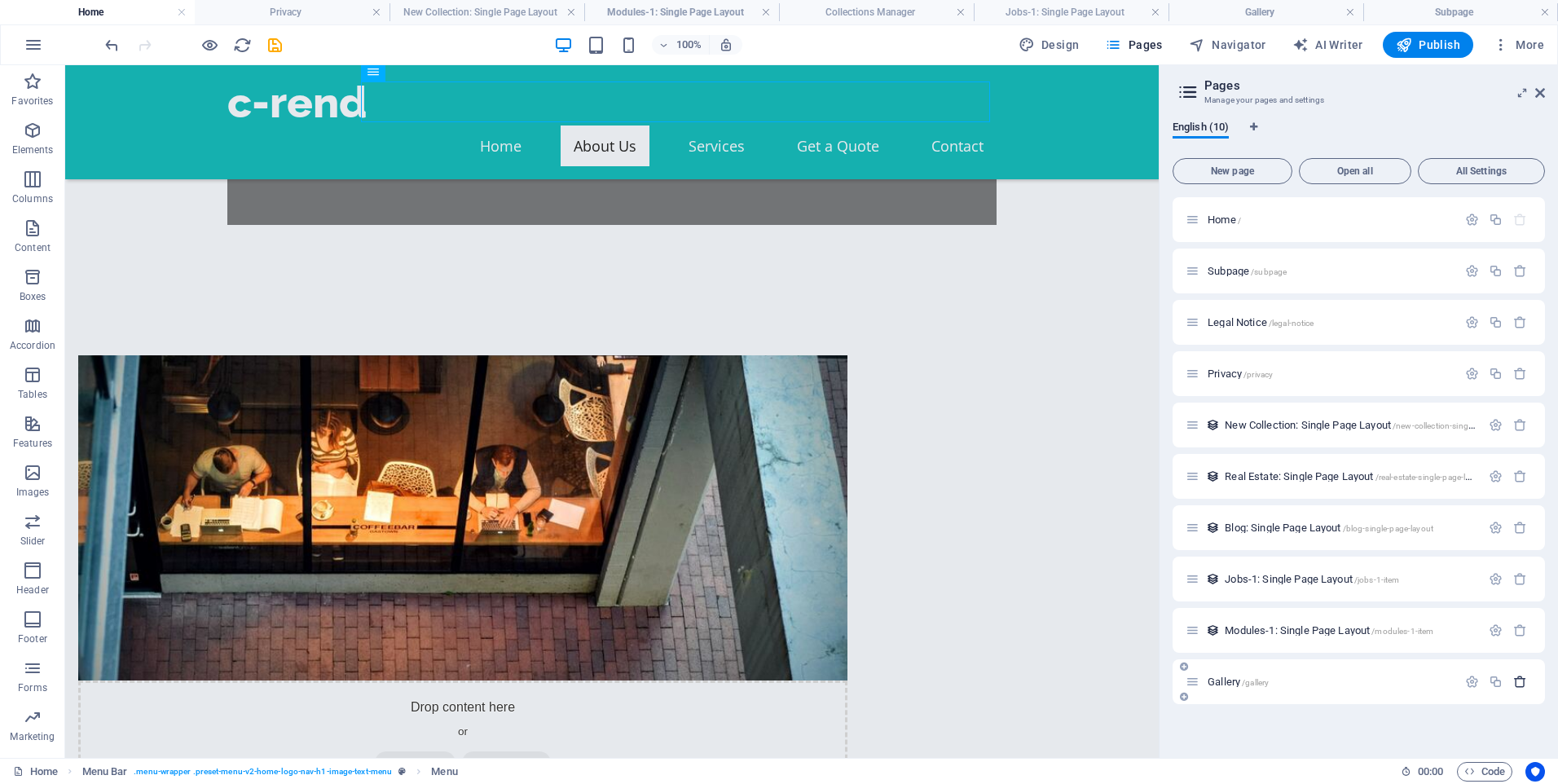
click at [1526, 682] on icon "button" at bounding box center [1521, 682] width 14 height 14
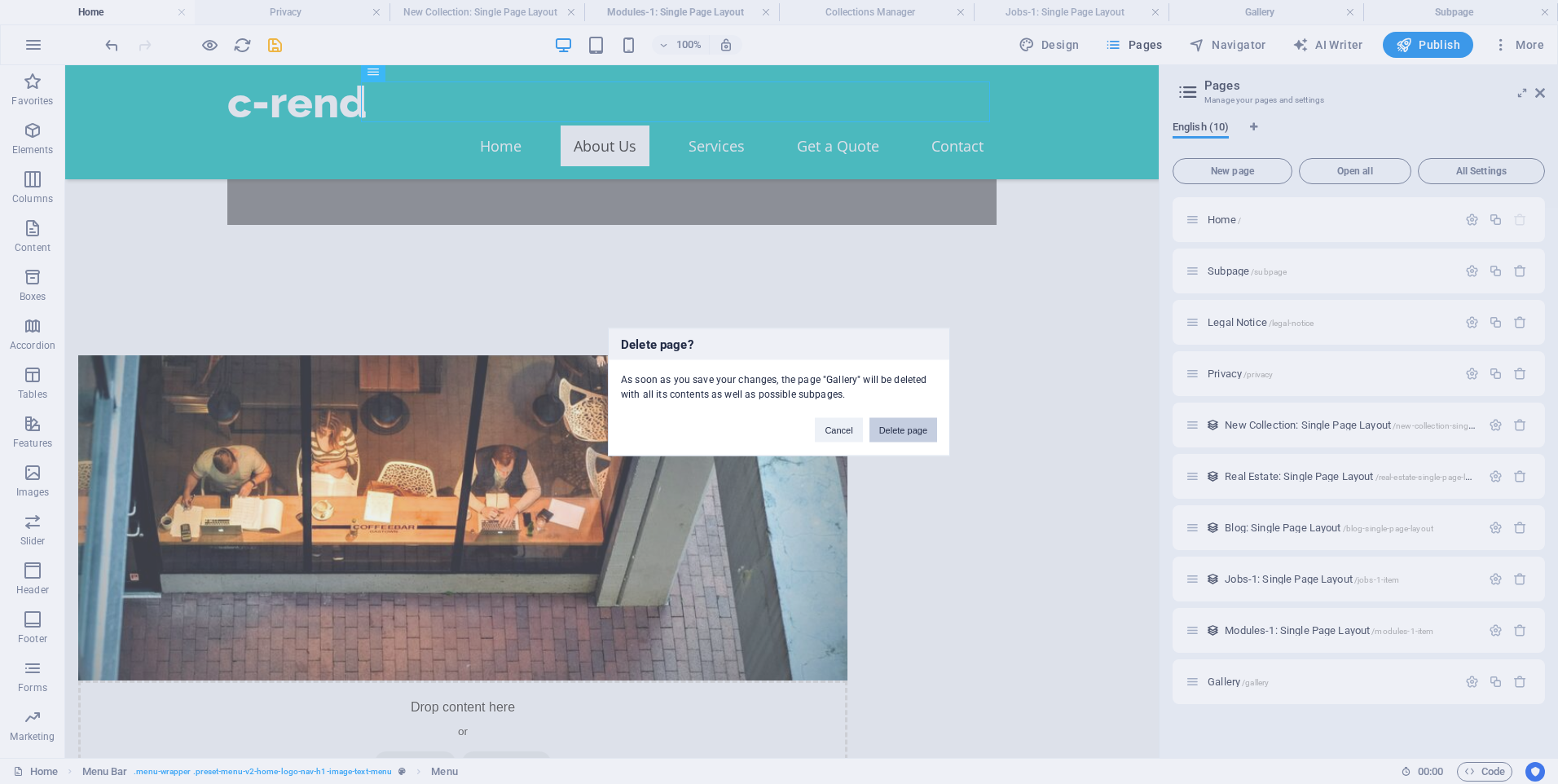
click at [886, 423] on button "Delete page" at bounding box center [903, 430] width 67 height 24
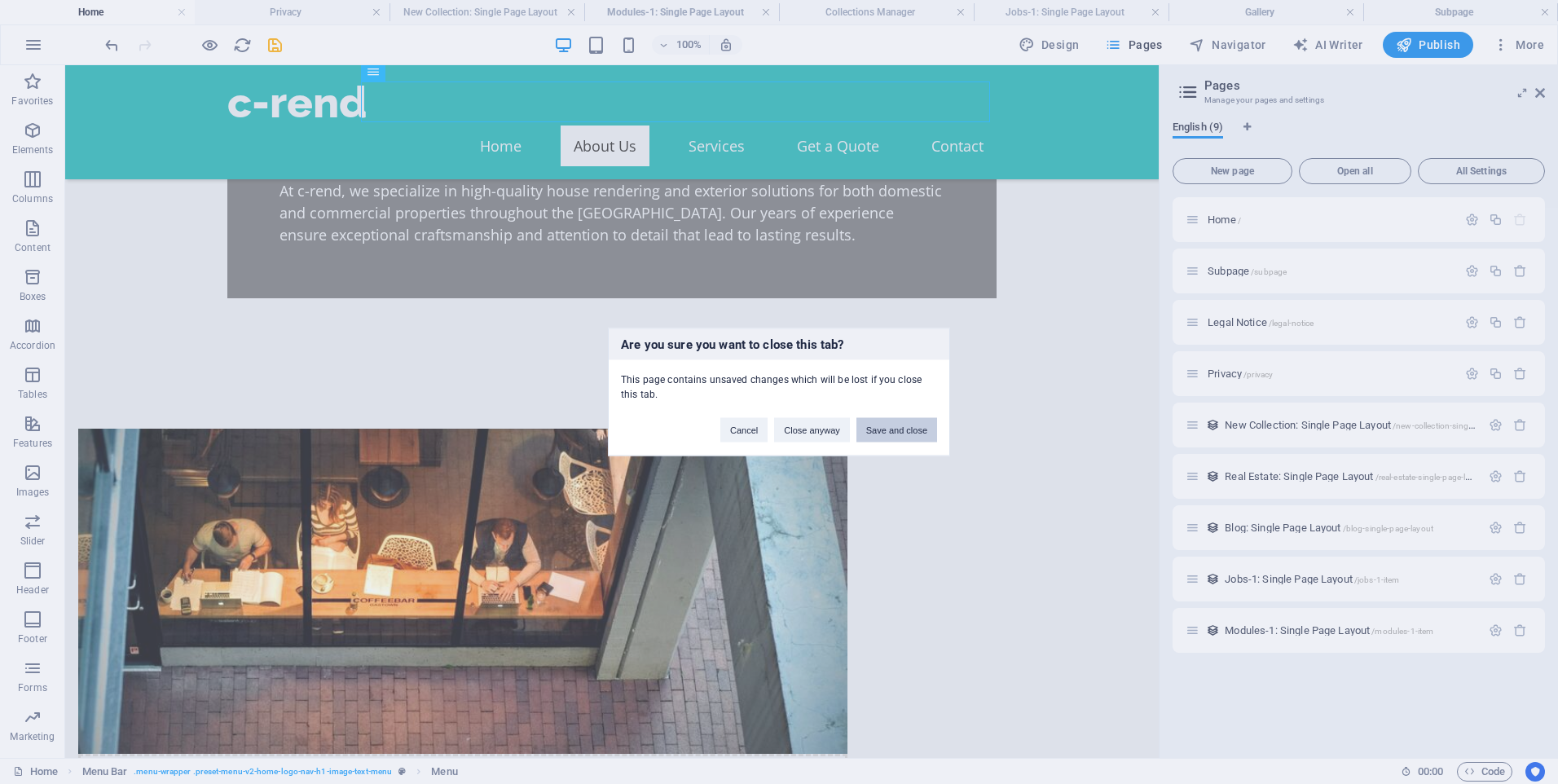
click at [898, 433] on button "Save and close" at bounding box center [896, 430] width 81 height 24
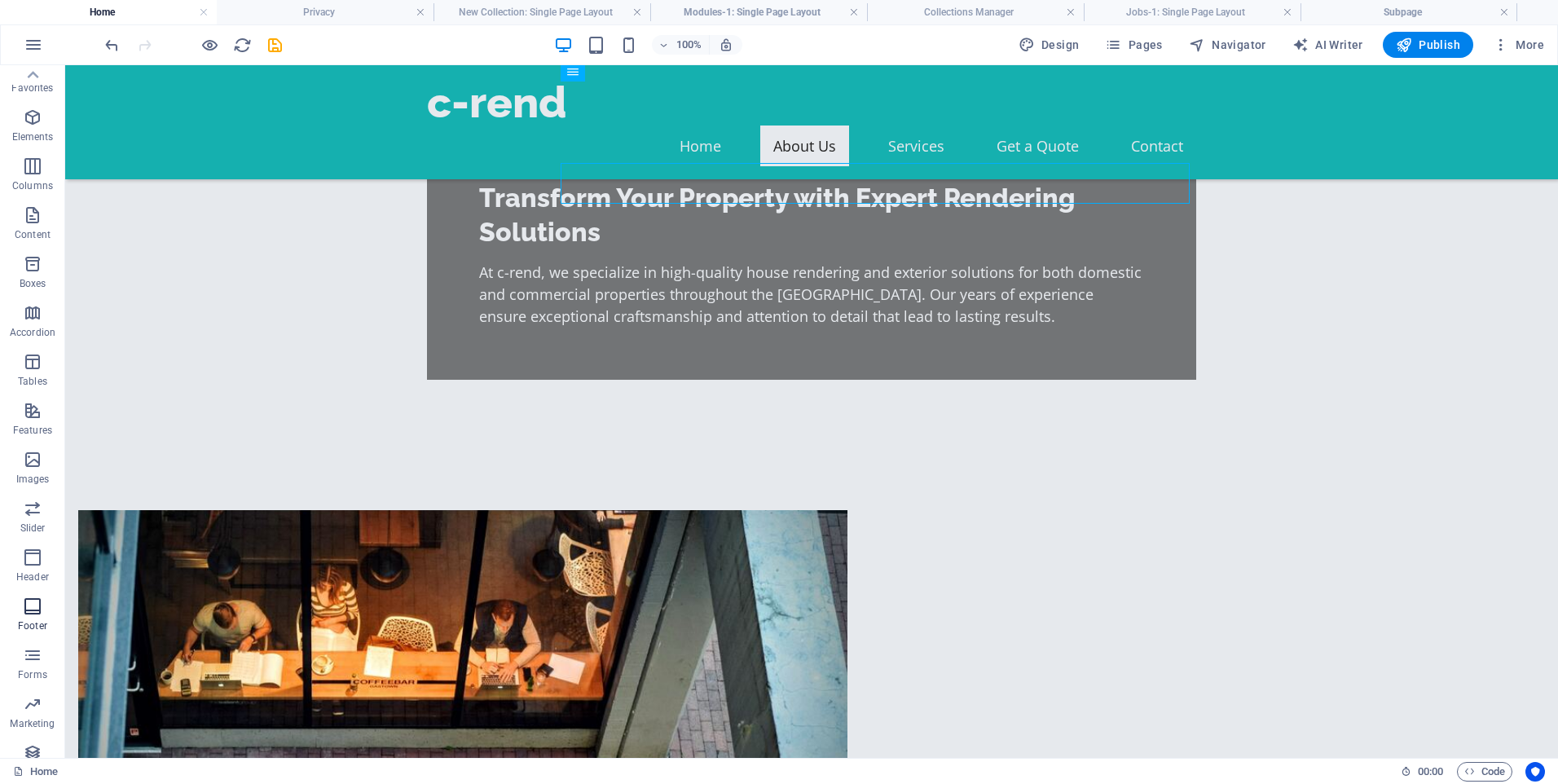
scroll to position [0, 0]
